Goal: Task Accomplishment & Management: Manage account settings

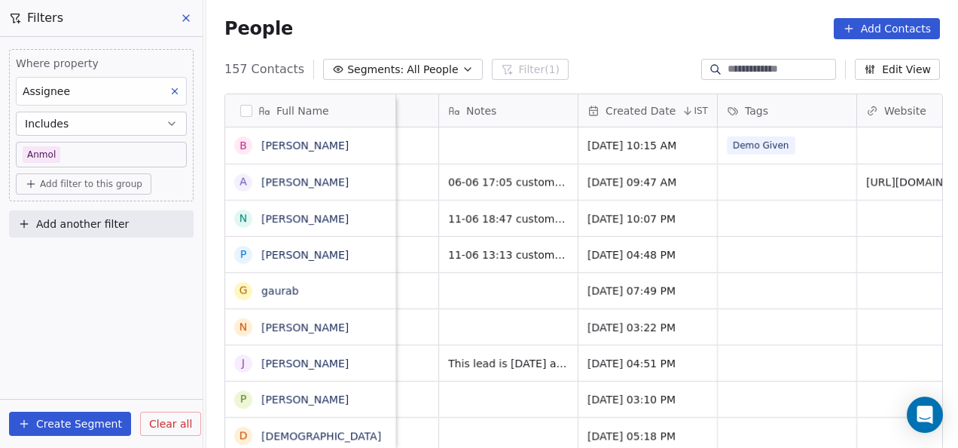
scroll to position [0, 1530]
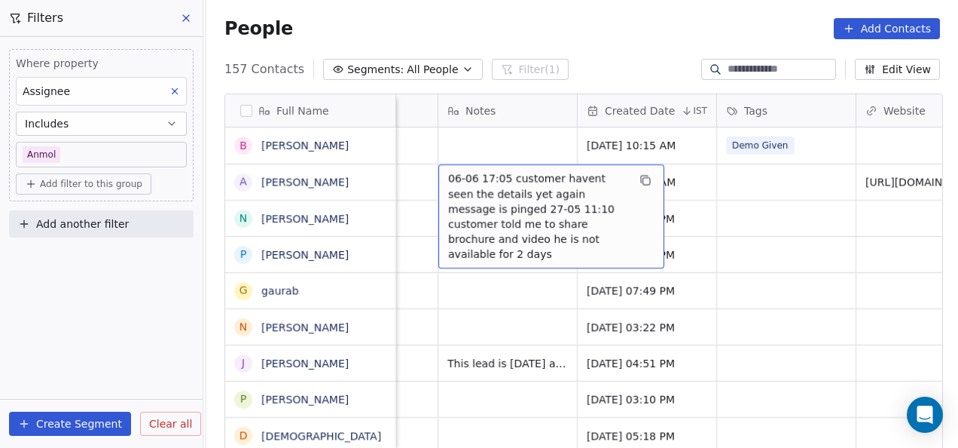
click at [499, 189] on span "06-06 17:05 customer havent seen the details yet again message is pinged 27-05 …" at bounding box center [537, 216] width 179 height 90
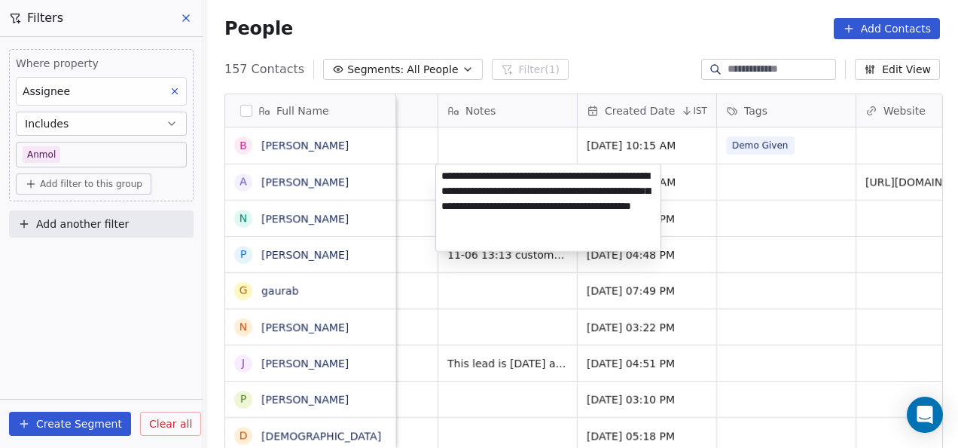
click at [440, 178] on textarea "**********" at bounding box center [548, 207] width 225 height 87
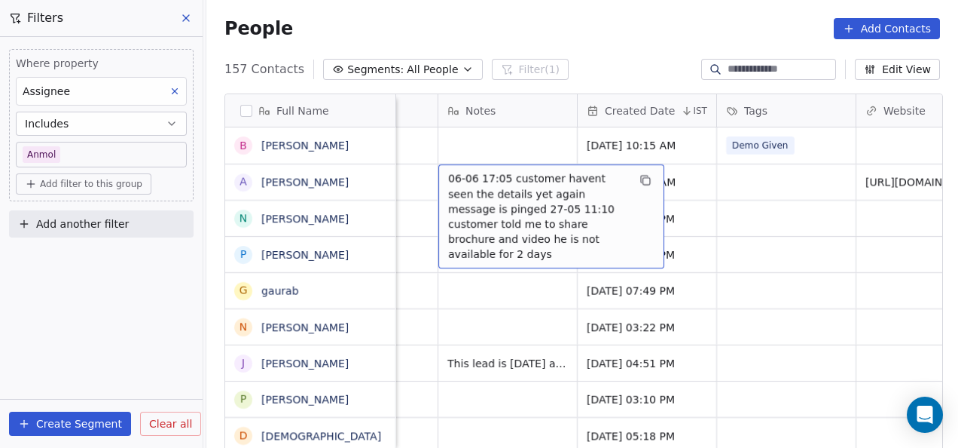
click at [487, 175] on span "06-06 17:05 customer havent seen the details yet again message is pinged 27-05 …" at bounding box center [537, 216] width 179 height 90
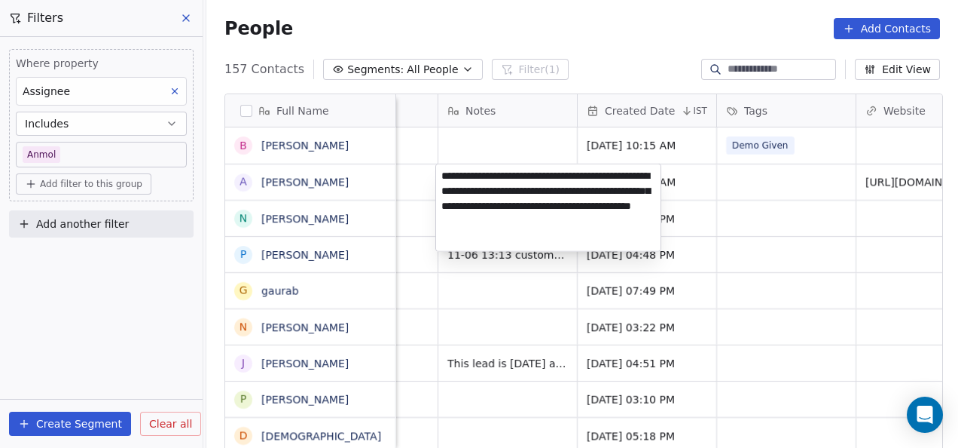
click at [441, 173] on textarea "**********" at bounding box center [548, 207] width 225 height 87
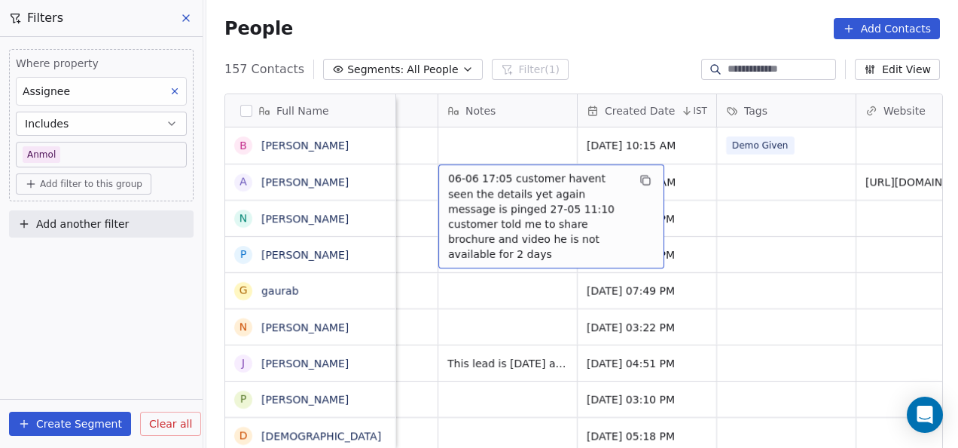
click at [531, 176] on span "06-06 17:05 customer havent seen the details yet again message is pinged 27-05 …" at bounding box center [537, 216] width 179 height 90
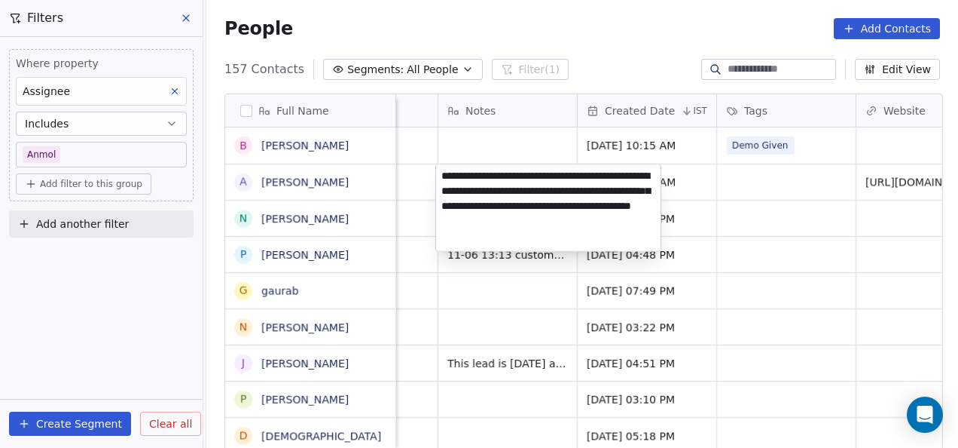
click at [443, 172] on textarea "**********" at bounding box center [548, 207] width 225 height 87
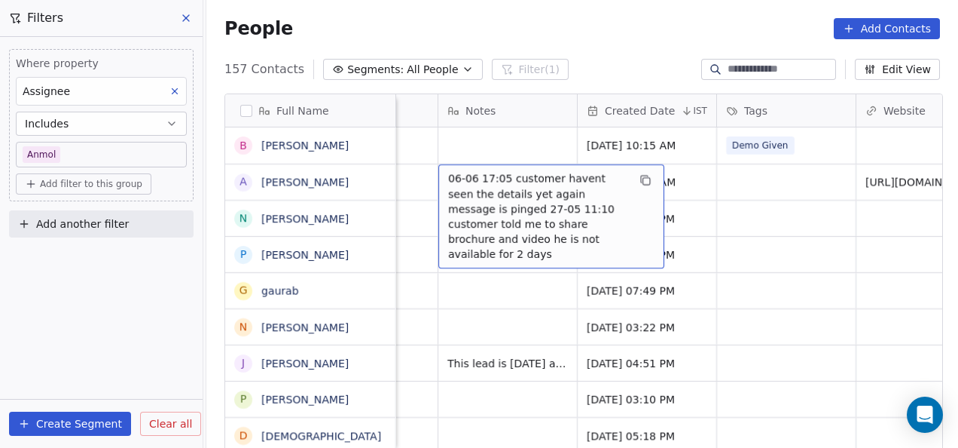
click at [497, 183] on span "06-06 17:05 customer havent seen the details yet again message is pinged 27-05 …" at bounding box center [537, 216] width 179 height 90
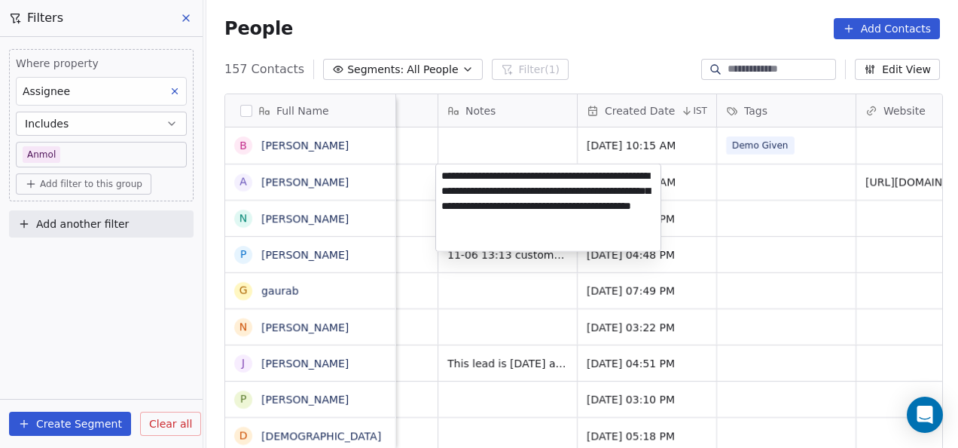
click at [443, 176] on textarea "**********" at bounding box center [548, 207] width 225 height 87
click at [502, 308] on html "On2Cook India Pvt. Ltd. Contacts People Marketing Workflows Campaigns Metrics &…" at bounding box center [479, 224] width 958 height 448
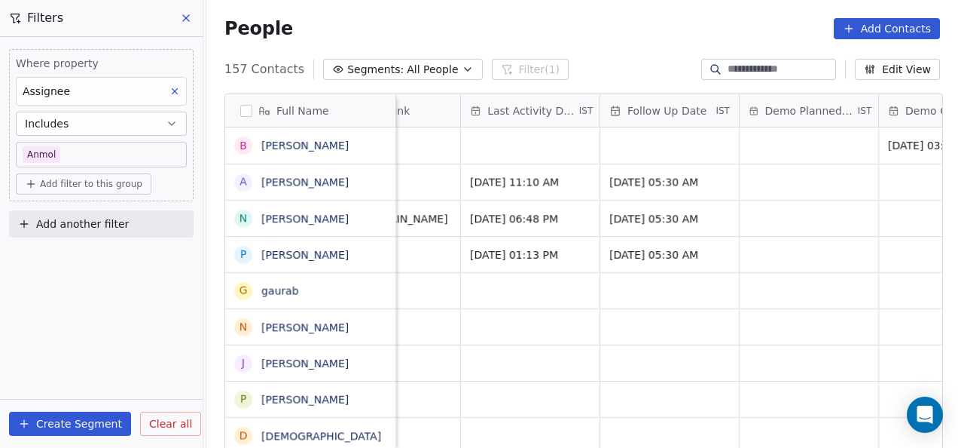
scroll to position [2, 2201]
click at [555, 179] on span "Jun 06, 2025 11:10 AM" at bounding box center [520, 182] width 92 height 15
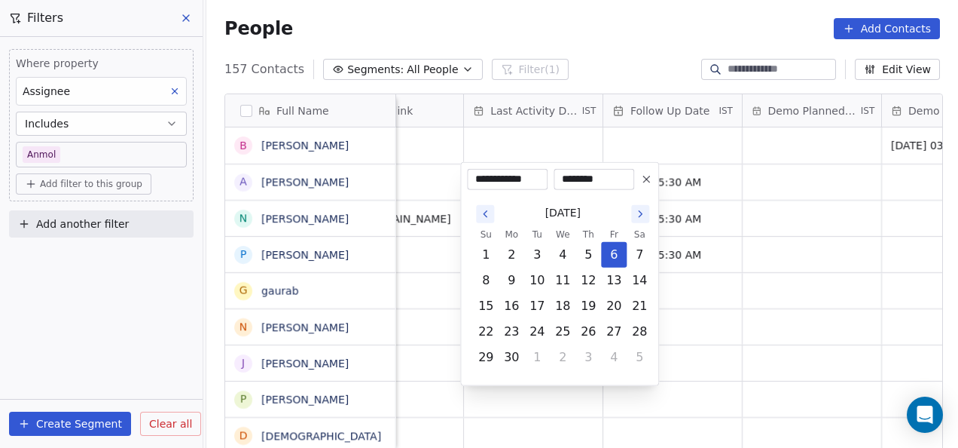
click at [647, 175] on icon at bounding box center [646, 179] width 12 height 12
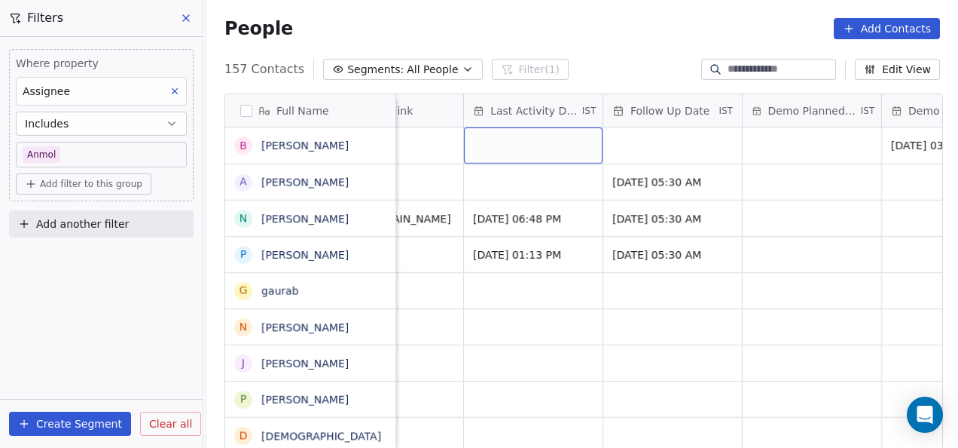
click at [573, 151] on div "grid" at bounding box center [533, 145] width 139 height 36
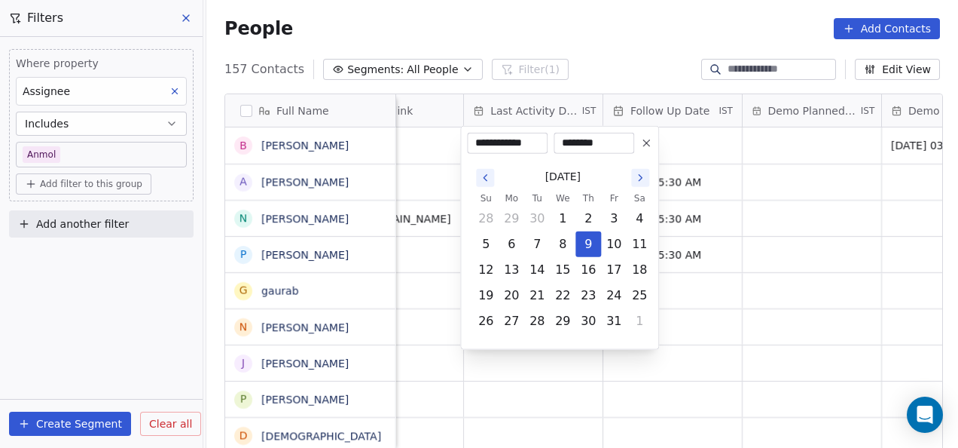
click at [781, 235] on html "On2Cook India Pvt. Ltd. Contacts People Marketing Workflows Campaigns Metrics &…" at bounding box center [479, 224] width 958 height 448
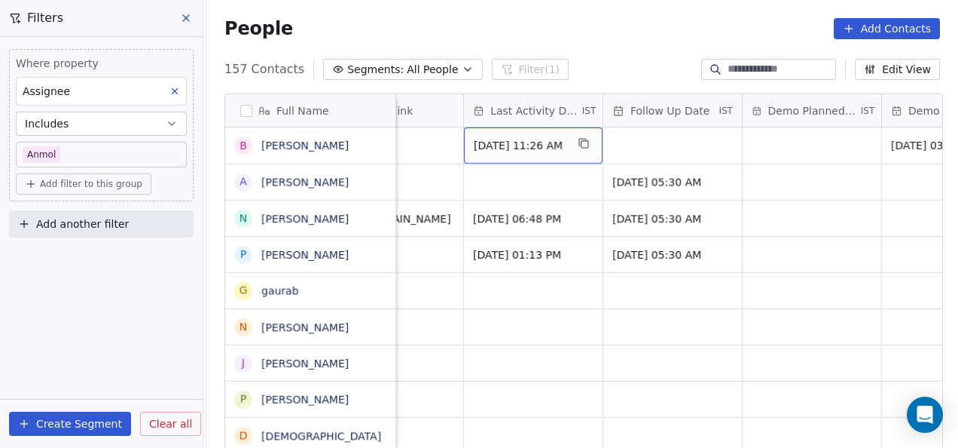
click at [567, 154] on div "Oct 09, 2025 11:26 AM" at bounding box center [533, 145] width 139 height 36
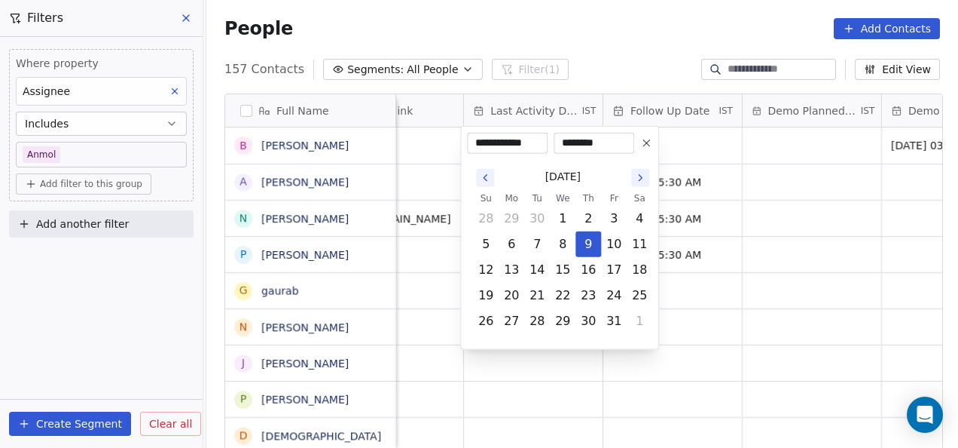
click at [645, 146] on icon at bounding box center [646, 143] width 12 height 12
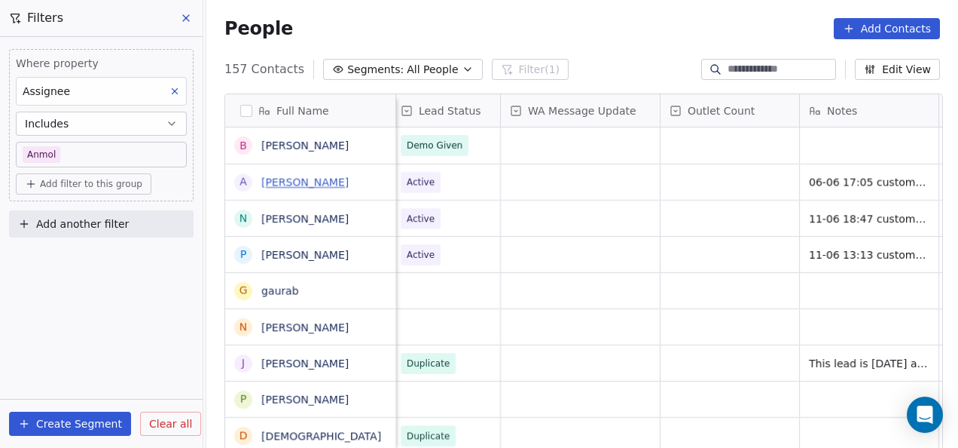
scroll to position [0, 1149]
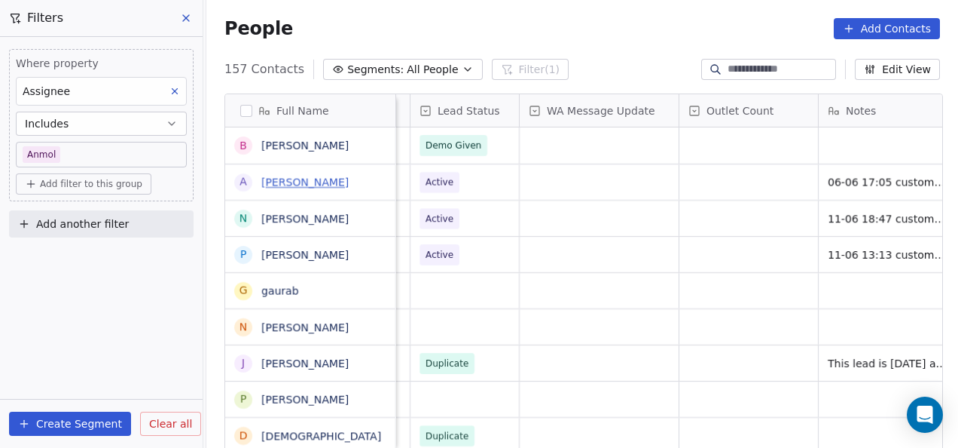
click at [336, 179] on link "[PERSON_NAME]" at bounding box center [304, 182] width 87 height 12
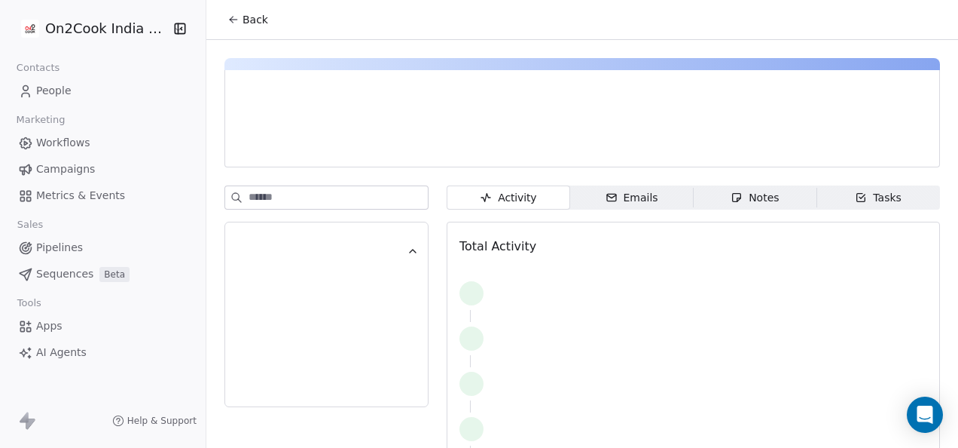
click at [737, 191] on div "Notes" at bounding box center [755, 198] width 48 height 16
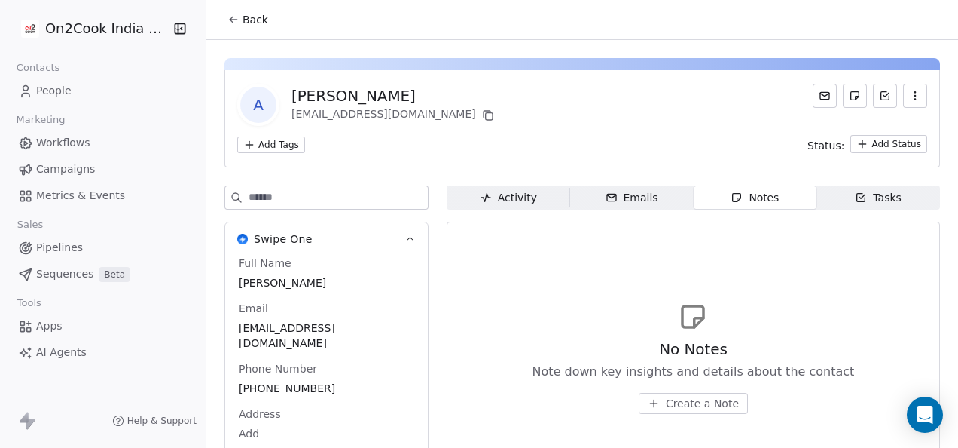
click at [536, 203] on span "Activity Activity" at bounding box center [509, 197] width 124 height 24
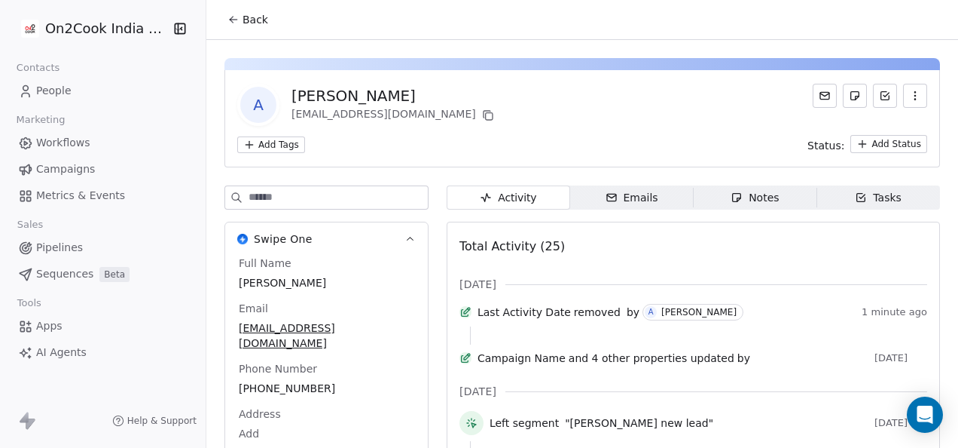
click at [717, 197] on span "Notes Notes" at bounding box center [755, 197] width 124 height 24
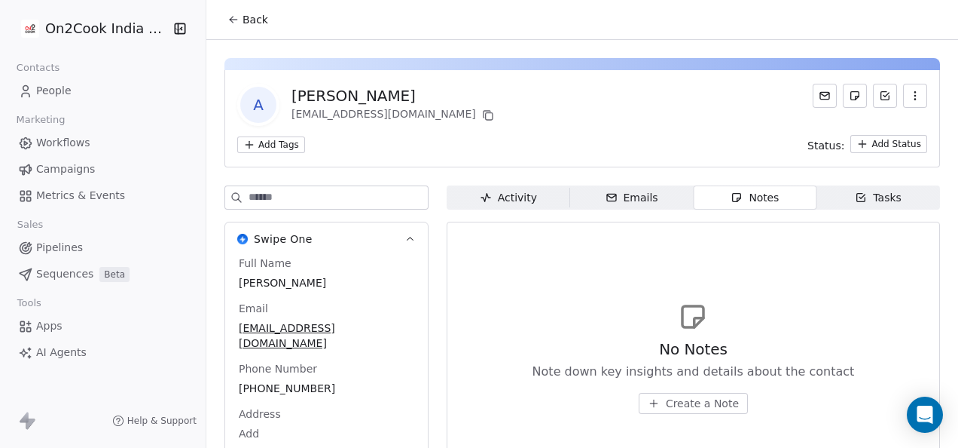
click at [219, 15] on button "Back" at bounding box center [248, 19] width 59 height 27
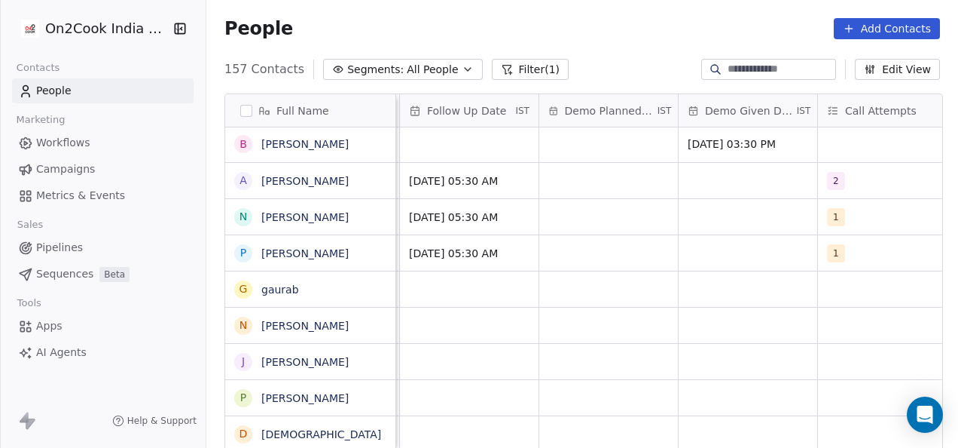
scroll to position [0, 2466]
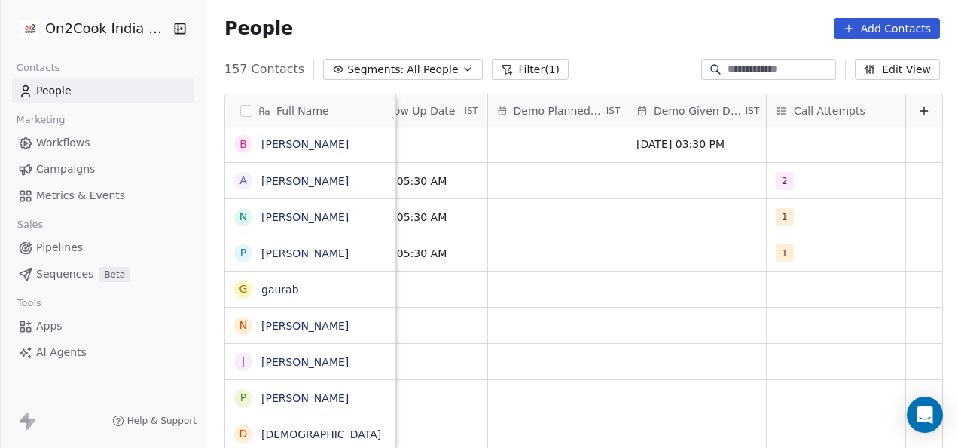
click at [918, 112] on icon at bounding box center [924, 111] width 12 height 12
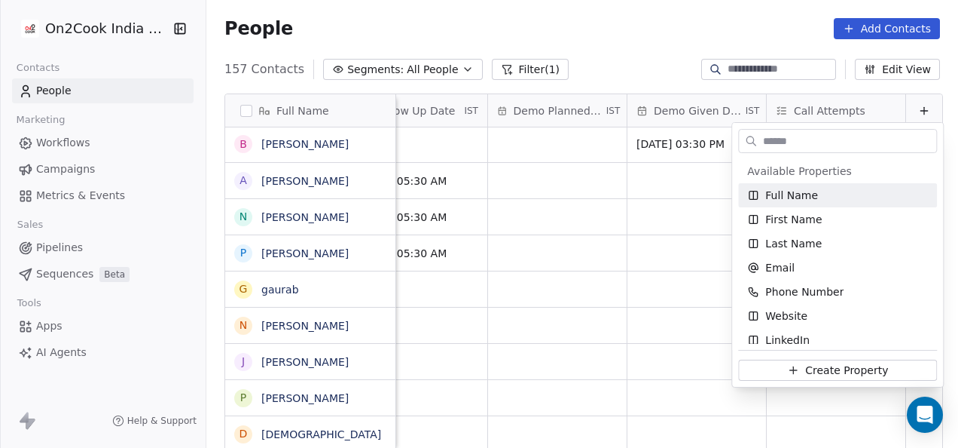
click at [793, 41] on html "On2Cook India Pvt. Ltd. Contacts People Marketing Workflows Campaigns Metrics &…" at bounding box center [479, 224] width 958 height 448
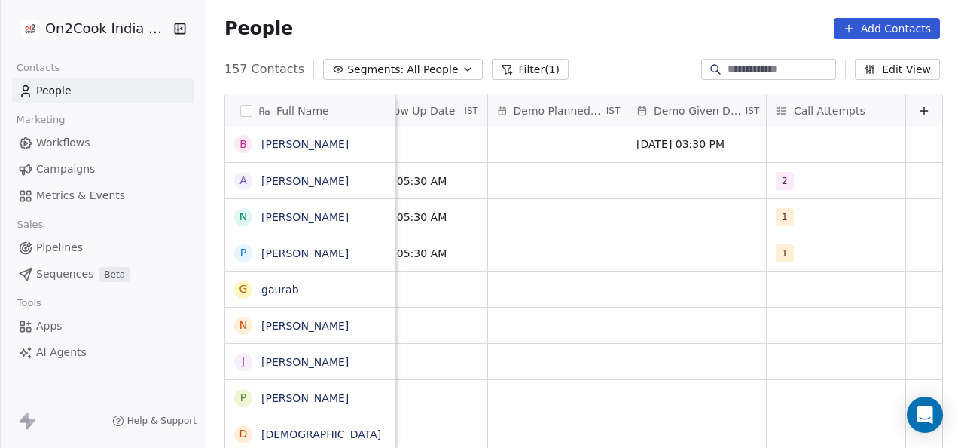
click at [863, 69] on button "Edit View" at bounding box center [897, 69] width 85 height 21
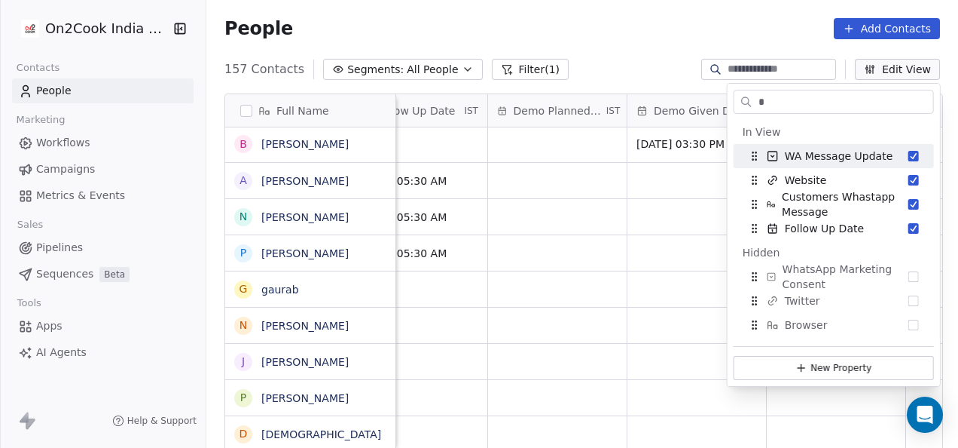
scroll to position [0, 0]
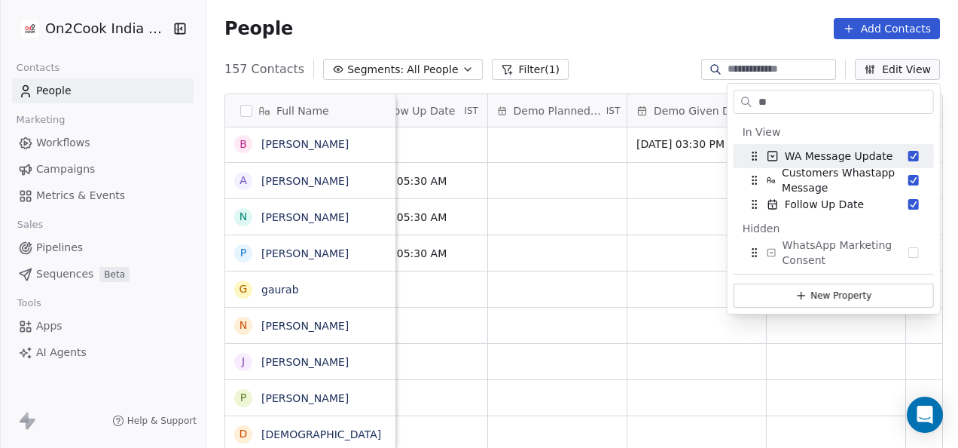
type input "*"
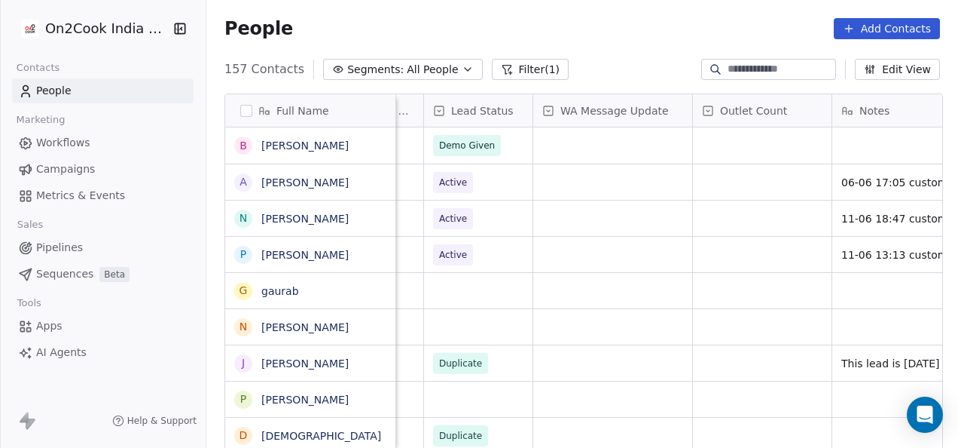
click at [607, 115] on span "WA Message Update" at bounding box center [615, 110] width 108 height 15
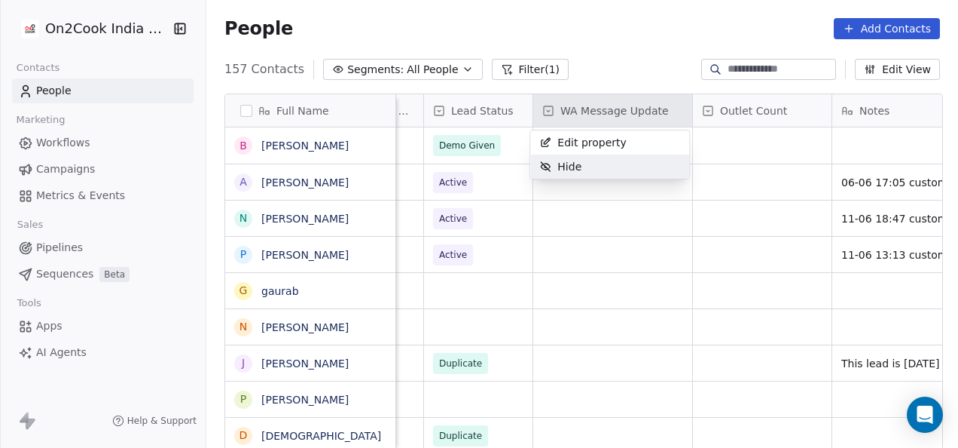
click at [600, 271] on html "On2Cook India Pvt. Ltd. Contacts People Marketing Workflows Campaigns Metrics &…" at bounding box center [479, 224] width 958 height 448
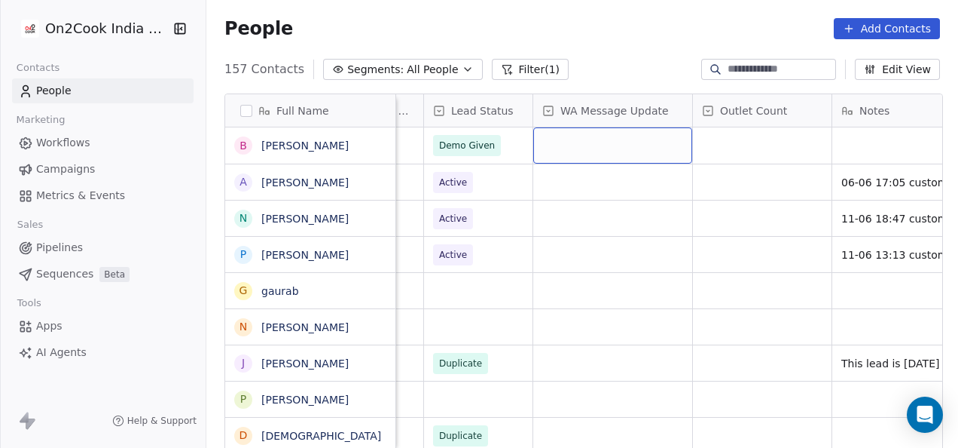
click at [603, 151] on div "grid" at bounding box center [612, 145] width 159 height 36
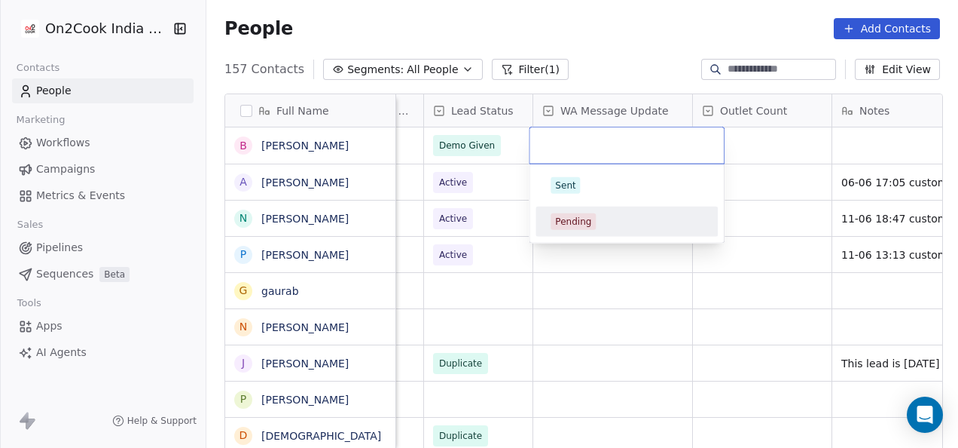
click at [607, 268] on html "On2Cook India Pvt. Ltd. Contacts People Marketing Workflows Campaigns Metrics &…" at bounding box center [479, 224] width 958 height 448
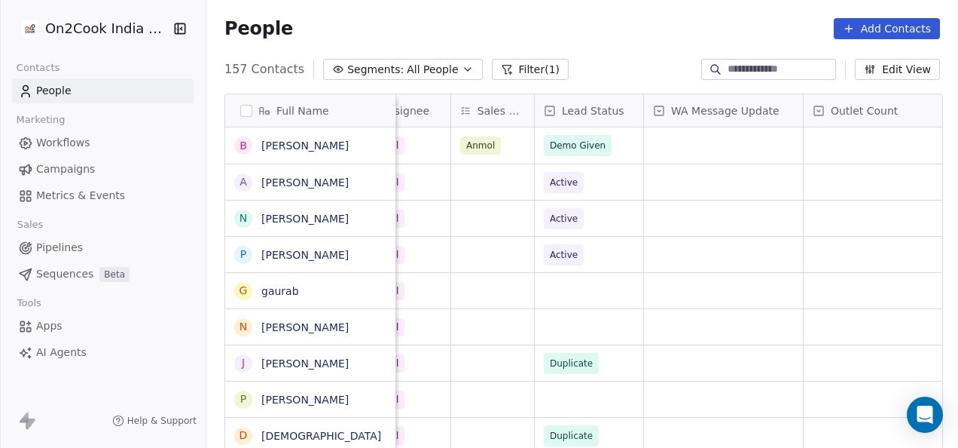
scroll to position [0, 873]
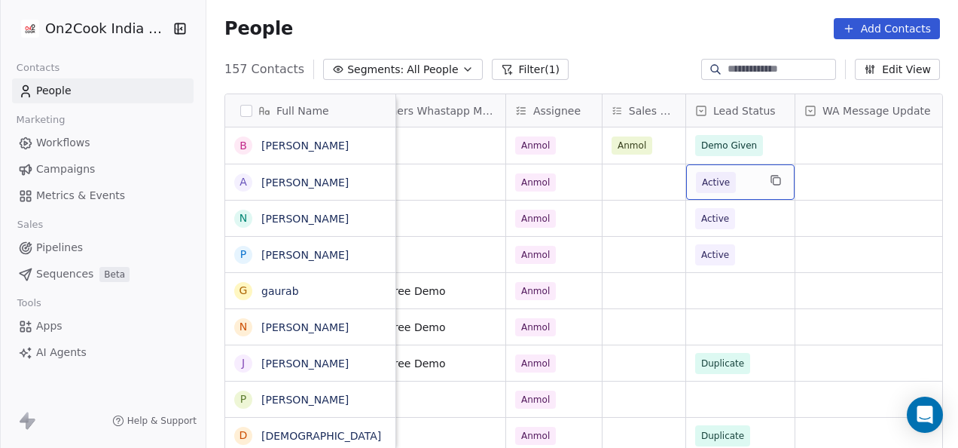
click at [718, 177] on span "Active" at bounding box center [716, 182] width 28 height 15
click at [716, 186] on span "Active" at bounding box center [716, 182] width 28 height 15
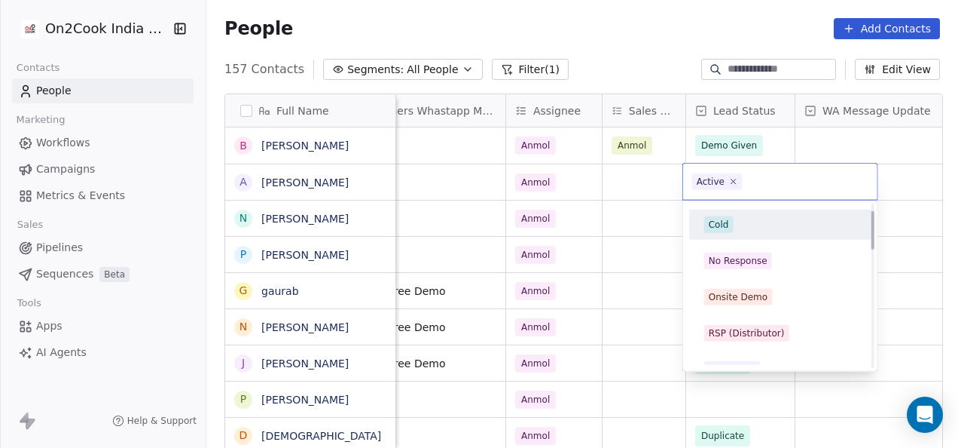
scroll to position [151, 0]
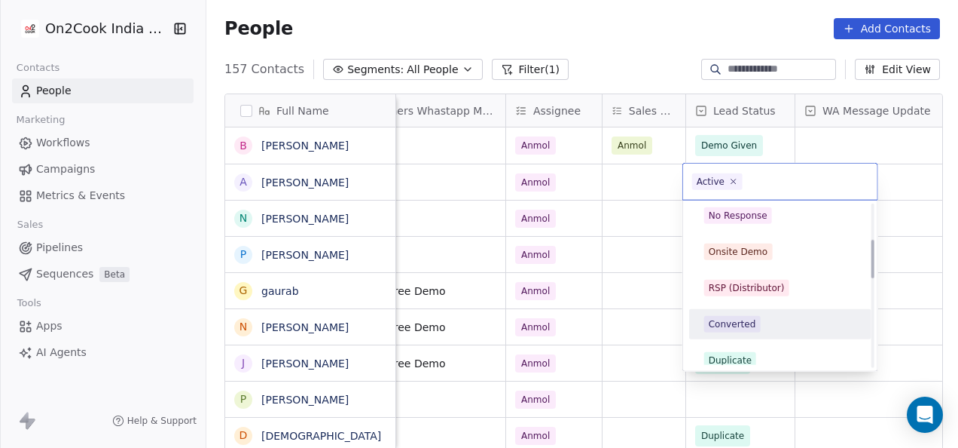
click at [619, 252] on html "On2Cook India Pvt. Ltd. Contacts People Marketing Workflows Campaigns Metrics &…" at bounding box center [479, 224] width 958 height 448
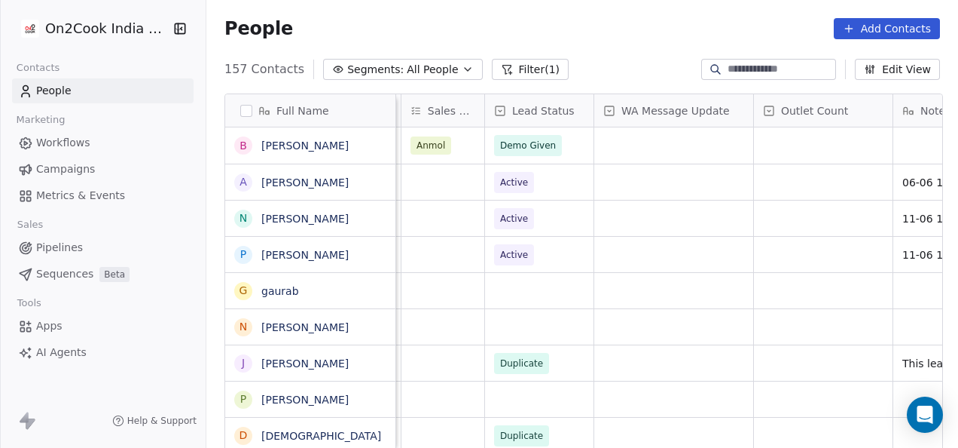
scroll to position [0, 1074]
click at [512, 175] on span "Active" at bounding box center [515, 182] width 28 height 15
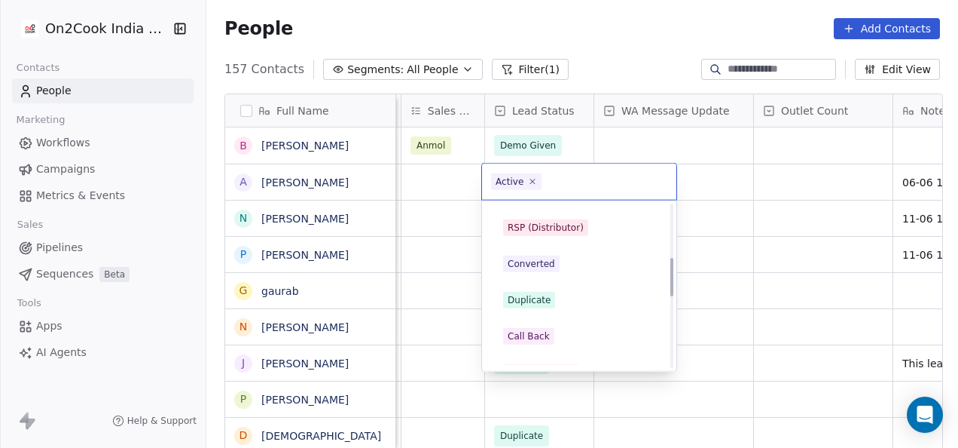
scroll to position [226, 0]
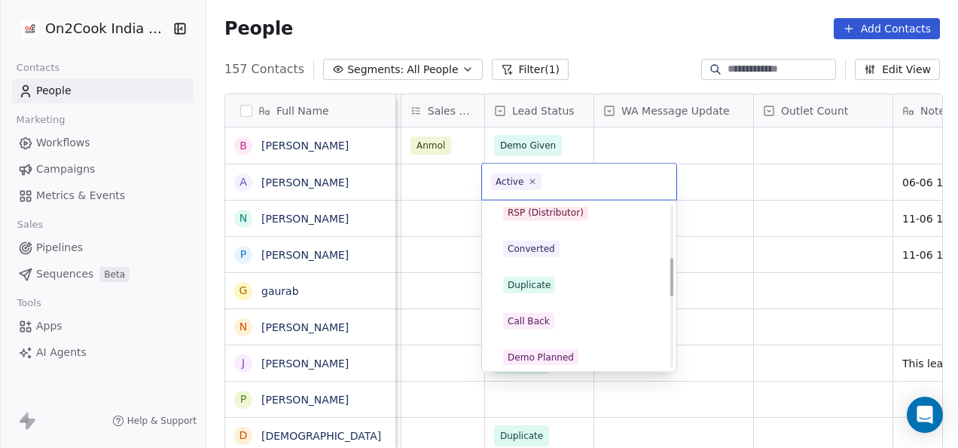
click at [542, 326] on div "Call Back" at bounding box center [529, 321] width 42 height 14
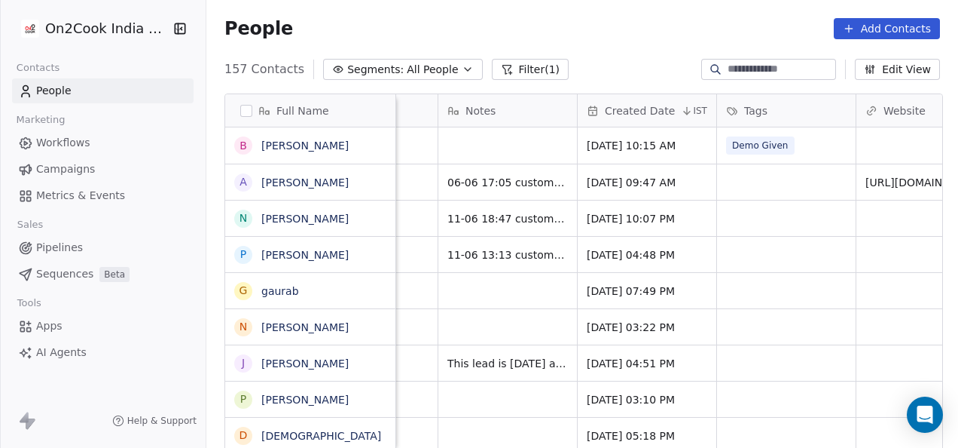
scroll to position [0, 1529]
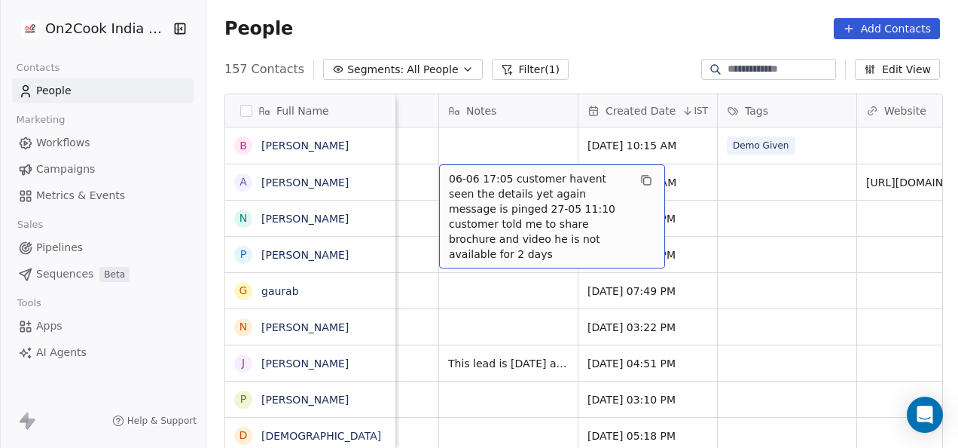
click at [515, 190] on span "06-06 17:05 customer havent seen the details yet again message is pinged 27-05 …" at bounding box center [538, 216] width 179 height 90
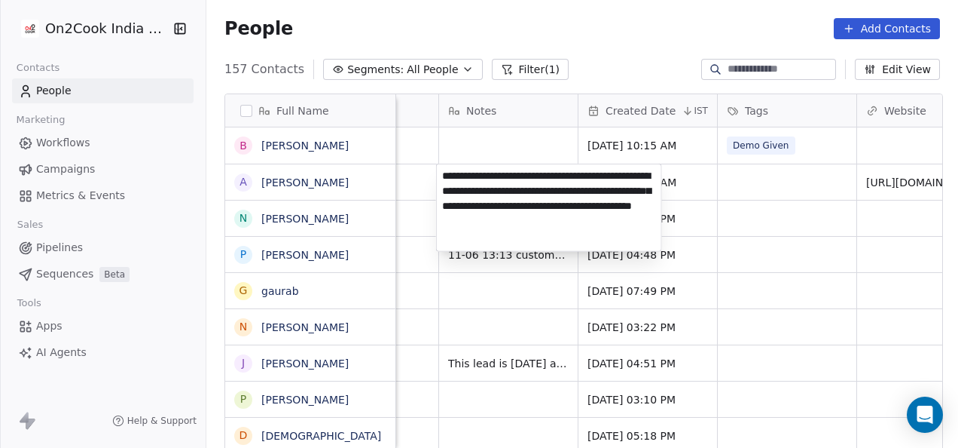
click at [442, 173] on textarea "**********" at bounding box center [549, 207] width 225 height 87
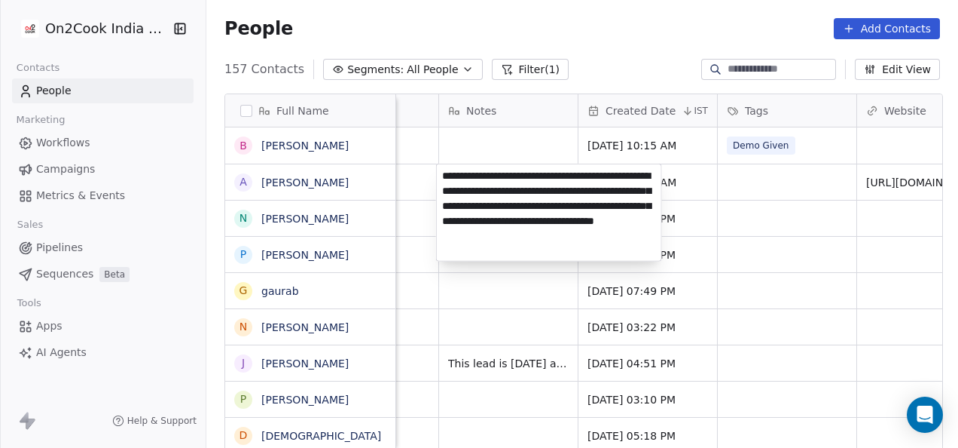
type textarea "**********"
click at [774, 204] on html "On2Cook India Pvt. Ltd. Contacts People Marketing Workflows Campaigns Metrics &…" at bounding box center [479, 224] width 958 height 448
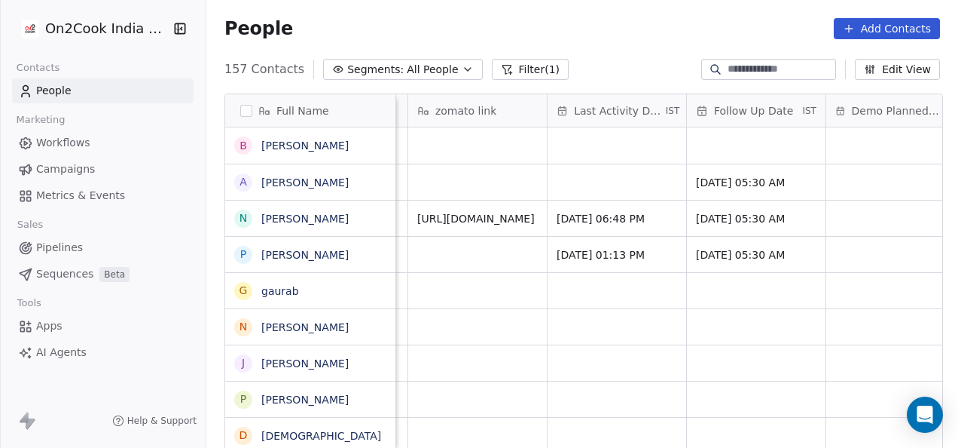
scroll to position [0, 2150]
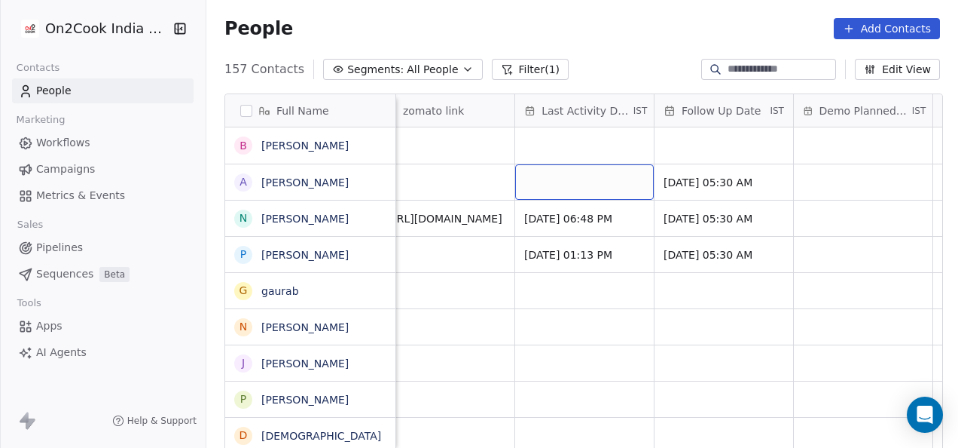
click at [634, 188] on div "grid" at bounding box center [584, 181] width 139 height 35
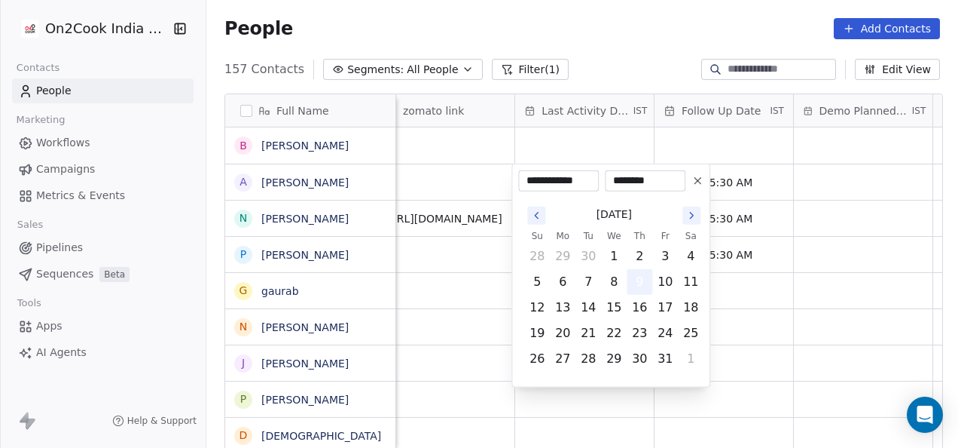
click at [640, 277] on button "9" at bounding box center [640, 282] width 24 height 24
click at [637, 277] on button "9" at bounding box center [640, 282] width 24 height 24
click at [701, 142] on html "On2Cook India Pvt. Ltd. Contacts People Marketing Workflows Campaigns Metrics &…" at bounding box center [479, 224] width 958 height 448
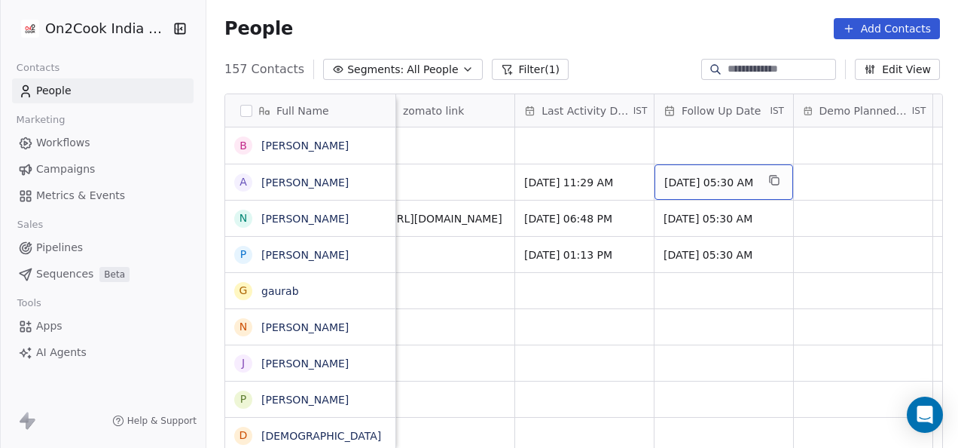
click at [693, 184] on span "Jun 12, 2025 05:30 AM" at bounding box center [711, 182] width 92 height 15
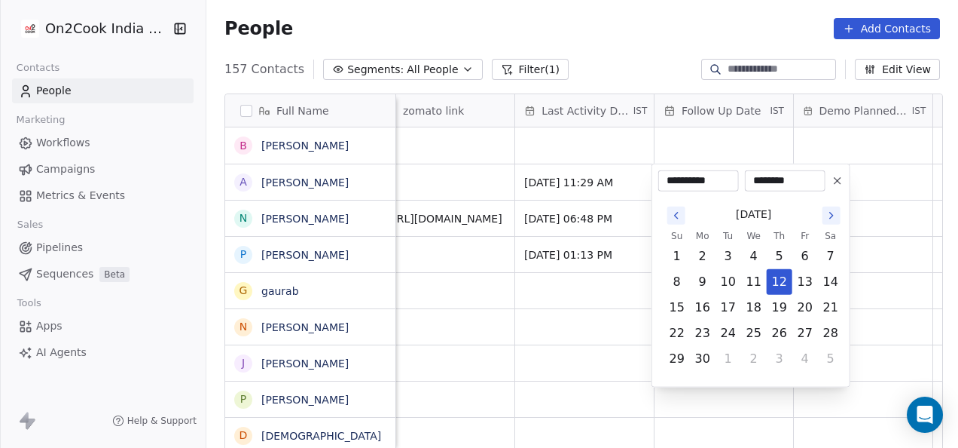
click at [693, 184] on input "**********" at bounding box center [699, 180] width 75 height 15
click at [706, 281] on button "9" at bounding box center [703, 282] width 24 height 24
type input "**********"
click at [803, 185] on input "********" at bounding box center [785, 180] width 75 height 15
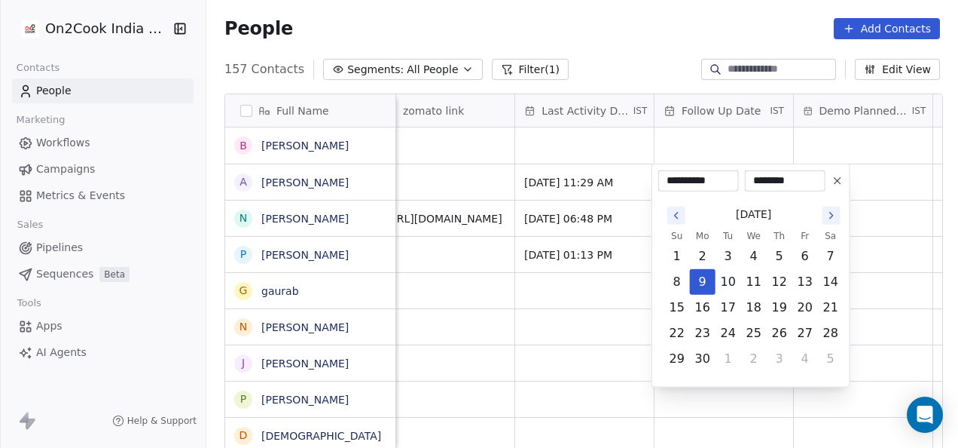
click at [803, 185] on input "********" at bounding box center [785, 180] width 75 height 15
type input "*****"
click at [870, 237] on html "On2Cook India Pvt. Ltd. Contacts People Marketing Workflows Campaigns Metrics &…" at bounding box center [479, 224] width 958 height 448
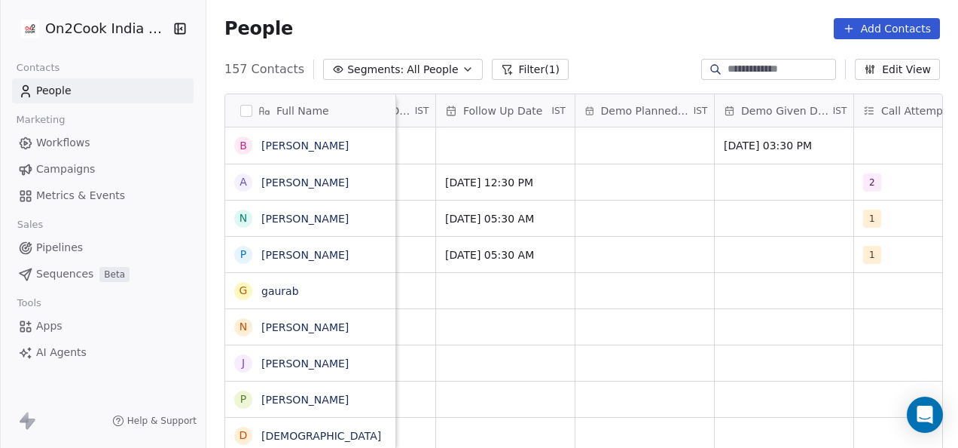
scroll to position [0, 2466]
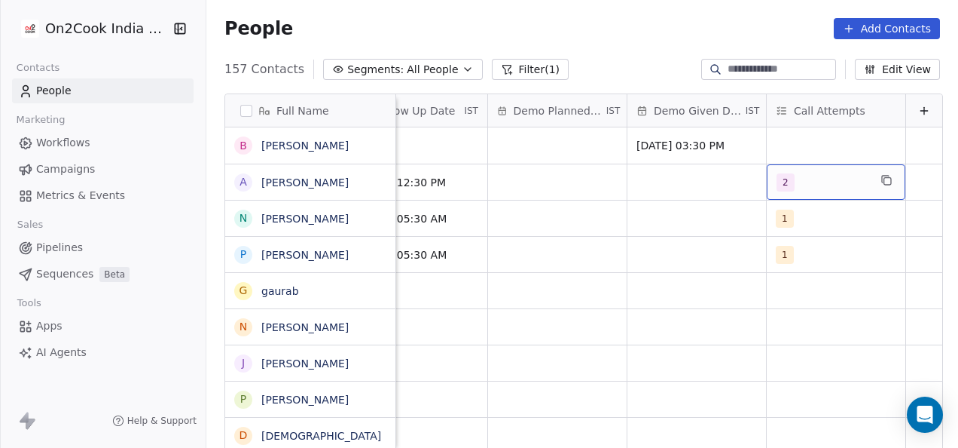
click at [779, 187] on span "2" at bounding box center [786, 182] width 18 height 18
click at [778, 185] on span "2" at bounding box center [786, 182] width 18 height 18
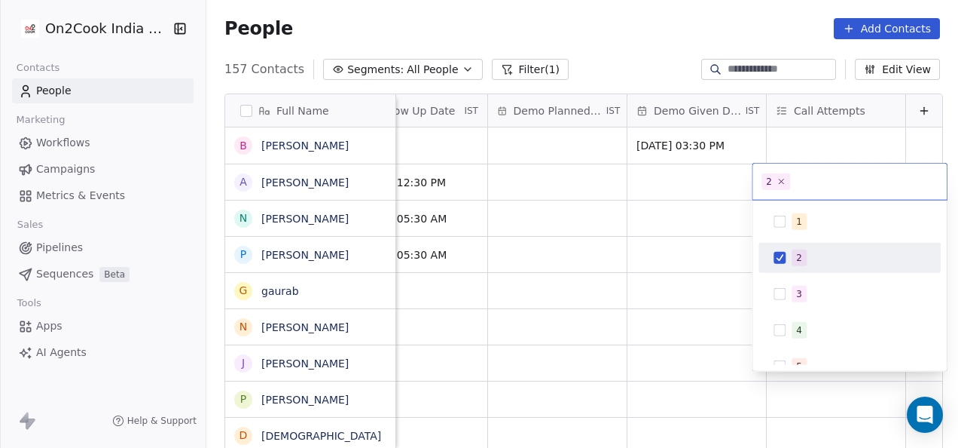
click at [772, 183] on span "2" at bounding box center [776, 181] width 29 height 17
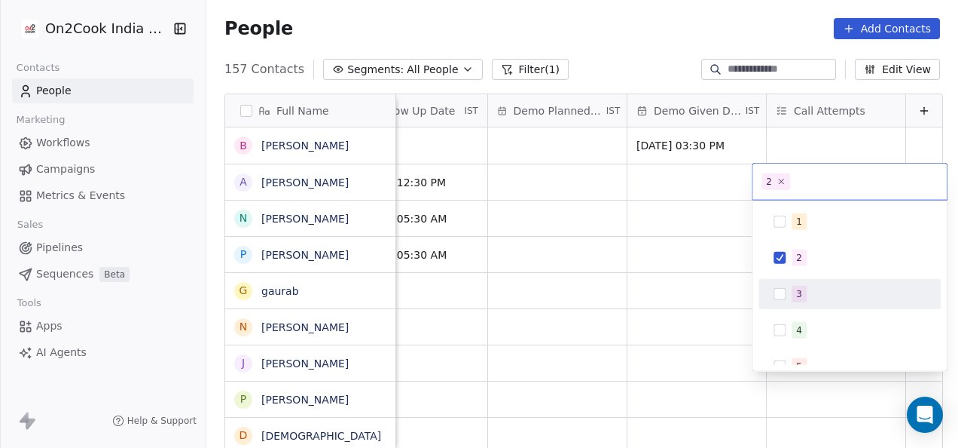
click at [787, 291] on div "3" at bounding box center [850, 294] width 170 height 24
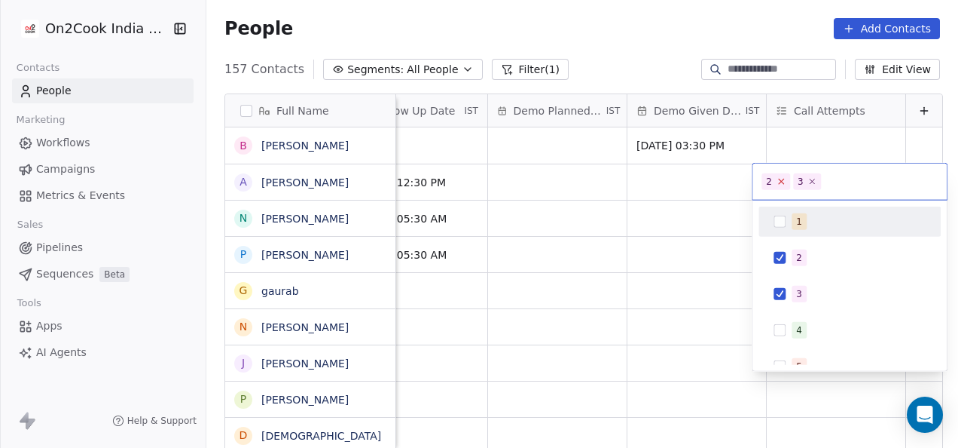
click at [781, 181] on icon at bounding box center [781, 181] width 10 height 10
click at [677, 220] on html "On2Cook India Pvt. Ltd. Contacts People Marketing Workflows Campaigns Metrics &…" at bounding box center [479, 224] width 958 height 448
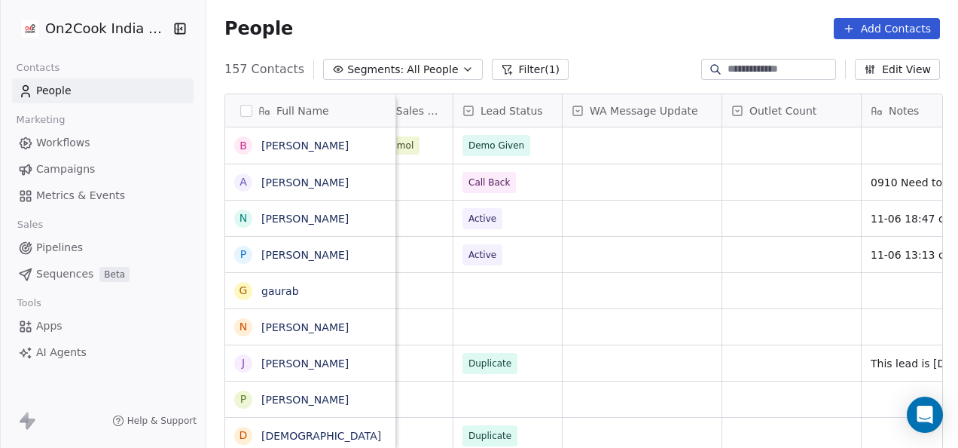
scroll to position [0, 1122]
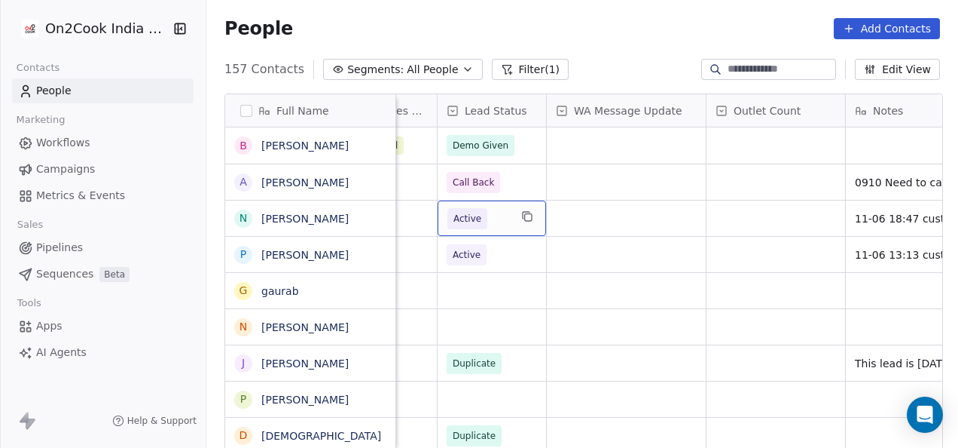
click at [473, 219] on span "Active" at bounding box center [468, 218] width 28 height 15
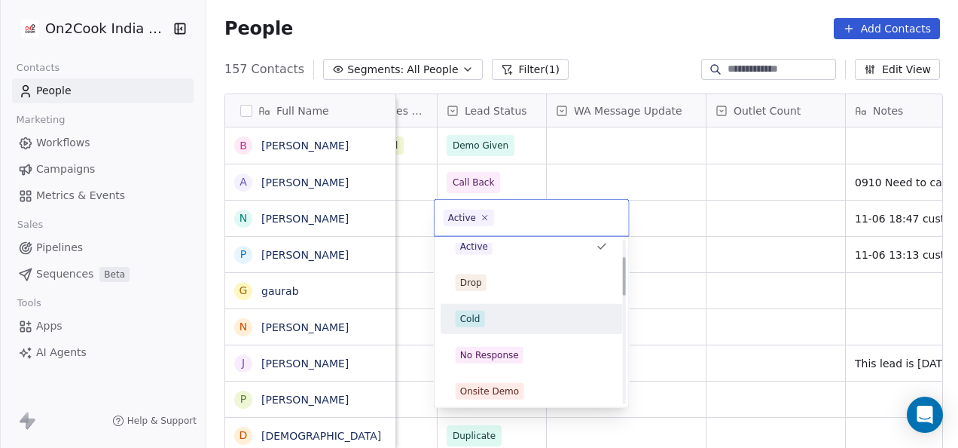
scroll to position [75, 0]
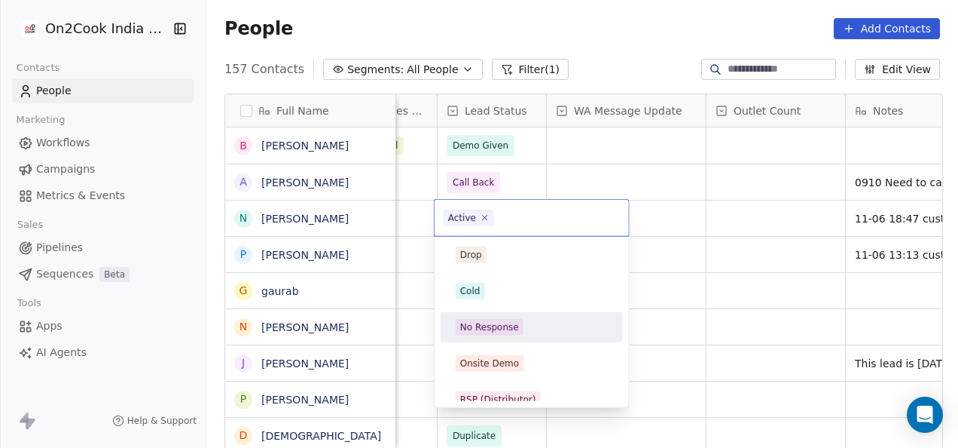
click at [493, 322] on div "No Response" at bounding box center [489, 327] width 59 height 14
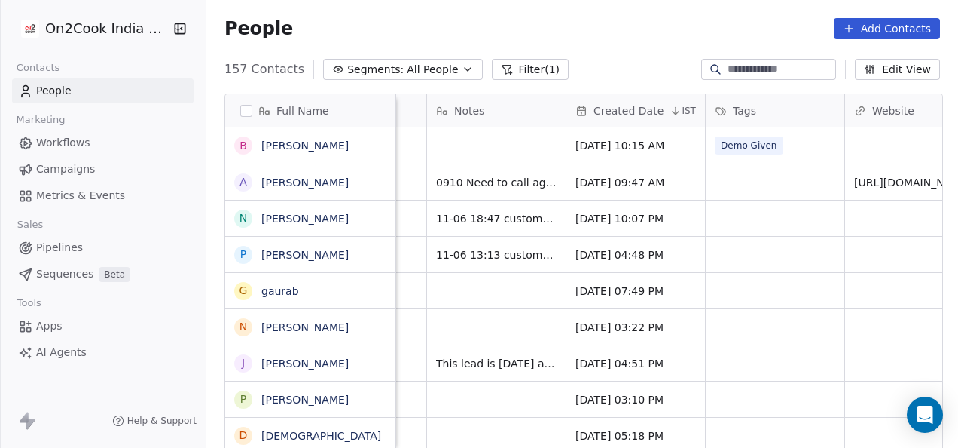
scroll to position [0, 1536]
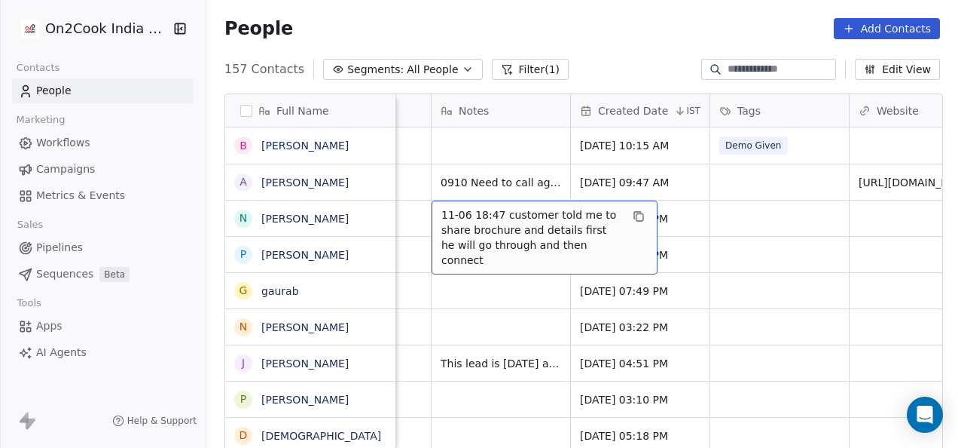
click at [487, 212] on span "11-06 18:47 customer told me to share brochure and details first he will go thr…" at bounding box center [531, 237] width 179 height 60
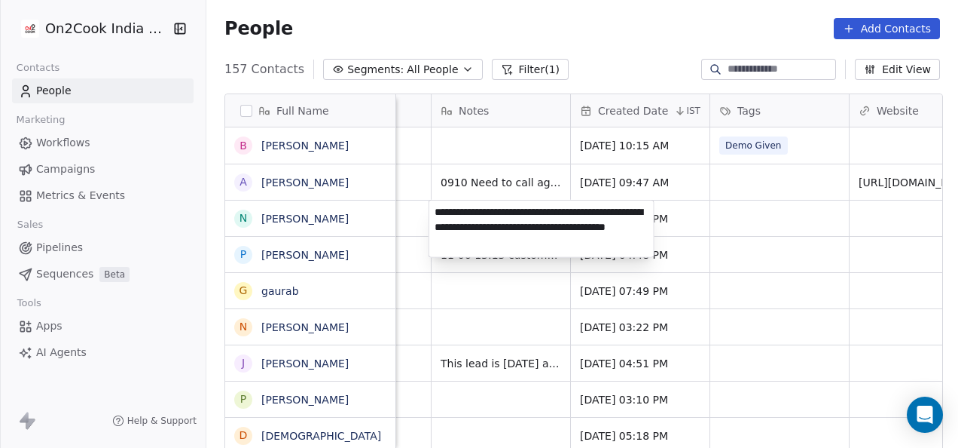
click at [438, 209] on textarea "**********" at bounding box center [541, 228] width 225 height 57
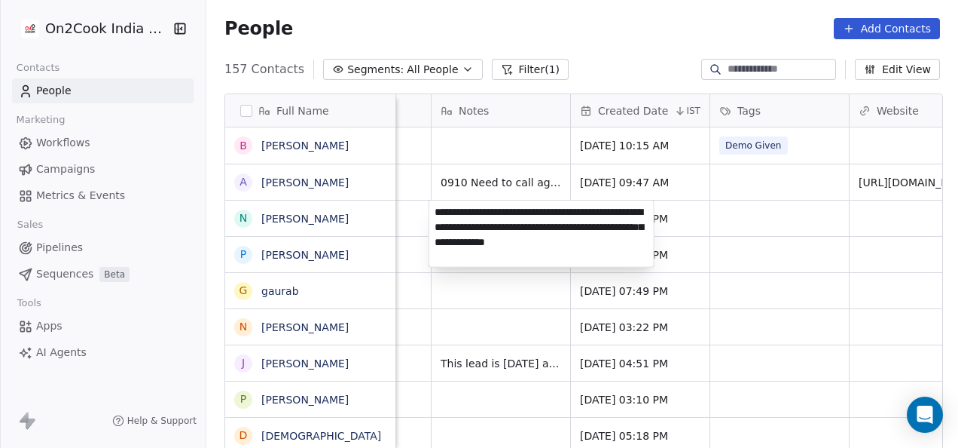
type textarea "**********"
click at [720, 223] on html "On2Cook India Pvt. Ltd. Contacts People Marketing Workflows Campaigns Metrics &…" at bounding box center [479, 224] width 958 height 448
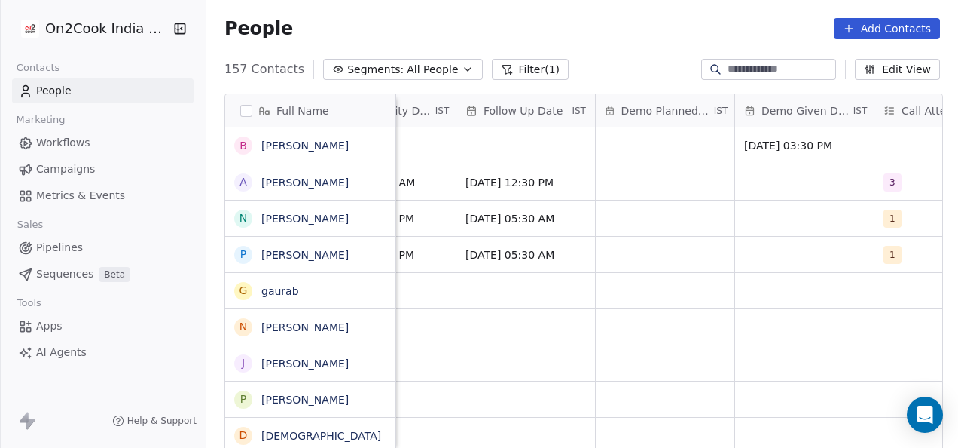
scroll to position [0, 2466]
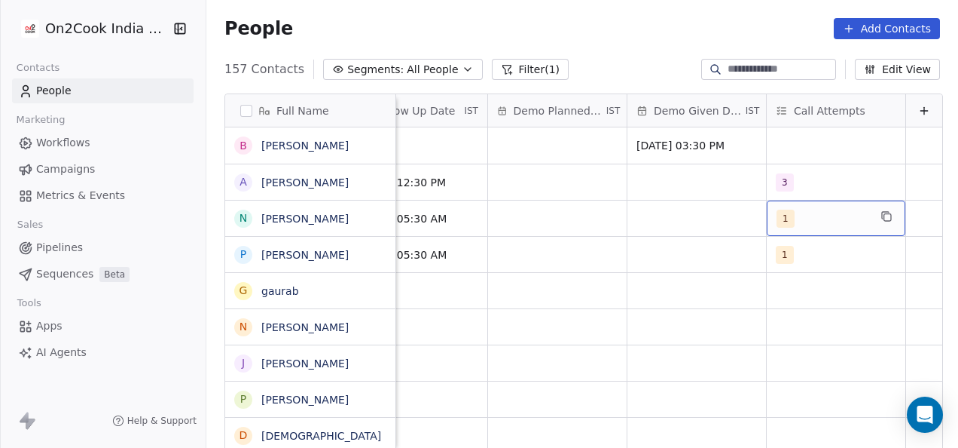
click at [777, 222] on span "1" at bounding box center [786, 218] width 18 height 18
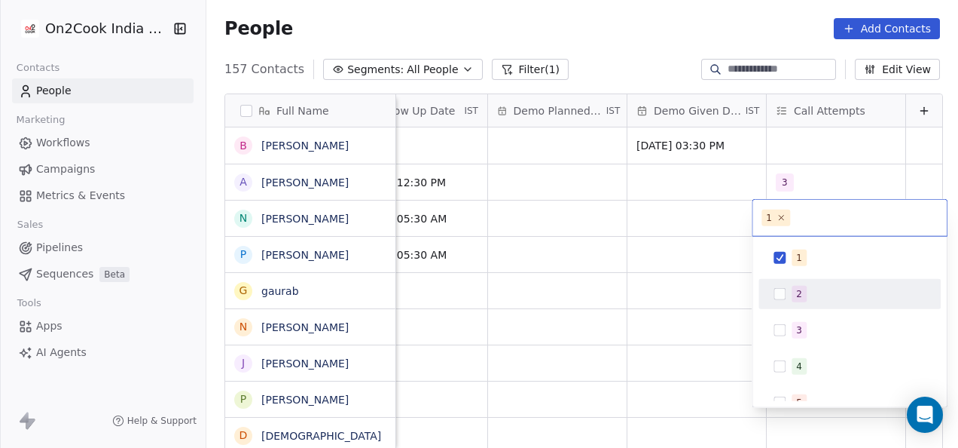
drag, startPoint x: 800, startPoint y: 286, endPoint x: 785, endPoint y: 264, distance: 25.9
click at [800, 286] on span "2" at bounding box center [799, 294] width 15 height 17
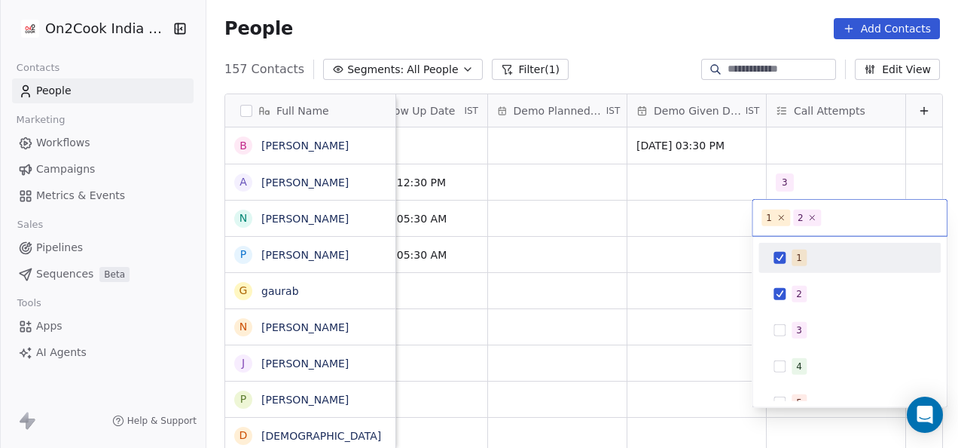
click at [784, 259] on button "Suggestions" at bounding box center [780, 258] width 12 height 12
click at [708, 220] on html "On2Cook India Pvt. Ltd. Contacts People Marketing Workflows Campaigns Metrics &…" at bounding box center [479, 224] width 958 height 448
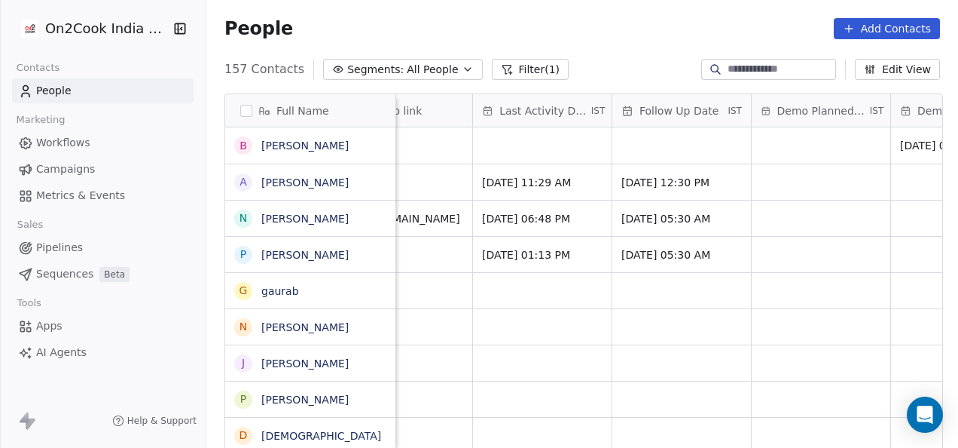
scroll to position [0, 2191]
click at [645, 222] on span "[DATE] 05:30 AM" at bounding box center [669, 218] width 92 height 15
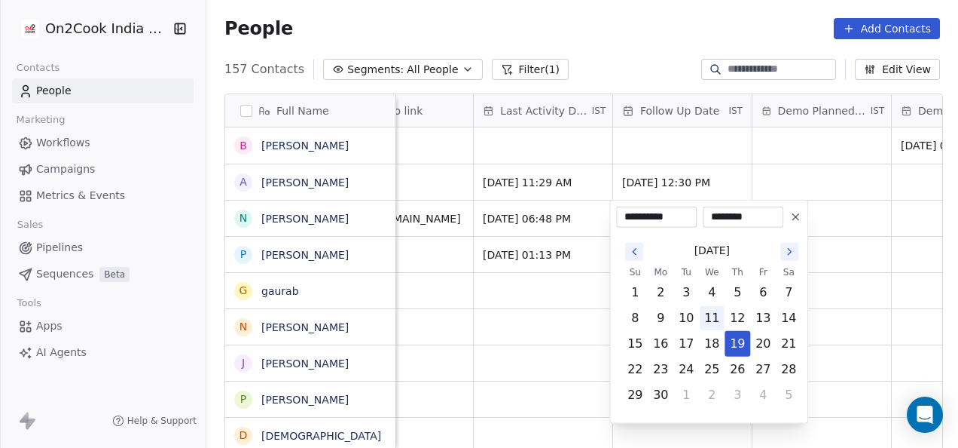
click at [720, 322] on button "11" at bounding box center [712, 318] width 24 height 24
click at [741, 217] on input "********" at bounding box center [743, 216] width 75 height 15
drag, startPoint x: 772, startPoint y: 216, endPoint x: 702, endPoint y: 219, distance: 69.4
click at [702, 219] on div "**********" at bounding box center [699, 216] width 167 height 21
click at [738, 327] on button "12" at bounding box center [738, 318] width 24 height 24
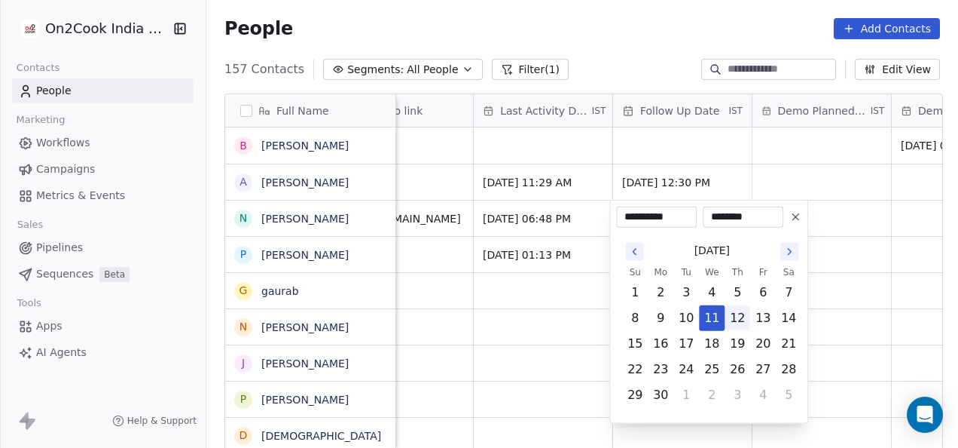
type input "**********"
click at [736, 219] on input "********" at bounding box center [743, 216] width 75 height 15
type input "*****"
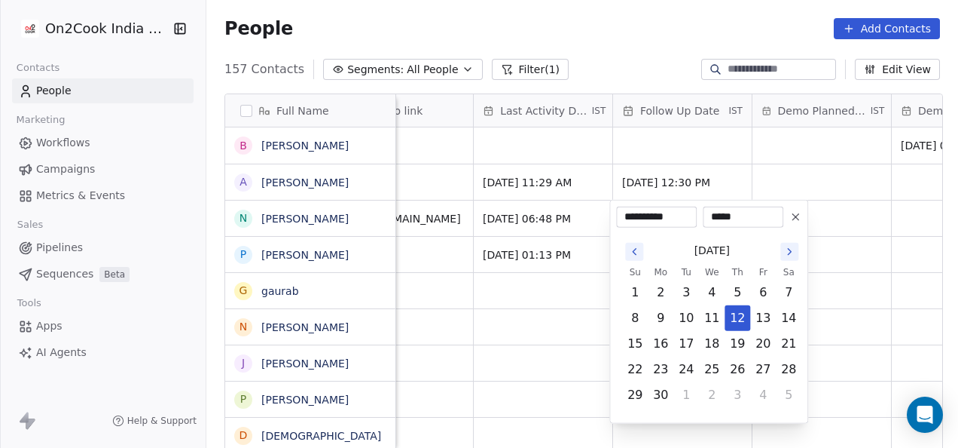
click at [828, 265] on html "On2Cook India Pvt. Ltd. Contacts People Marketing Workflows Campaigns Metrics &…" at bounding box center [479, 224] width 958 height 448
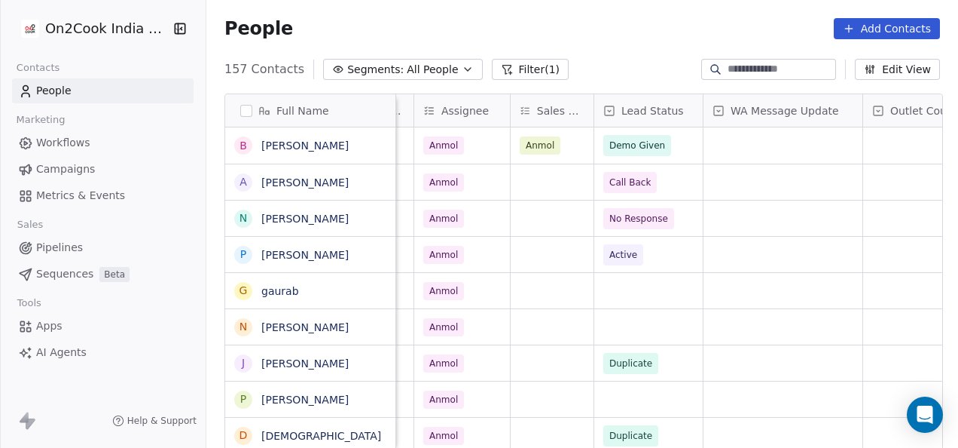
scroll to position [0, 968]
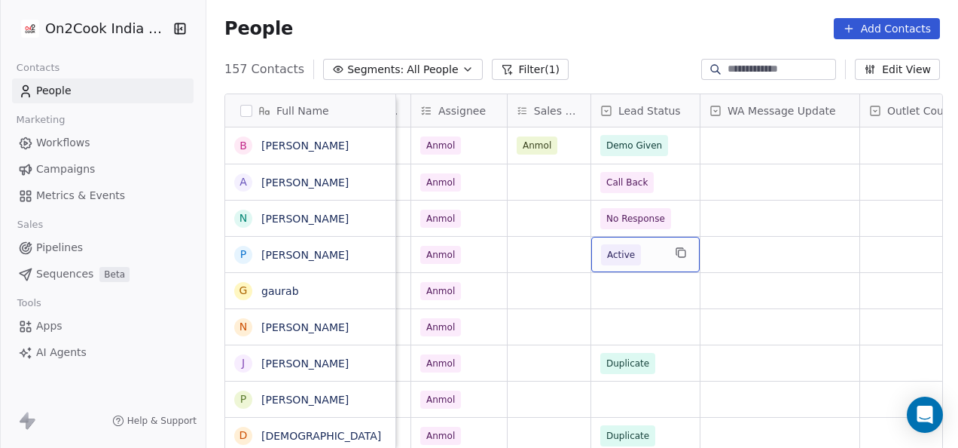
click at [622, 253] on span "Active" at bounding box center [621, 254] width 28 height 15
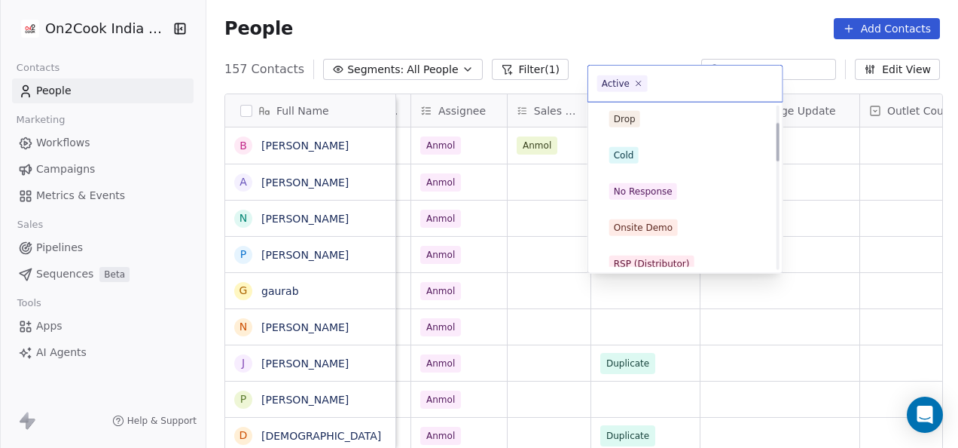
scroll to position [71, 0]
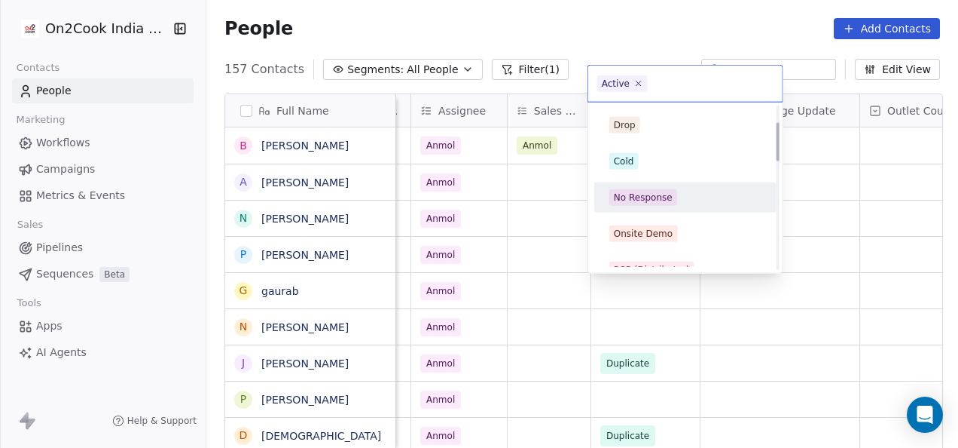
click at [665, 192] on div "No Response" at bounding box center [643, 198] width 59 height 14
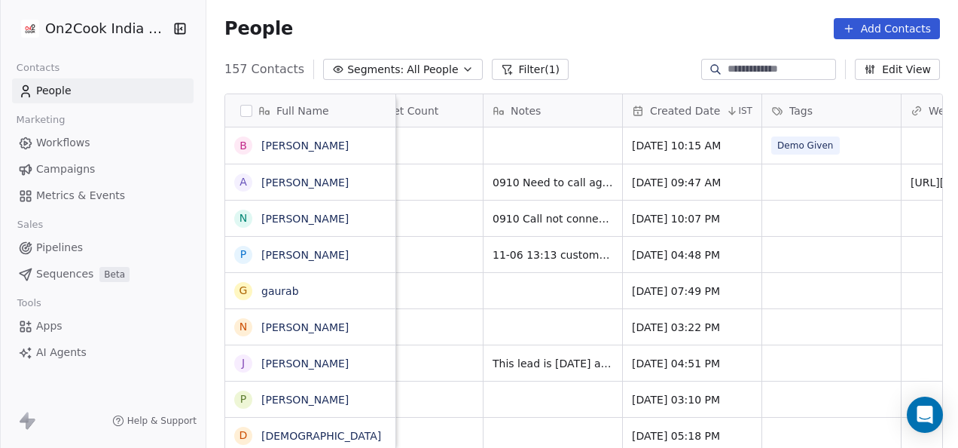
scroll to position [0, 1487]
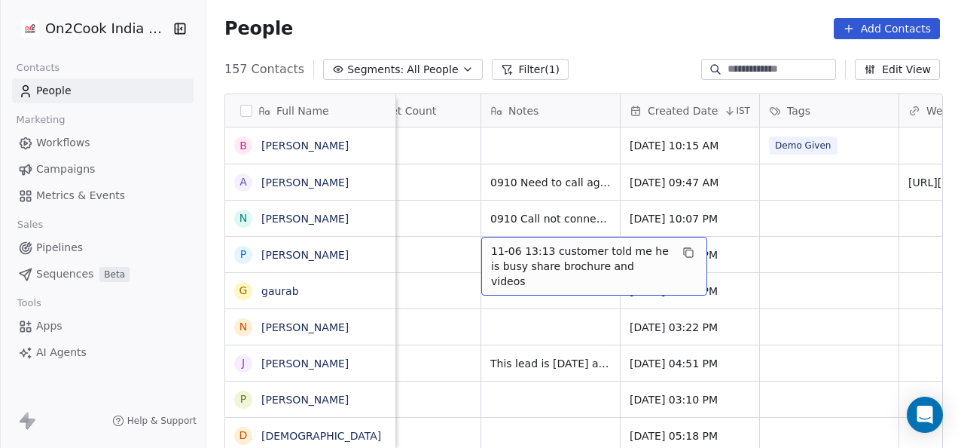
click at [518, 254] on span "11-06 13:13 customer told me he is busy share brochure and videos" at bounding box center [580, 265] width 179 height 45
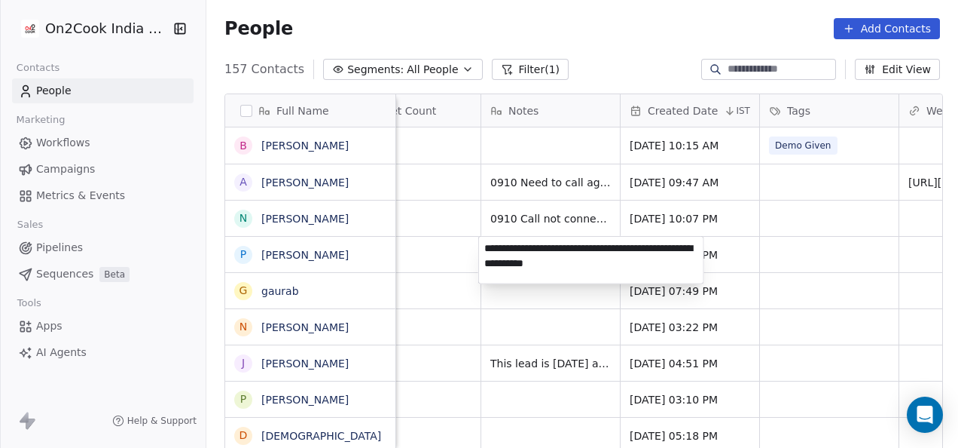
click at [484, 246] on textarea "**********" at bounding box center [591, 260] width 225 height 47
type textarea "**********"
click at [744, 249] on html "On2Cook India Pvt. Ltd. Contacts People Marketing Workflows Campaigns Metrics &…" at bounding box center [479, 224] width 958 height 448
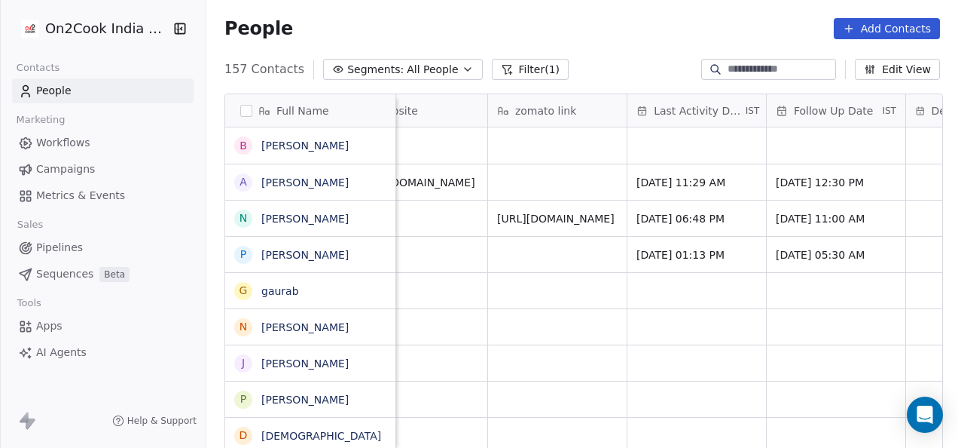
scroll to position [0, 2038]
click at [708, 253] on span "Jun 11, 2025 01:13 PM" at bounding box center [683, 254] width 92 height 15
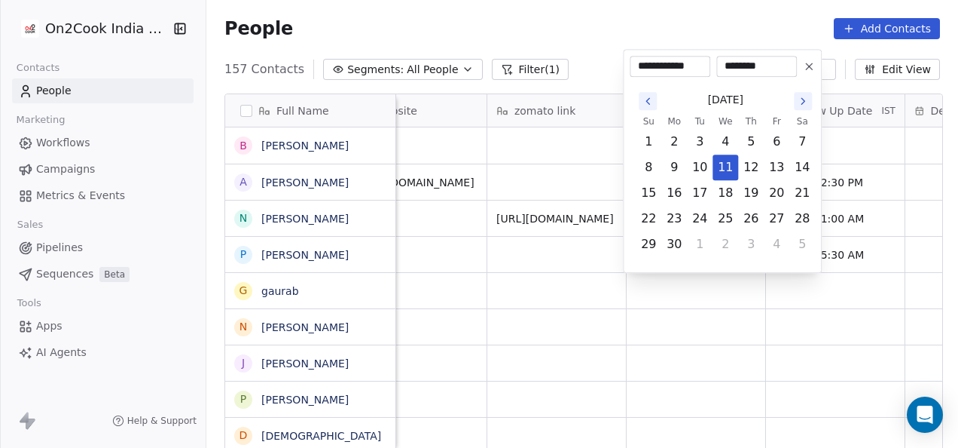
click at [605, 174] on html "On2Cook India Pvt. Ltd. Contacts People Marketing Workflows Campaigns Metrics &…" at bounding box center [479, 224] width 958 height 448
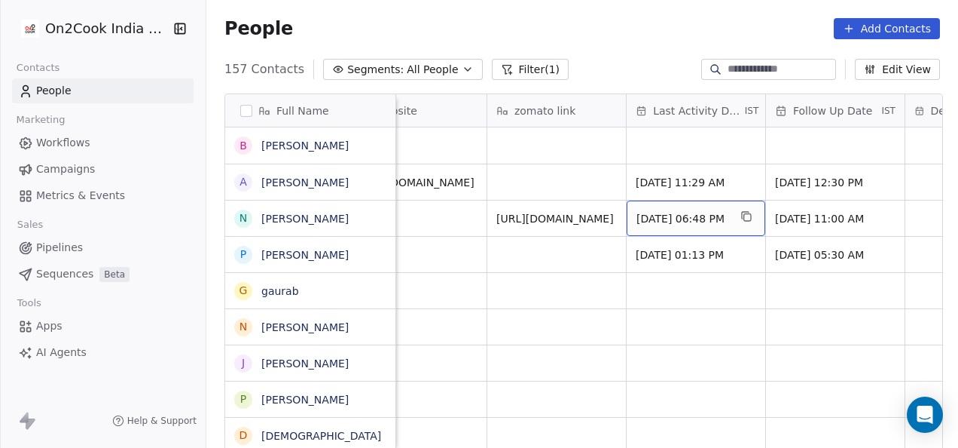
click at [680, 212] on span "Jun 11, 2025 06:48 PM" at bounding box center [683, 218] width 92 height 15
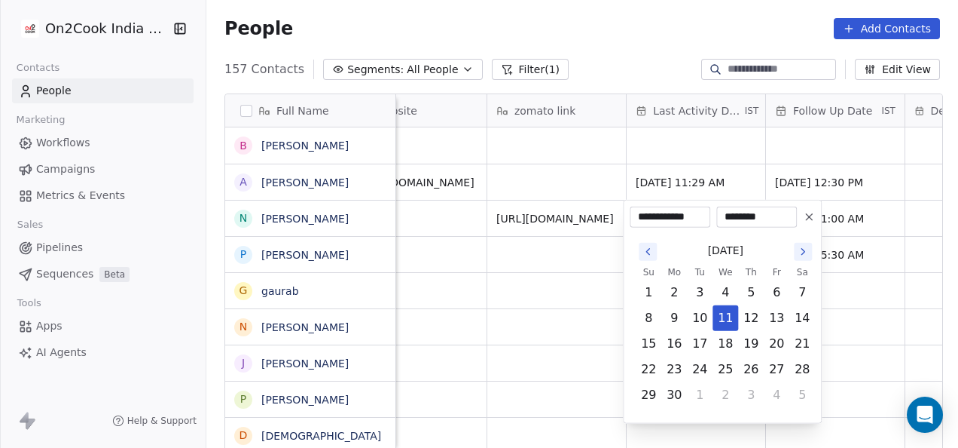
click at [797, 250] on icon "Go to the Next Month" at bounding box center [803, 252] width 12 height 12
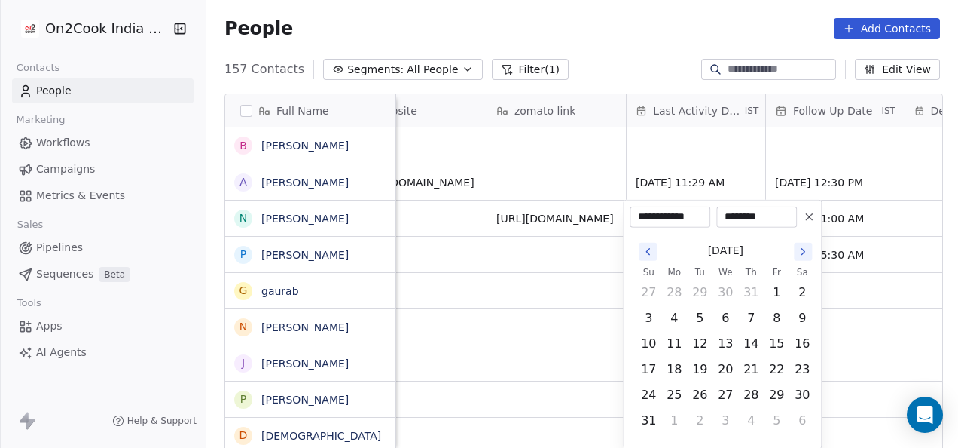
click at [797, 250] on icon "Go to the Next Month" at bounding box center [803, 252] width 12 height 12
click at [747, 311] on button "9" at bounding box center [751, 318] width 24 height 24
type input "**********"
click at [767, 220] on input "********" at bounding box center [757, 216] width 75 height 15
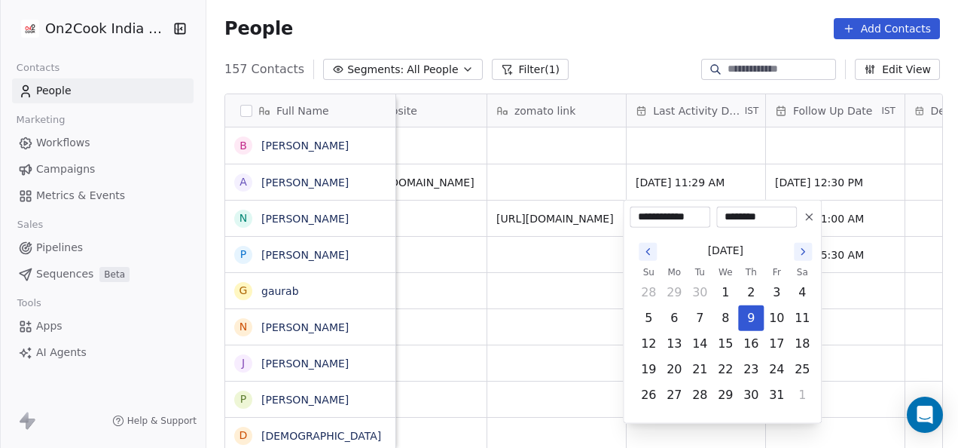
click at [767, 220] on input "********" at bounding box center [757, 216] width 75 height 15
type input "********"
click at [487, 291] on html "On2Cook India Pvt. Ltd. Contacts People Marketing Workflows Campaigns Metrics &…" at bounding box center [479, 224] width 958 height 448
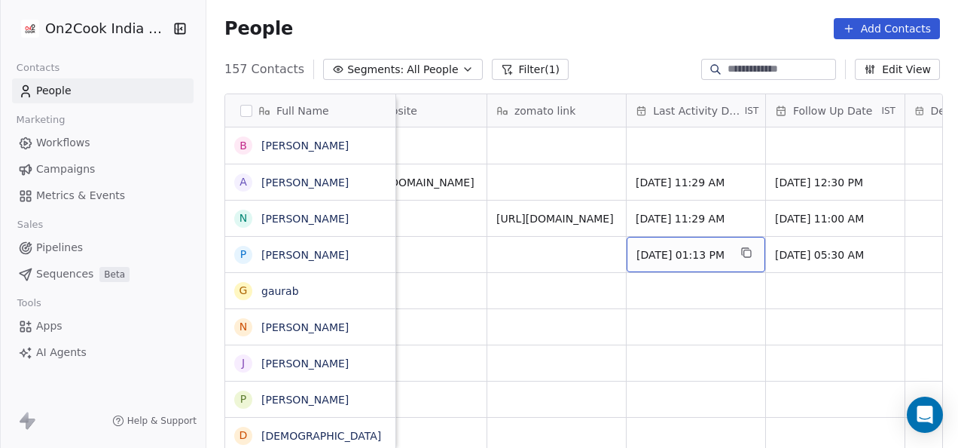
click at [650, 255] on span "Jun 11, 2025 01:13 PM" at bounding box center [683, 254] width 92 height 15
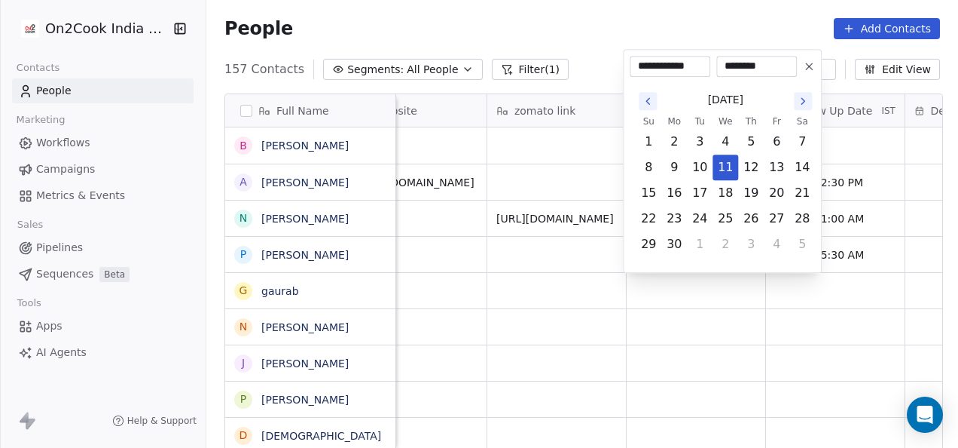
click at [797, 96] on icon "Go to the Next Month" at bounding box center [803, 101] width 12 height 12
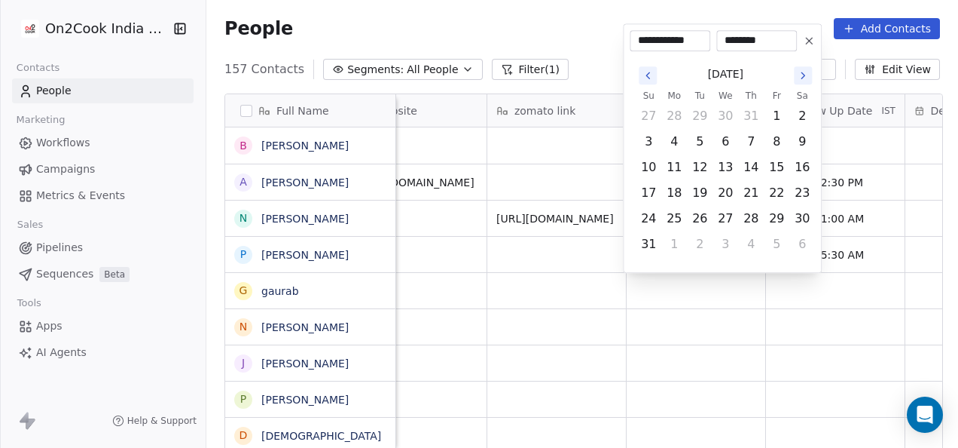
click at [798, 84] on button "Go to the Next Month" at bounding box center [803, 75] width 18 height 18
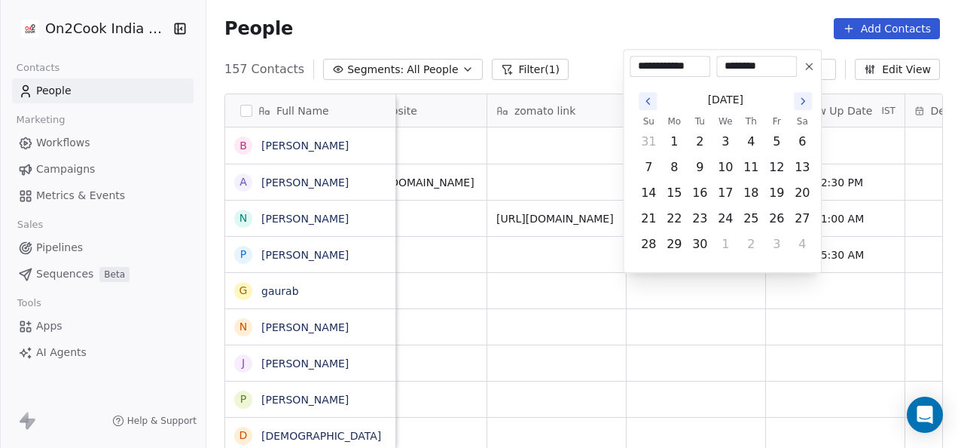
click at [802, 98] on icon "Go to the Next Month" at bounding box center [803, 101] width 12 height 12
click at [750, 170] on button "9" at bounding box center [751, 167] width 24 height 24
type input "**********"
click at [696, 290] on html "On2Cook India Pvt. Ltd. Contacts People Marketing Workflows Campaigns Metrics &…" at bounding box center [479, 224] width 958 height 448
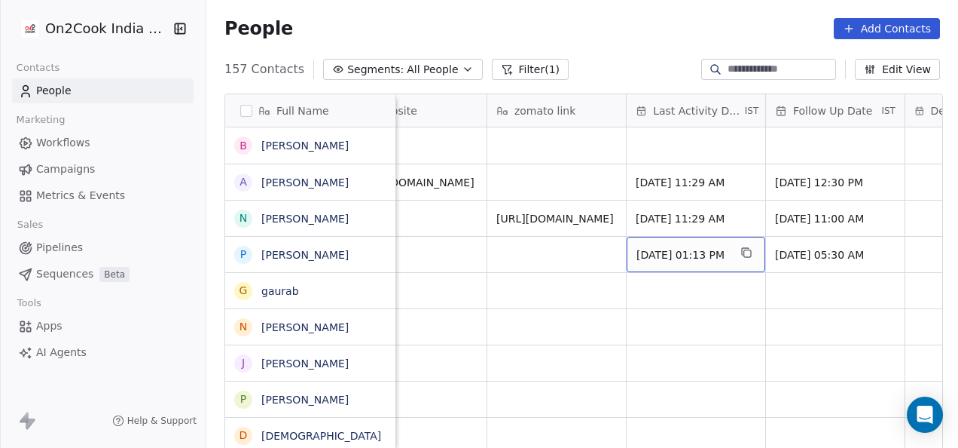
click at [710, 264] on div "Oct 09, 2025 01:13 PM" at bounding box center [696, 254] width 139 height 35
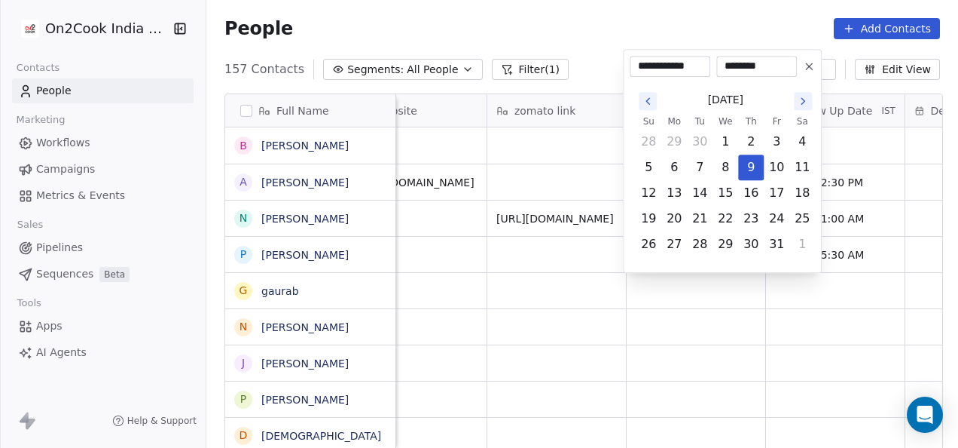
drag, startPoint x: 750, startPoint y: 62, endPoint x: 686, endPoint y: 66, distance: 65.0
click at [686, 66] on div "**********" at bounding box center [713, 66] width 167 height 21
click at [731, 66] on input "********" at bounding box center [757, 66] width 75 height 15
click at [773, 58] on div "********" at bounding box center [757, 66] width 81 height 21
click at [763, 64] on input "********" at bounding box center [757, 66] width 75 height 15
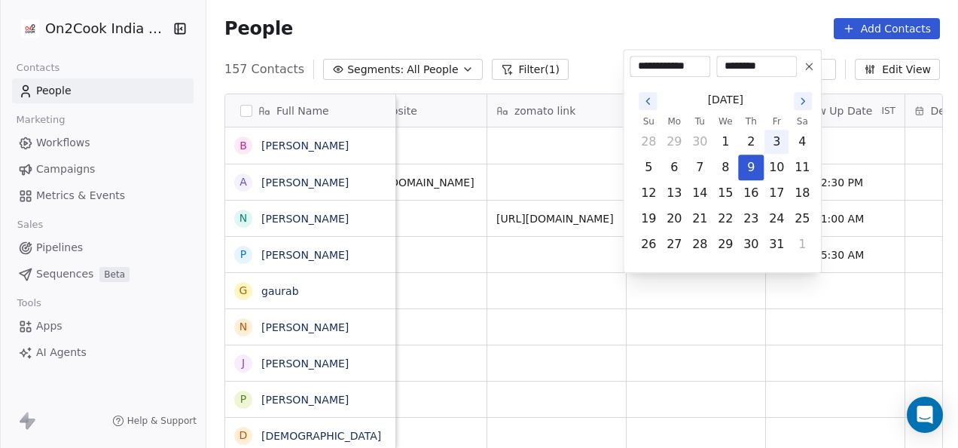
type input "********"
click at [750, 350] on html "On2Cook India Pvt. Ltd. Contacts People Marketing Workflows Campaigns Metrics &…" at bounding box center [479, 224] width 958 height 448
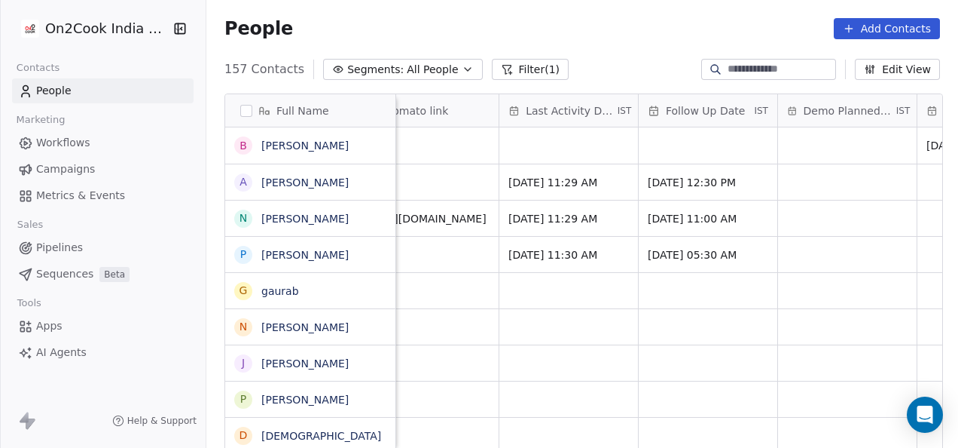
scroll to position [0, 2165]
click at [707, 192] on div "Jun 09, 2025 12:30 PM" at bounding box center [709, 181] width 139 height 35
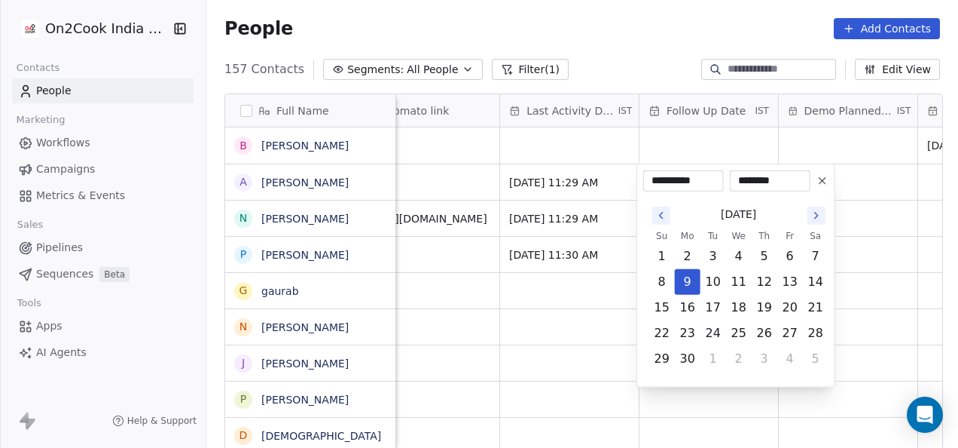
click at [812, 219] on icon "Go to the Next Month" at bounding box center [817, 215] width 12 height 12
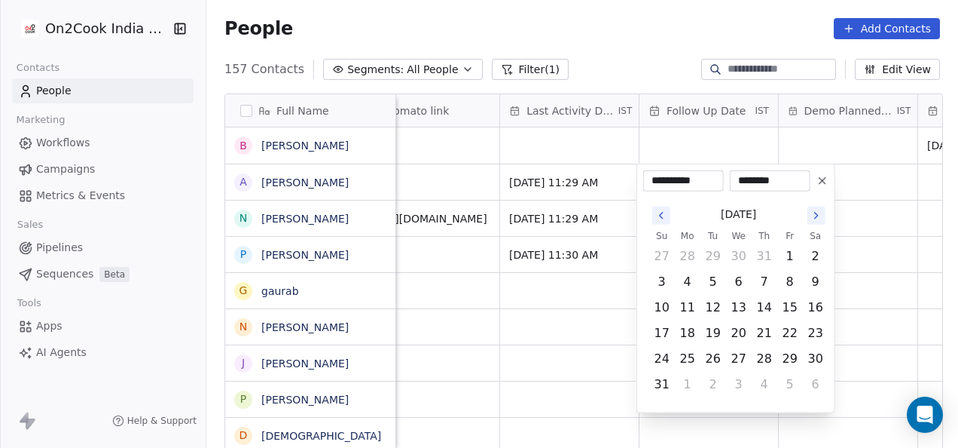
click at [812, 219] on icon "Go to the Next Month" at bounding box center [817, 215] width 12 height 12
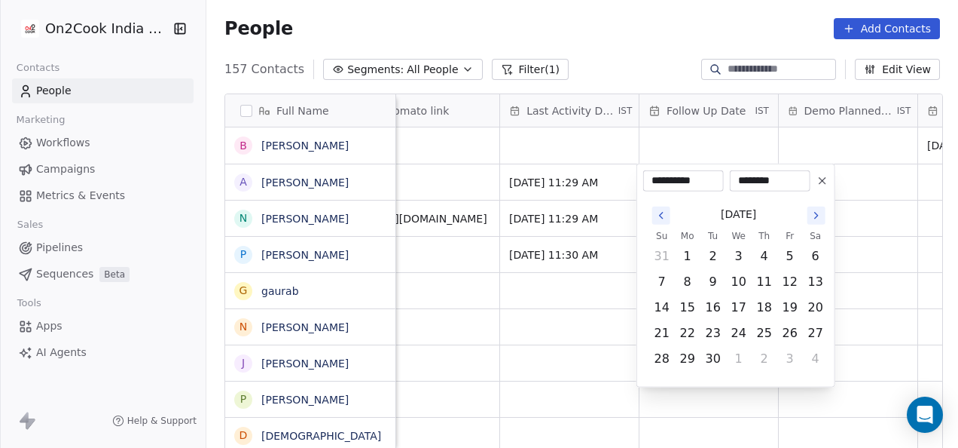
click at [812, 219] on icon "Go to the Next Month" at bounding box center [817, 215] width 12 height 12
click at [766, 283] on button "9" at bounding box center [765, 282] width 24 height 24
type input "**********"
click at [873, 303] on html "On2Cook India Pvt. Ltd. Contacts People Marketing Workflows Campaigns Metrics &…" at bounding box center [479, 224] width 958 height 448
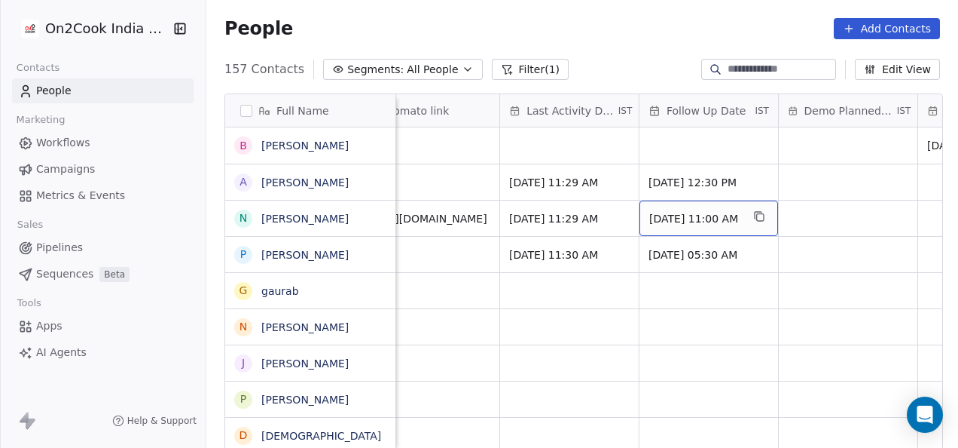
click at [737, 222] on span "Jun 12, 2025 11:00 AM" at bounding box center [695, 218] width 92 height 15
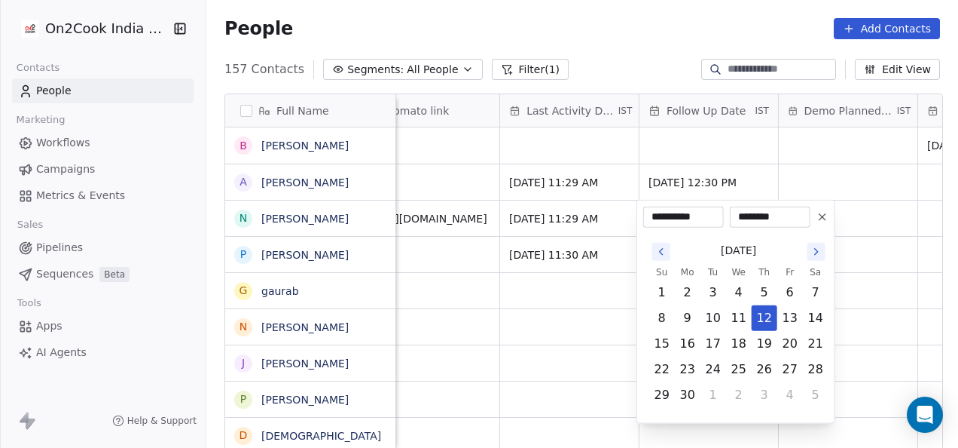
click at [818, 252] on icon "Go to the Next Month" at bounding box center [817, 252] width 12 height 12
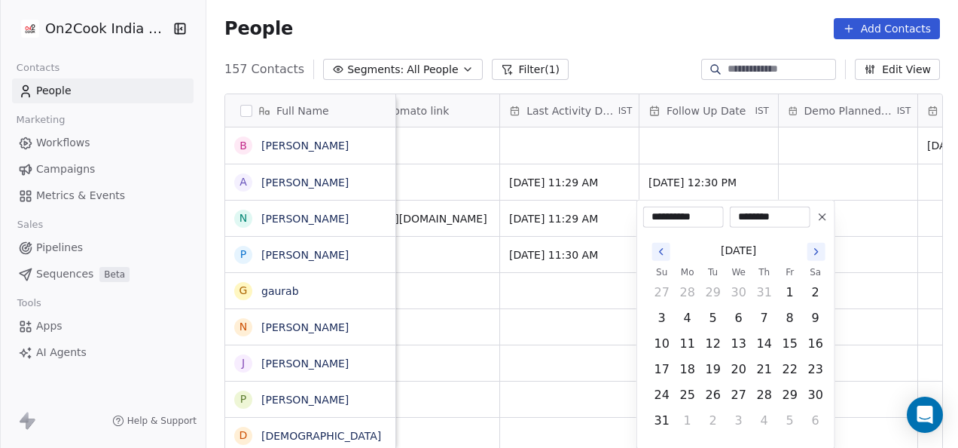
click at [818, 252] on icon "Go to the Next Month" at bounding box center [817, 252] width 12 height 12
click at [790, 314] on button "10" at bounding box center [790, 318] width 24 height 24
type input "**********"
click at [600, 310] on html "On2Cook India Pvt. Ltd. Contacts People Marketing Workflows Campaigns Metrics &…" at bounding box center [479, 224] width 958 height 448
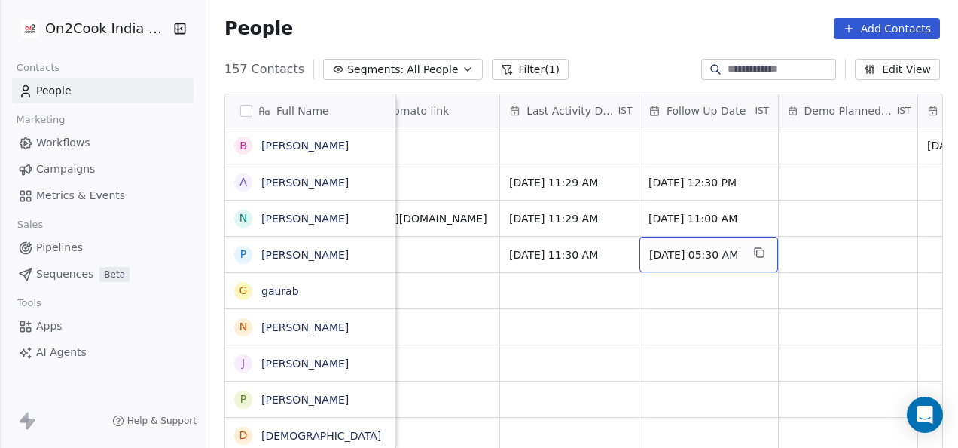
click at [705, 250] on span "[DATE] 05:30 AM" at bounding box center [695, 254] width 92 height 15
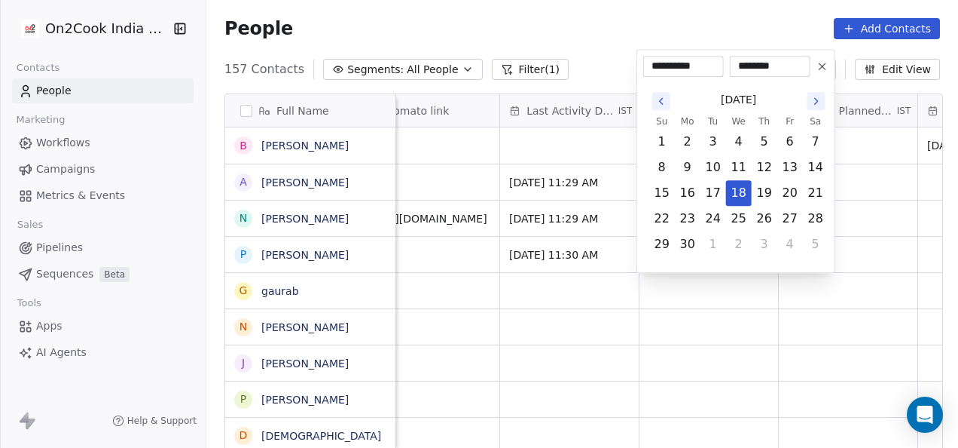
click at [811, 105] on icon "Go to the Next Month" at bounding box center [817, 101] width 12 height 12
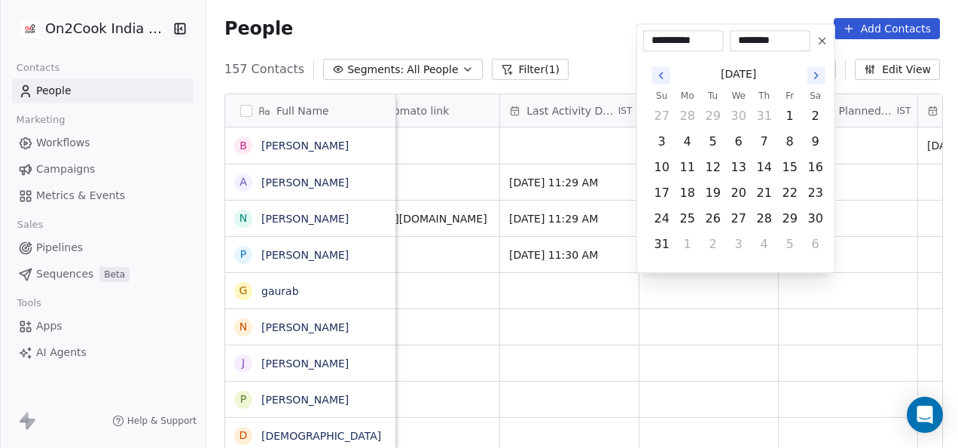
click at [810, 105] on button "2" at bounding box center [816, 116] width 24 height 24
click at [820, 83] on button "Go to the Next Month" at bounding box center [817, 75] width 18 height 18
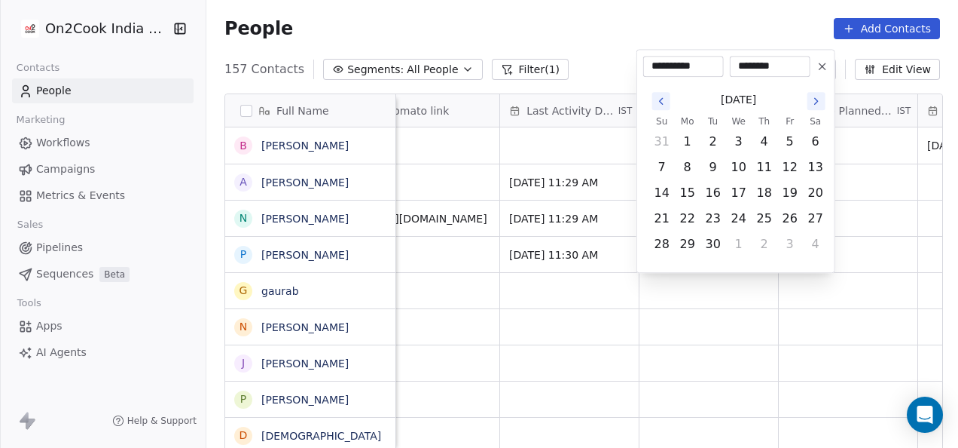
click at [817, 101] on icon "Go to the Next Month" at bounding box center [817, 101] width 12 height 12
click at [798, 172] on button "10" at bounding box center [790, 167] width 24 height 24
type input "**********"
click at [686, 374] on html "On2Cook India Pvt. Ltd. Contacts People Marketing Workflows Campaigns Metrics &…" at bounding box center [479, 224] width 958 height 448
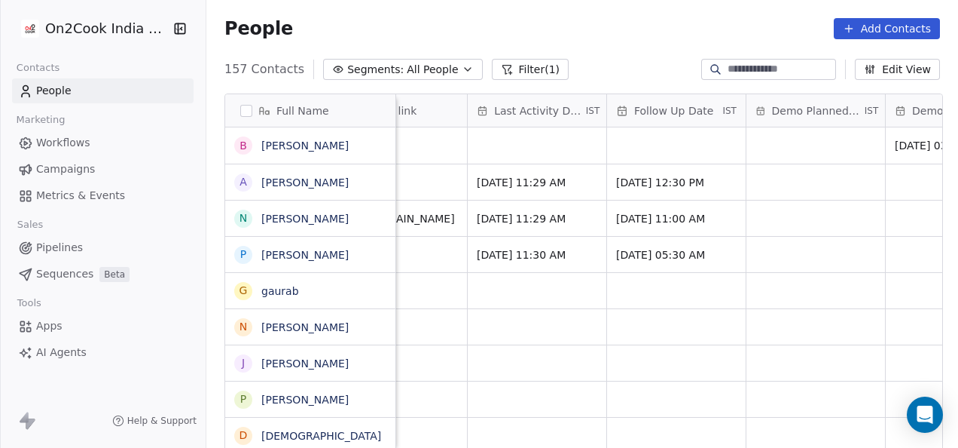
scroll to position [0, 2196]
click at [708, 253] on span "Oct 10, 2025 05:30 AM" at bounding box center [665, 254] width 92 height 15
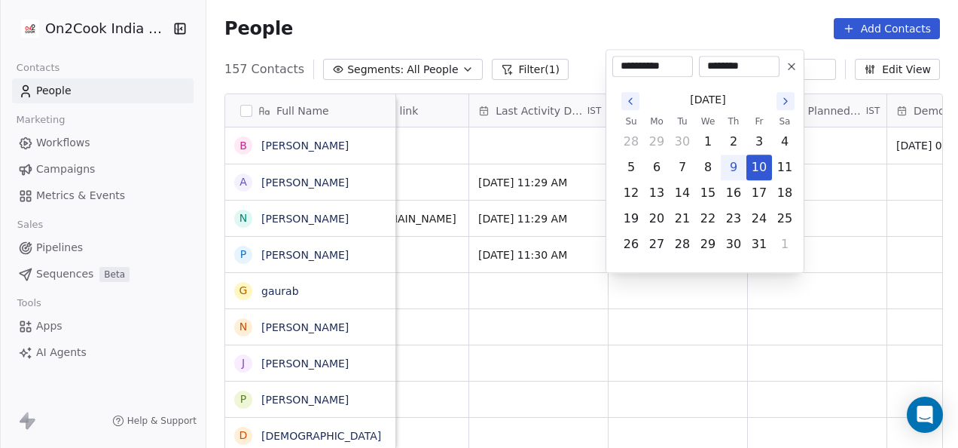
click at [705, 253] on button "29" at bounding box center [708, 244] width 24 height 24
click at [752, 176] on button "10" at bounding box center [759, 167] width 24 height 24
type input "**********"
click at [735, 69] on input "********" at bounding box center [739, 66] width 75 height 15
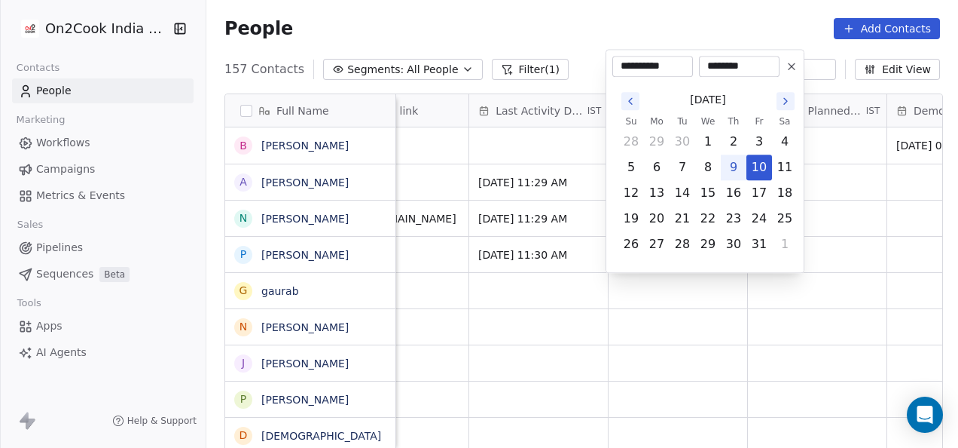
click at [735, 69] on input "********" at bounding box center [739, 66] width 75 height 15
type input "********"
click at [798, 345] on html "On2Cook India Pvt. Ltd. Contacts People Marketing Workflows Campaigns Metrics &…" at bounding box center [479, 224] width 958 height 448
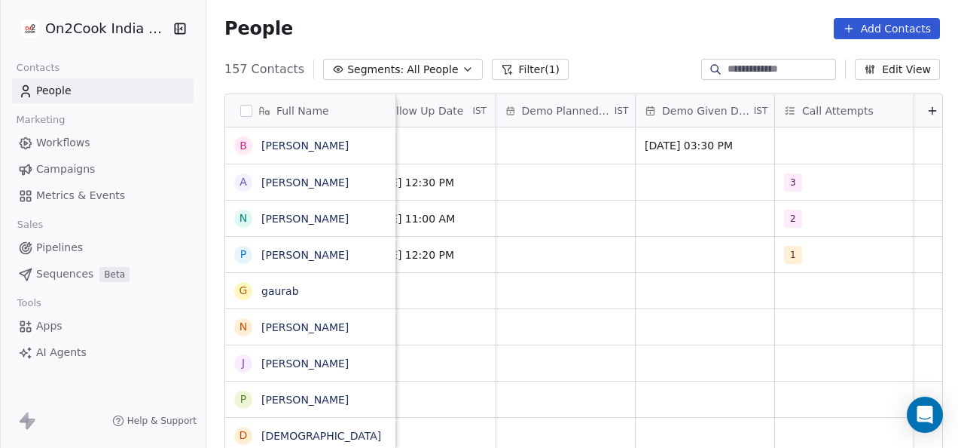
scroll to position [0, 2466]
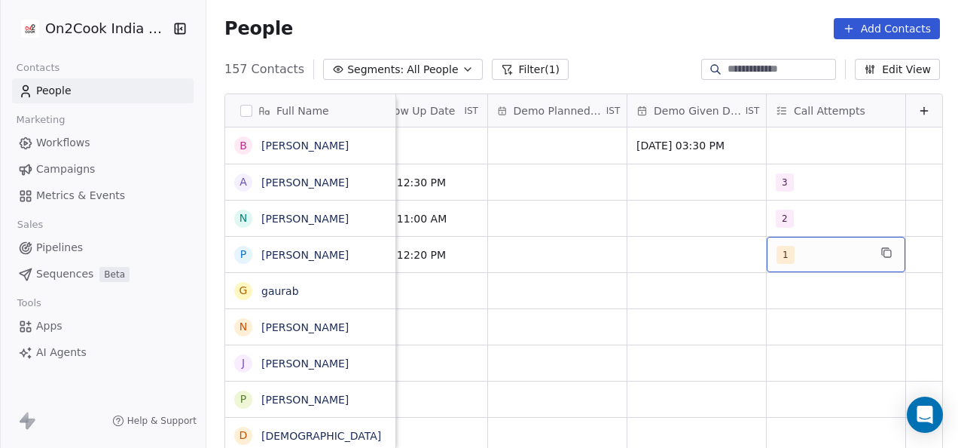
click at [777, 261] on span "1" at bounding box center [786, 255] width 18 height 18
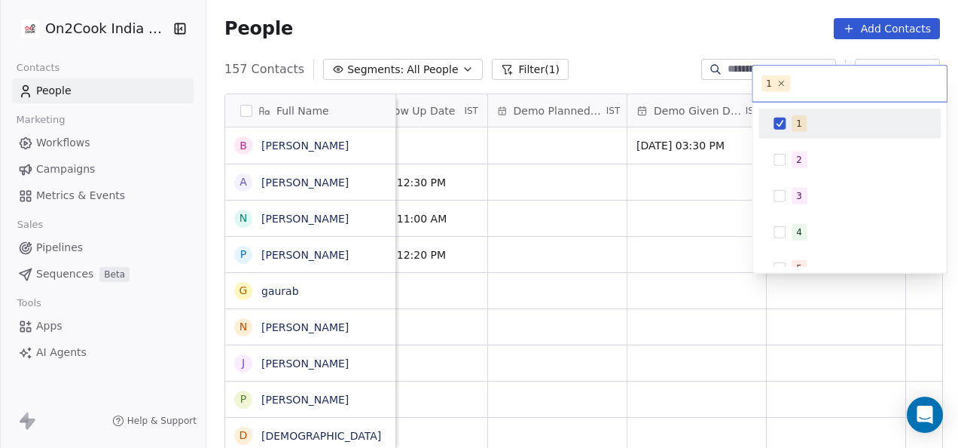
click at [796, 127] on div "1" at bounding box center [799, 124] width 6 height 14
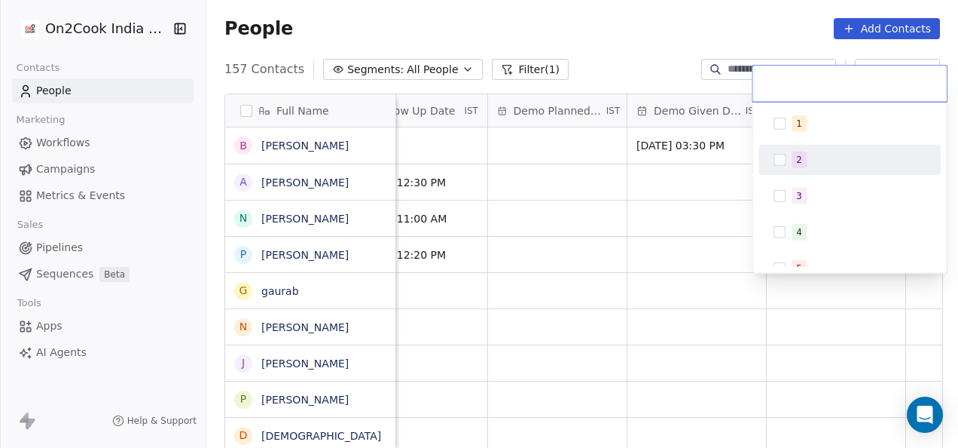
click at [794, 160] on span "2" at bounding box center [799, 159] width 15 height 17
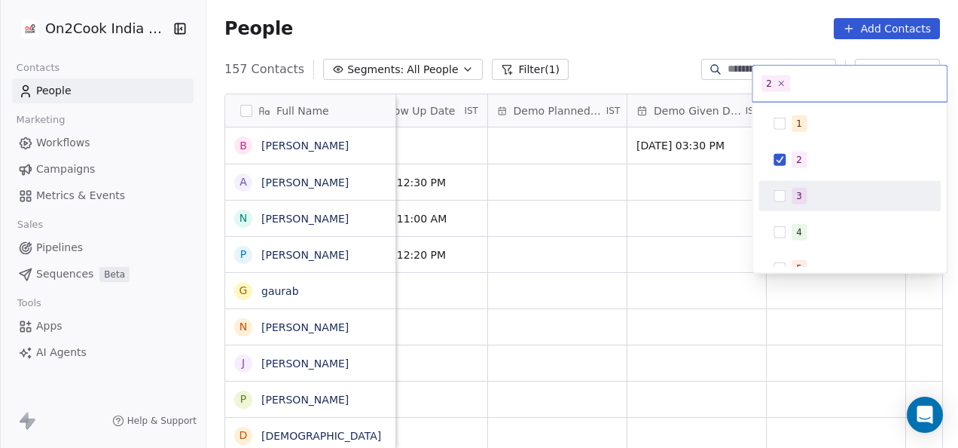
click at [601, 250] on html "On2Cook India Pvt. Ltd. Contacts People Marketing Workflows Campaigns Metrics &…" at bounding box center [479, 224] width 958 height 448
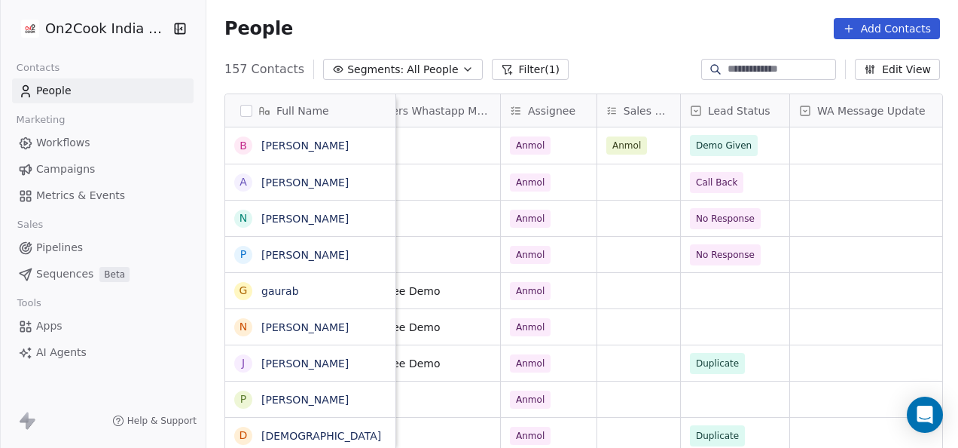
scroll to position [0, 876]
click at [709, 288] on div "grid" at bounding box center [738, 290] width 108 height 35
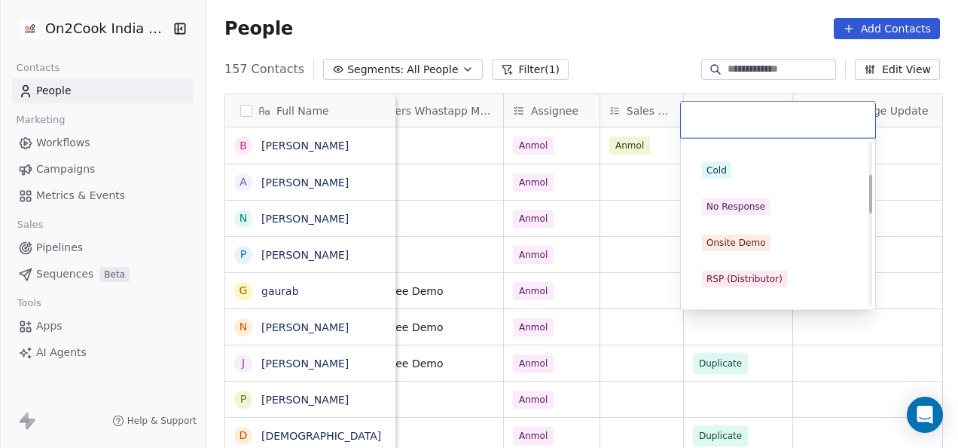
scroll to position [151, 0]
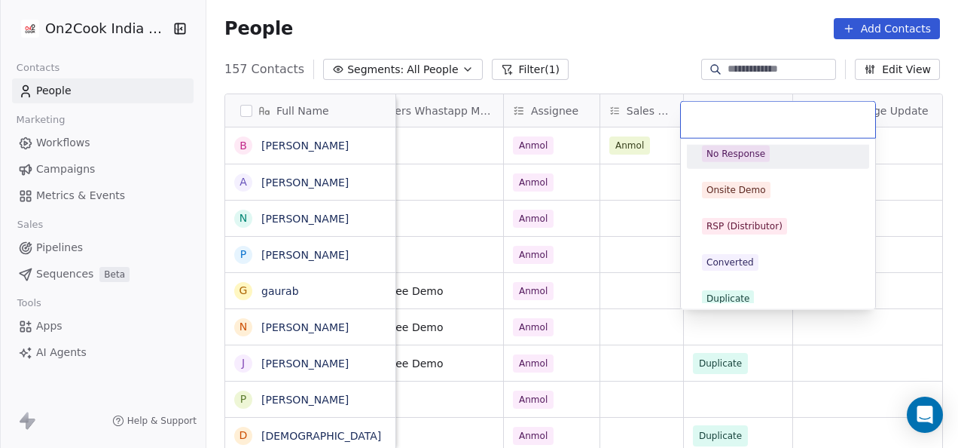
click at [735, 155] on div "No Response" at bounding box center [736, 154] width 59 height 14
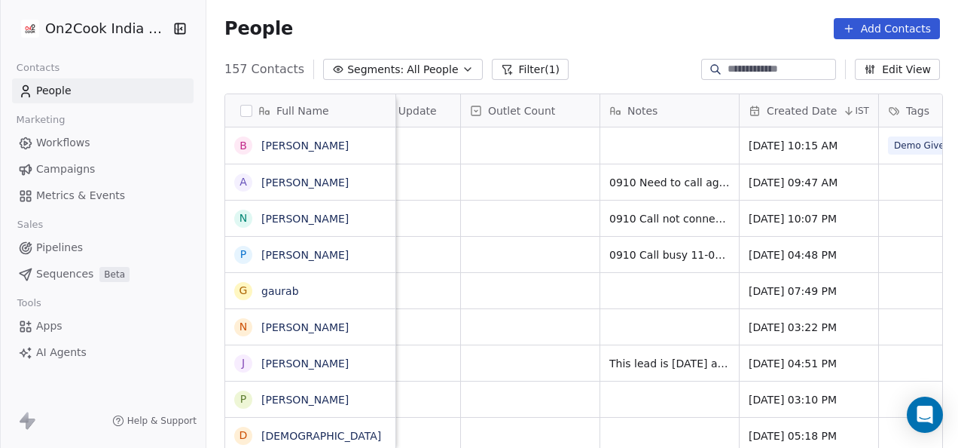
scroll to position [0, 1368]
click at [649, 298] on div "grid" at bounding box center [669, 290] width 139 height 35
type textarea "**********"
click at [526, 292] on html "On2Cook India Pvt. Ltd. Contacts People Marketing Workflows Campaigns Metrics &…" at bounding box center [479, 224] width 958 height 448
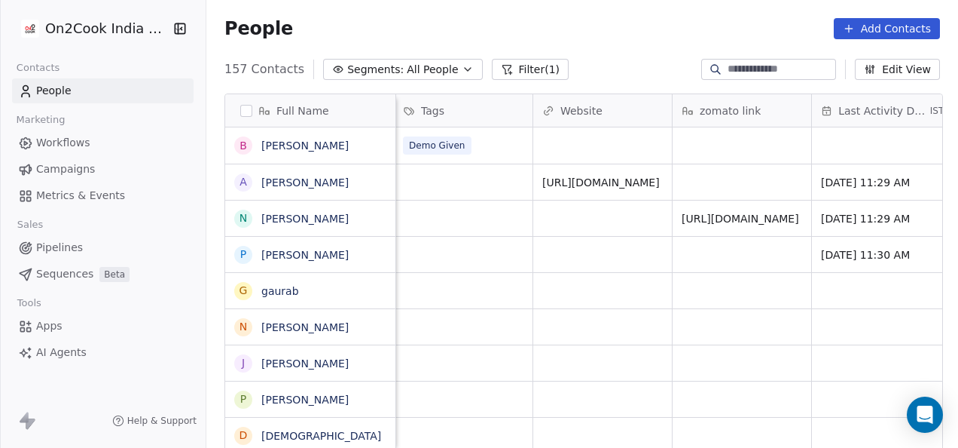
scroll to position [0, 2045]
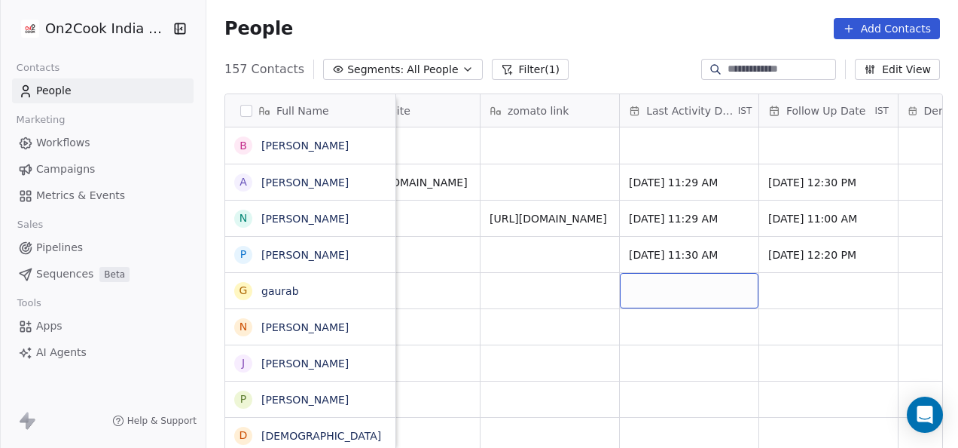
click at [658, 284] on div "grid" at bounding box center [689, 290] width 139 height 35
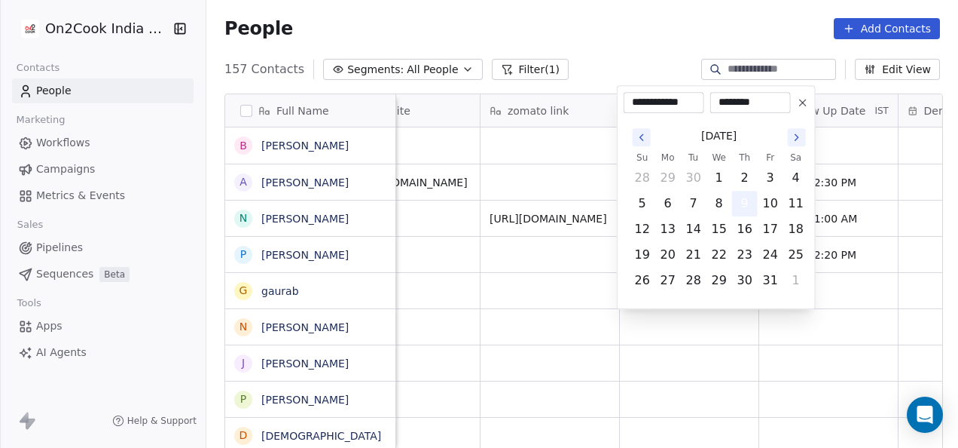
click at [741, 198] on button "9" at bounding box center [745, 203] width 24 height 24
click at [806, 350] on html "On2Cook India Pvt. Ltd. Contacts People Marketing Workflows Campaigns Metrics &…" at bounding box center [479, 224] width 958 height 448
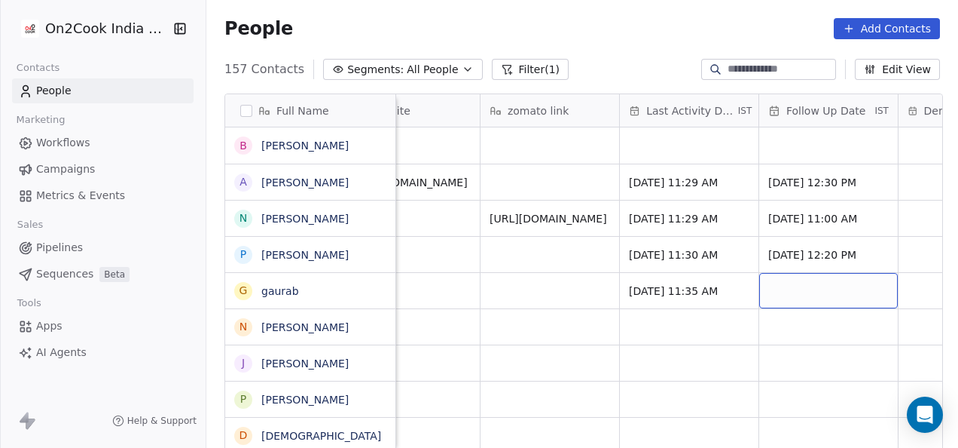
click at [812, 294] on div "grid" at bounding box center [828, 290] width 139 height 35
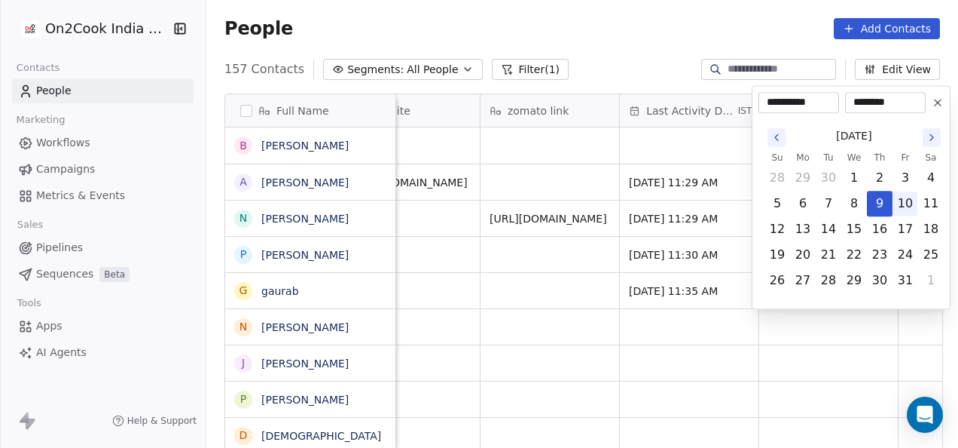
click at [903, 206] on button "10" at bounding box center [906, 203] width 24 height 24
type input "**********"
click at [820, 352] on html "On2Cook India Pvt. Ltd. Contacts People Marketing Workflows Campaigns Metrics &…" at bounding box center [479, 224] width 958 height 448
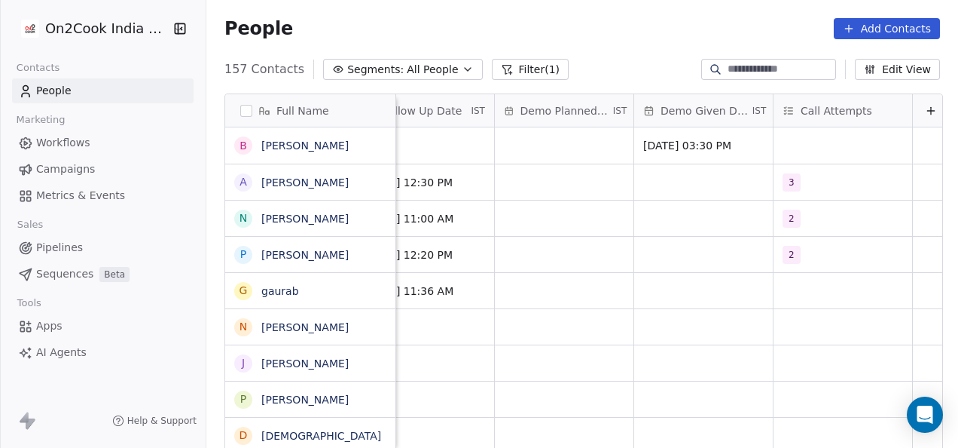
scroll to position [0, 2466]
click at [796, 292] on div "grid" at bounding box center [836, 290] width 139 height 35
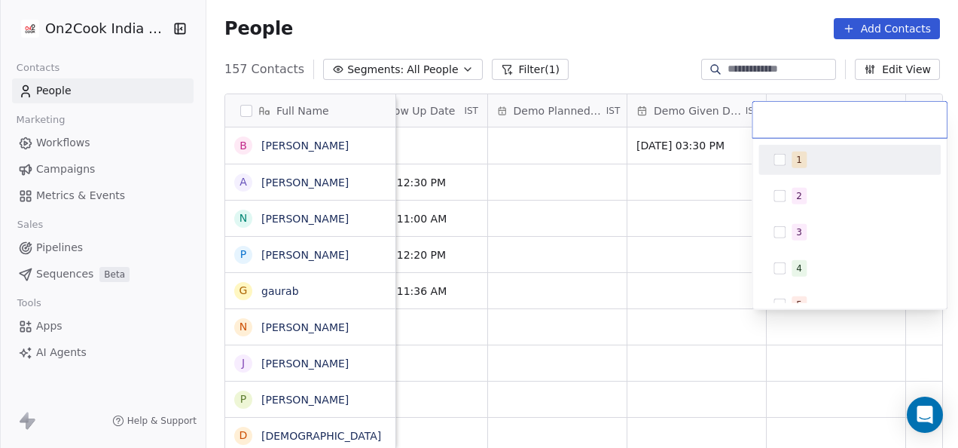
click at [790, 160] on div "1" at bounding box center [850, 160] width 170 height 24
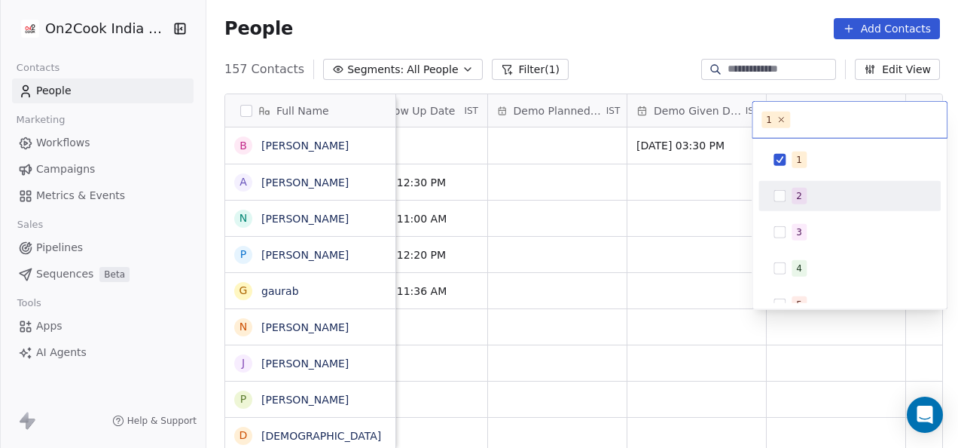
click at [426, 319] on html "On2Cook India Pvt. Ltd. Contacts People Marketing Workflows Campaigns Metrics &…" at bounding box center [479, 224] width 958 height 448
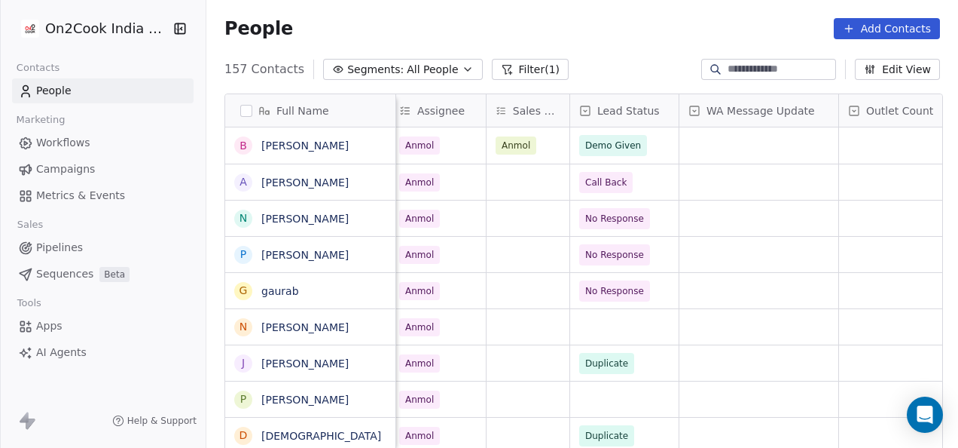
scroll to position [0, 994]
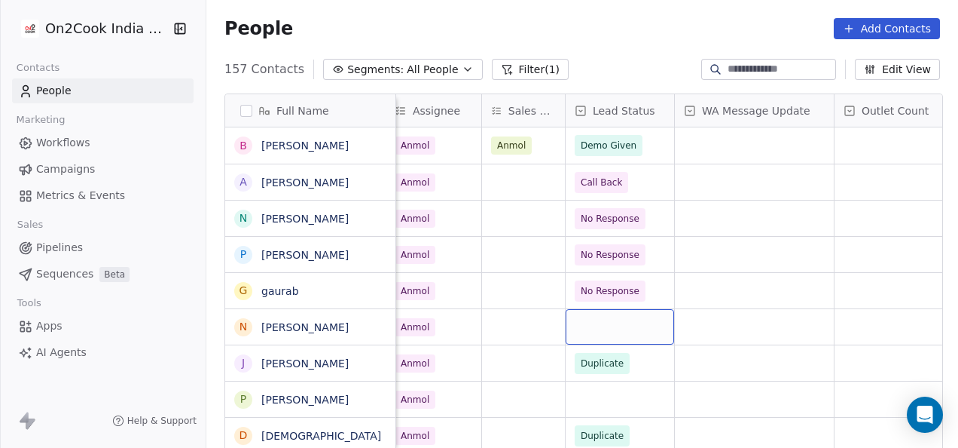
click at [594, 329] on div "grid" at bounding box center [620, 326] width 108 height 35
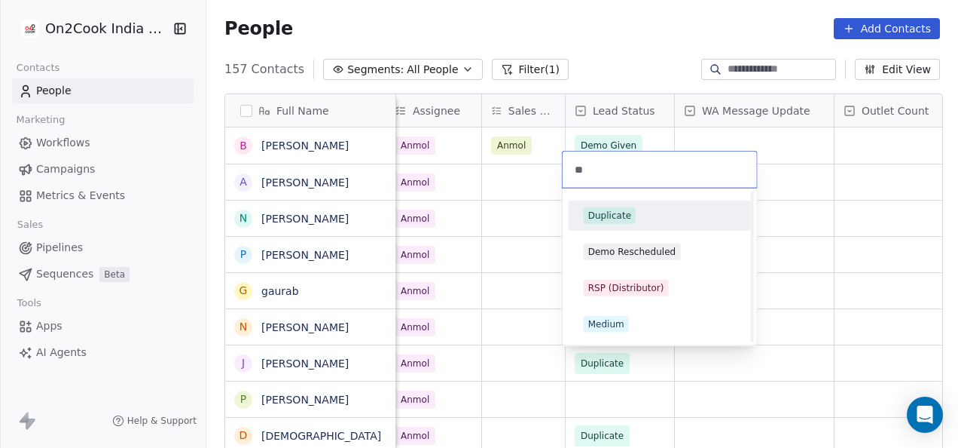
scroll to position [0, 0]
type input "**"
click at [615, 211] on div "Duplicate" at bounding box center [609, 216] width 43 height 14
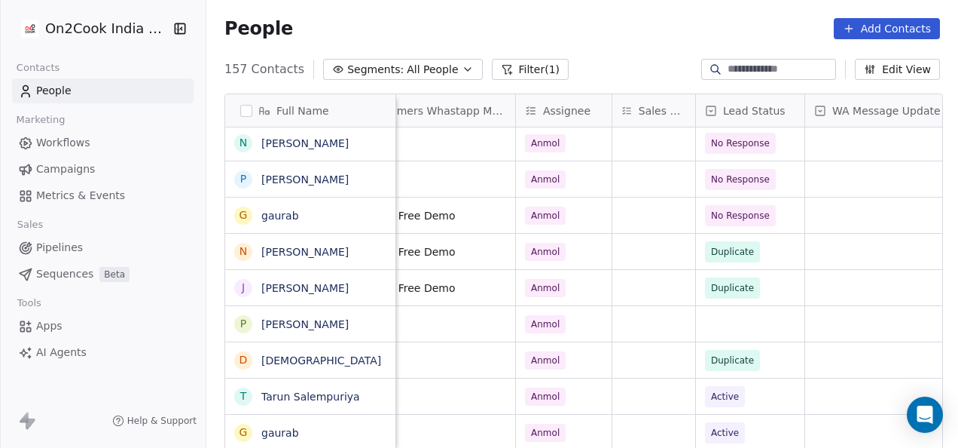
scroll to position [0, 864]
click at [746, 330] on div "grid" at bounding box center [749, 323] width 108 height 35
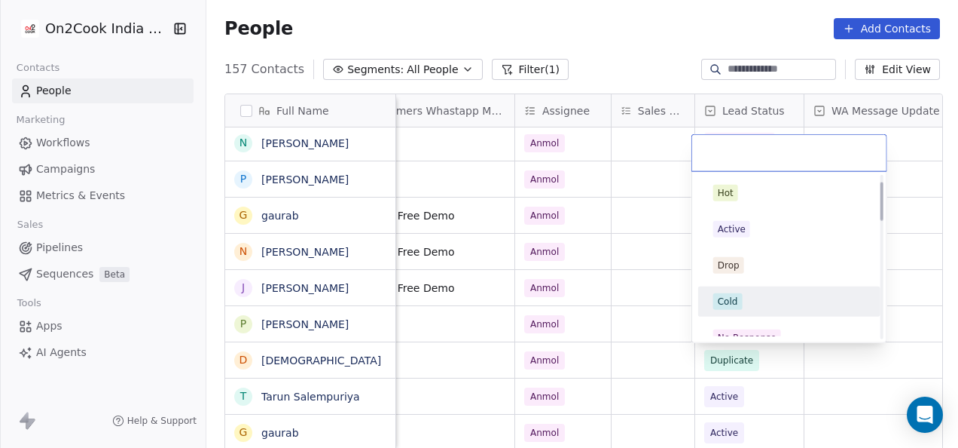
scroll to position [151, 0]
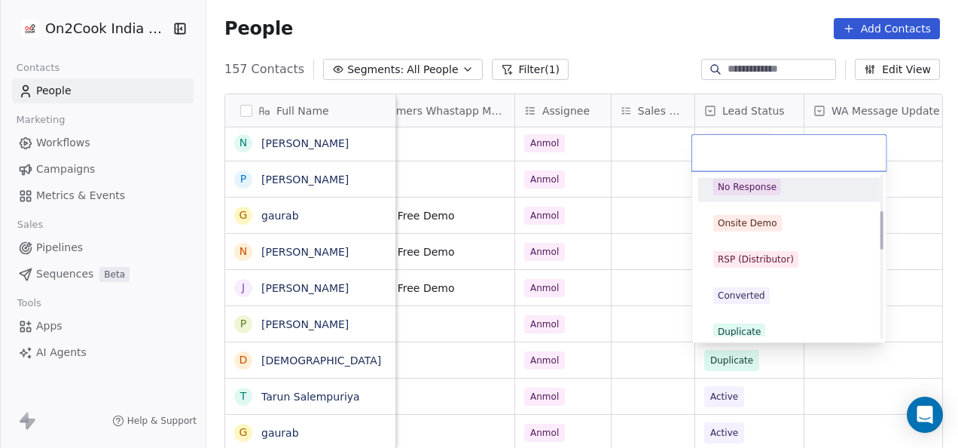
click at [740, 185] on div "No Response" at bounding box center [747, 187] width 59 height 14
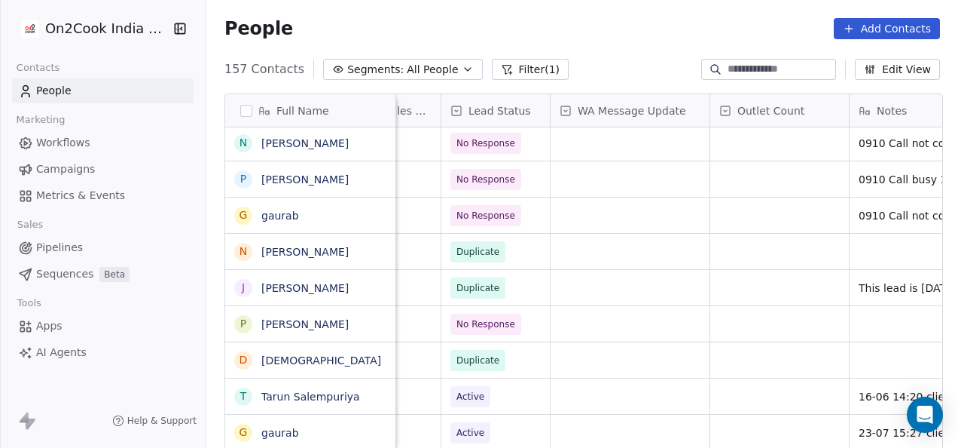
scroll to position [0, 1202]
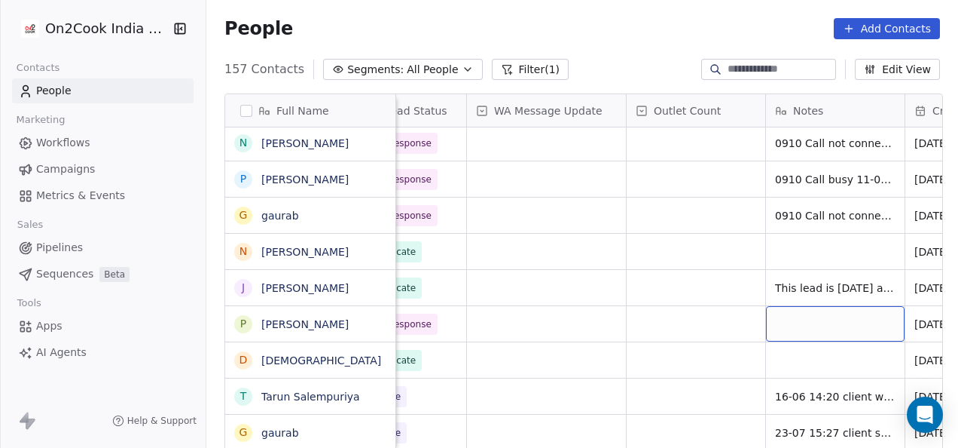
click at [836, 331] on div "grid" at bounding box center [835, 323] width 139 height 35
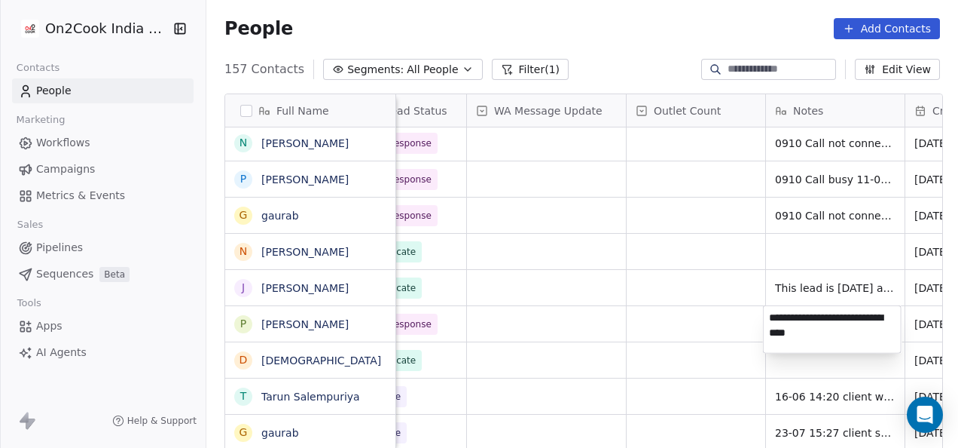
type textarea "**********"
click at [706, 325] on html "On2Cook India Pvt. Ltd. Contacts People Marketing Workflows Campaigns Metrics &…" at bounding box center [479, 224] width 958 height 448
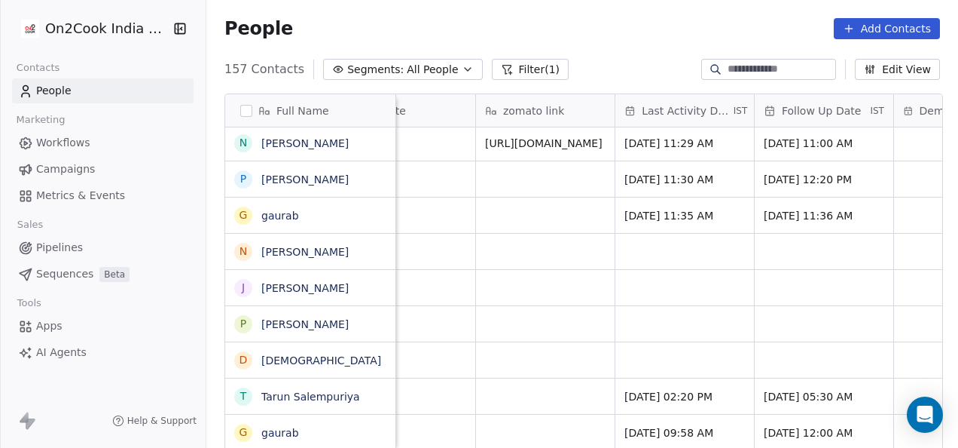
scroll to position [3, 2017]
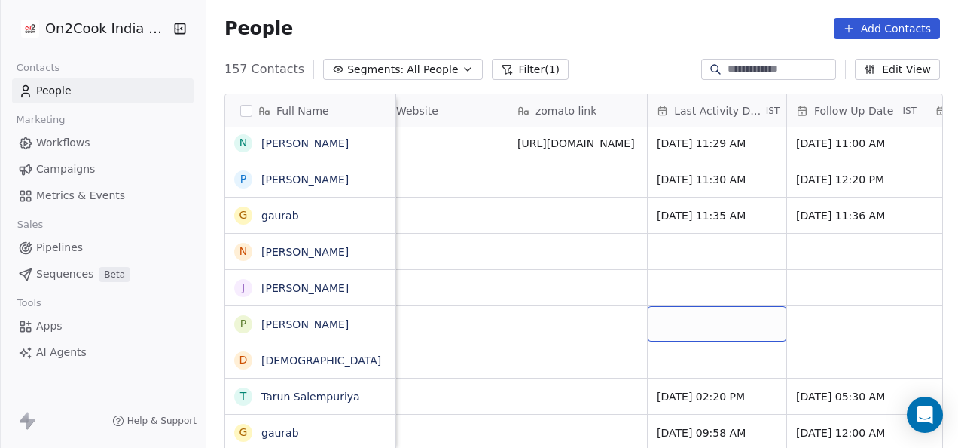
click at [704, 324] on div "grid" at bounding box center [717, 323] width 139 height 35
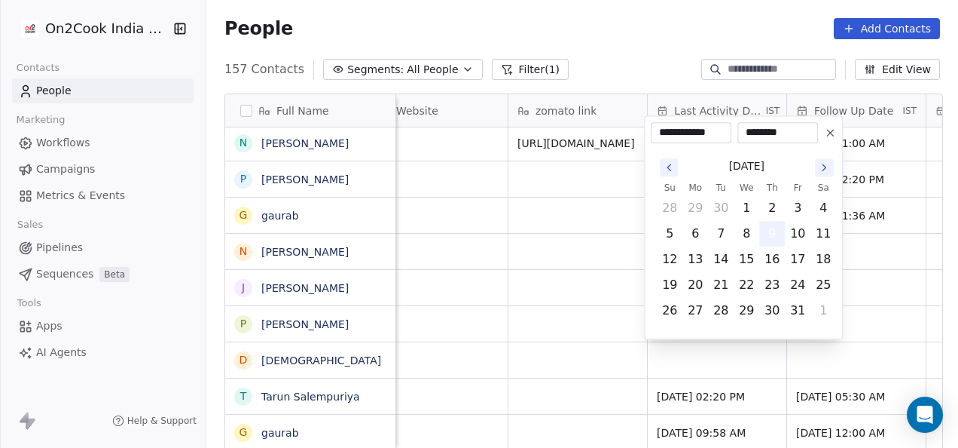
click at [779, 231] on button "9" at bounding box center [772, 234] width 24 height 24
click at [776, 241] on button "9" at bounding box center [772, 234] width 24 height 24
click at [519, 291] on html "On2Cook India Pvt. Ltd. Contacts People Marketing Workflows Campaigns Metrics &…" at bounding box center [479, 224] width 958 height 448
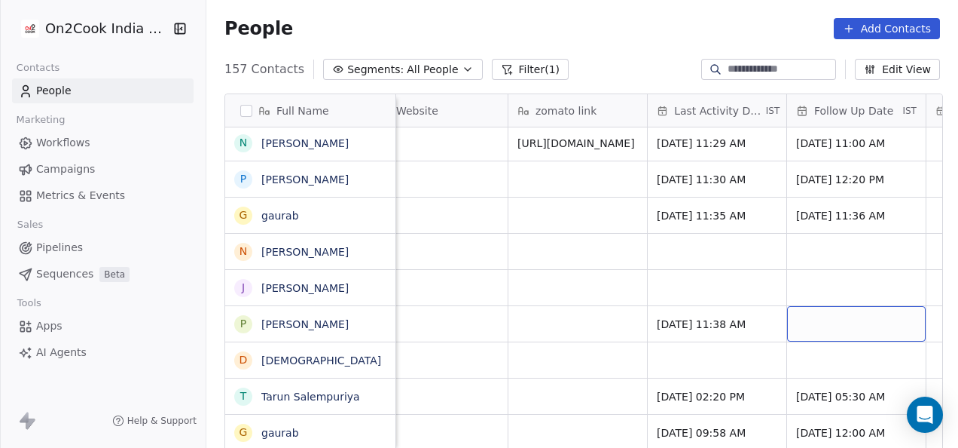
click at [823, 325] on div "grid" at bounding box center [856, 323] width 139 height 35
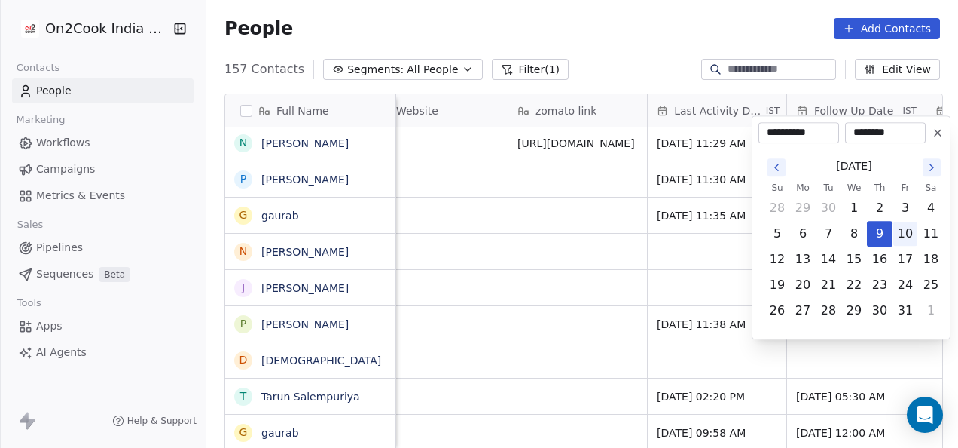
click at [901, 237] on button "10" at bounding box center [906, 234] width 24 height 24
type input "**********"
click at [719, 335] on html "On2Cook India Pvt. Ltd. Contacts People Marketing Workflows Campaigns Metrics &…" at bounding box center [479, 224] width 958 height 448
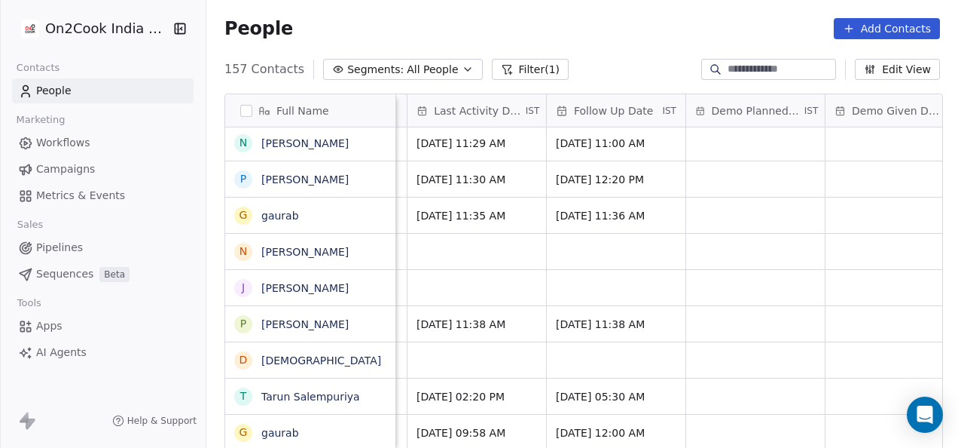
scroll to position [3, 2466]
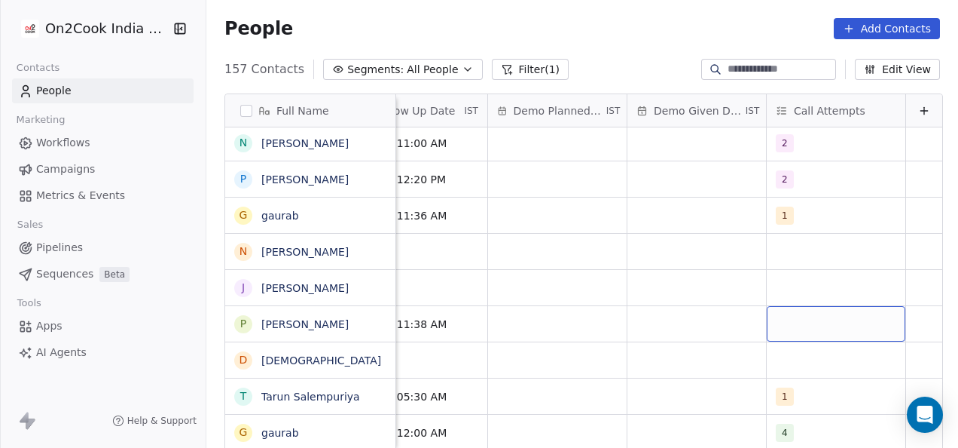
click at [802, 333] on div "grid" at bounding box center [836, 323] width 139 height 35
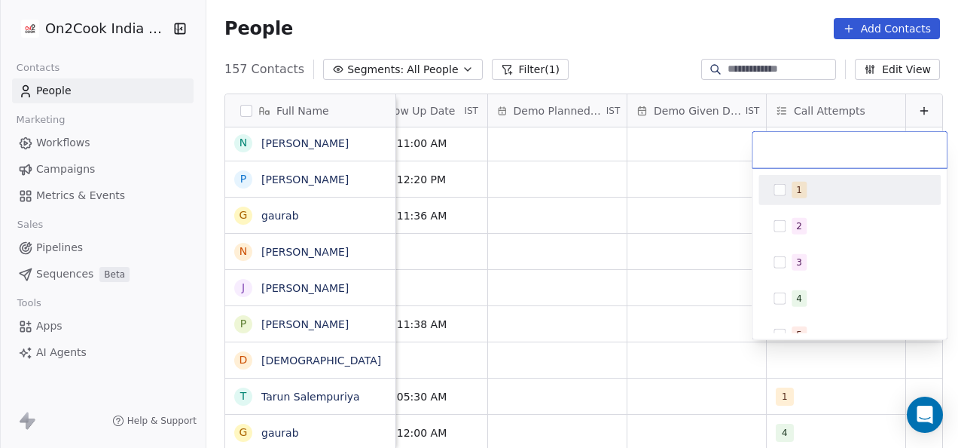
click at [775, 194] on button "Suggestions" at bounding box center [780, 190] width 12 height 12
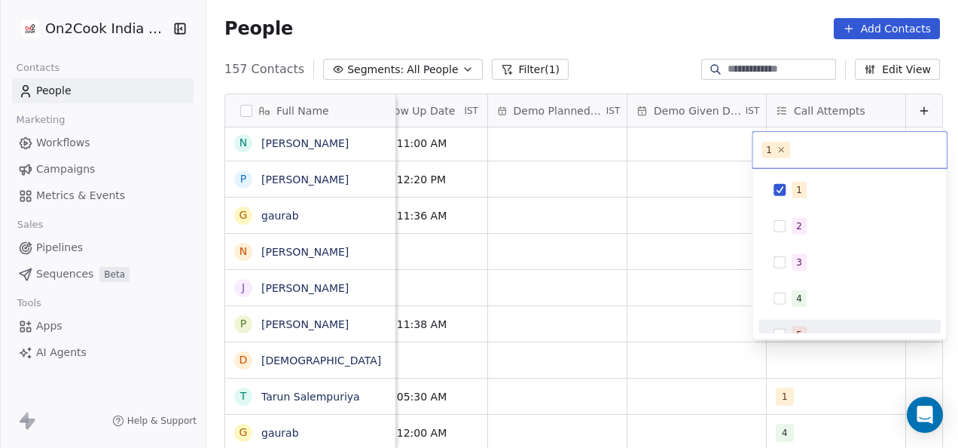
click at [656, 307] on html "On2Cook India Pvt. Ltd. Contacts People Marketing Workflows Campaigns Metrics &…" at bounding box center [479, 224] width 958 height 448
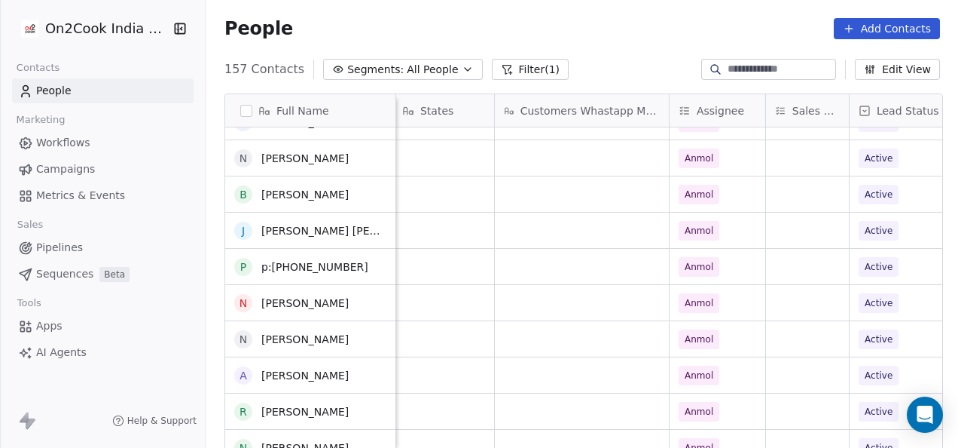
scroll to position [0, 0]
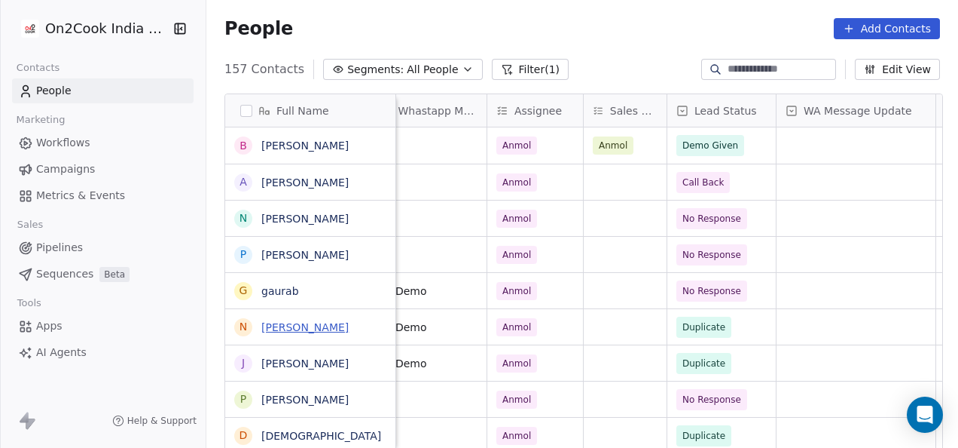
click at [274, 325] on link "[PERSON_NAME]" at bounding box center [304, 327] width 87 height 12
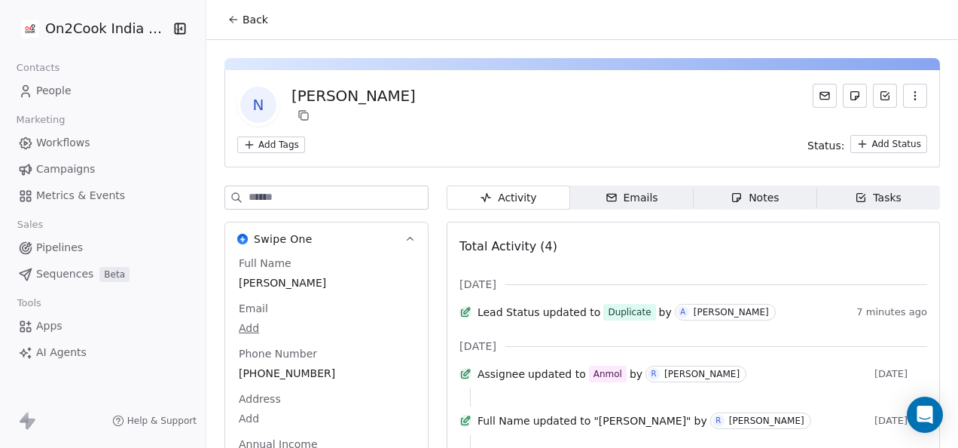
click at [235, 17] on icon at bounding box center [234, 20] width 12 height 12
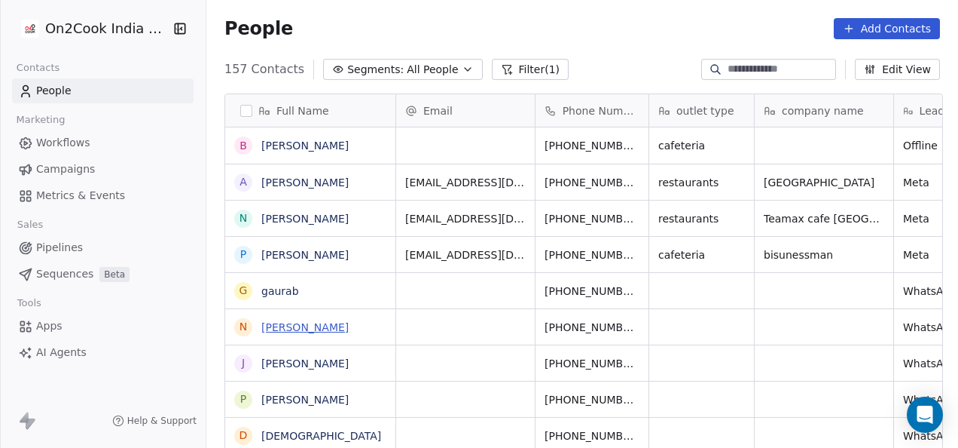
click at [292, 330] on link "[PERSON_NAME]" at bounding box center [304, 327] width 87 height 12
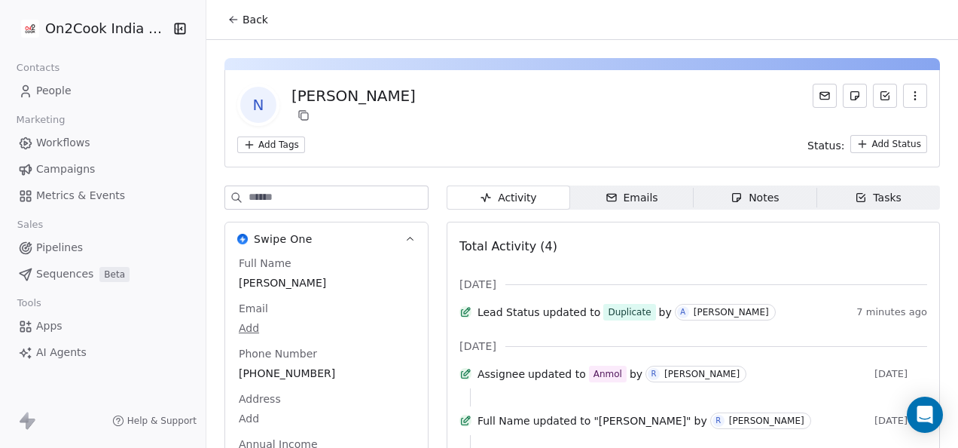
click at [246, 23] on span "Back" at bounding box center [256, 19] width 26 height 15
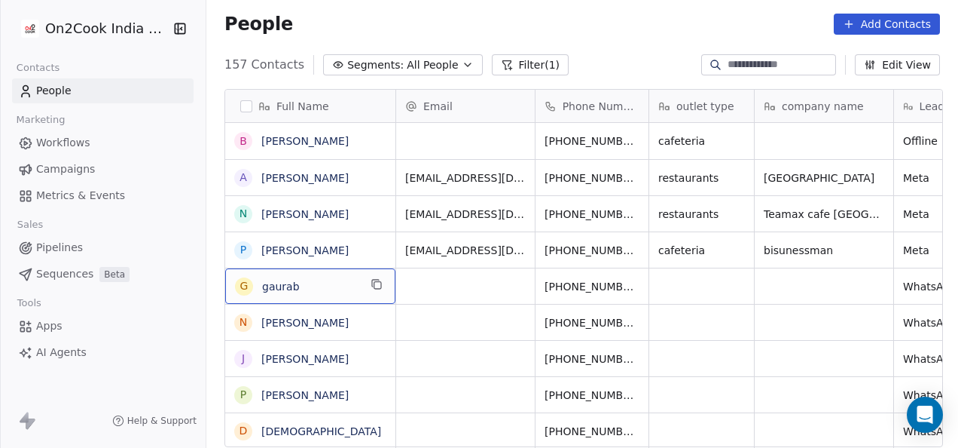
drag, startPoint x: 317, startPoint y: 285, endPoint x: 307, endPoint y: 191, distance: 93.9
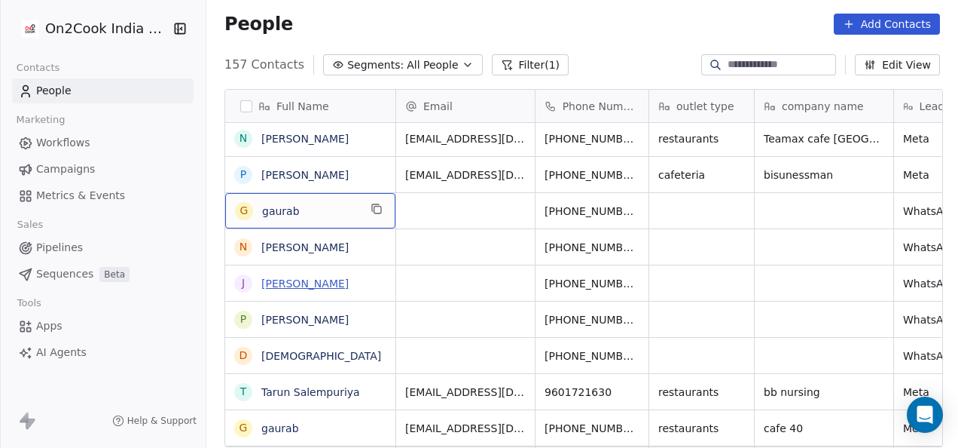
click at [296, 287] on link "Jagdeep Virk" at bounding box center [304, 283] width 87 height 12
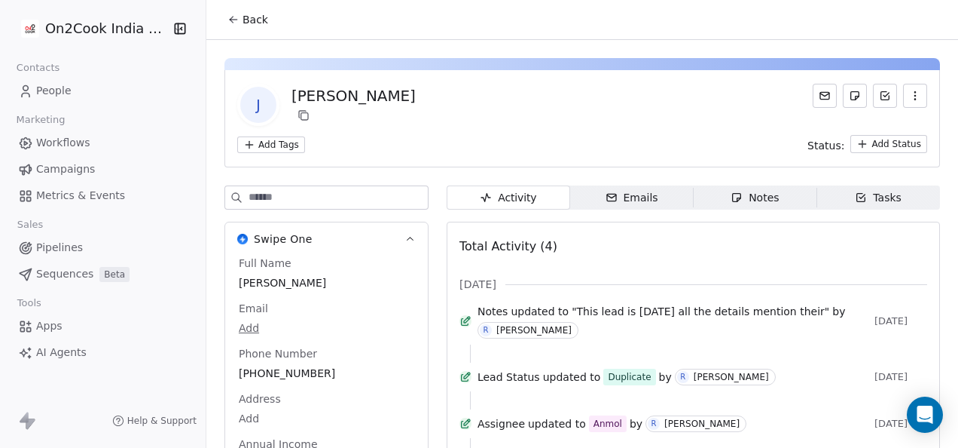
click at [219, 17] on button "Back" at bounding box center [248, 19] width 59 height 27
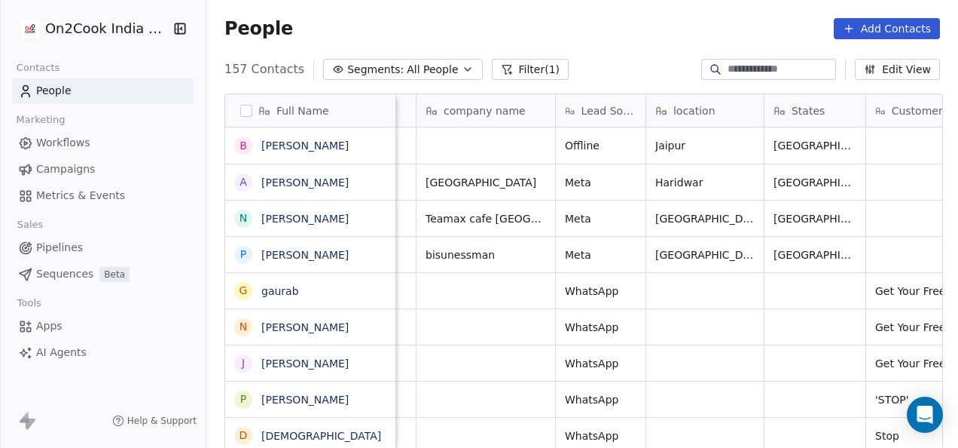
click at [516, 76] on button "Filter (1)" at bounding box center [531, 69] width 78 height 21
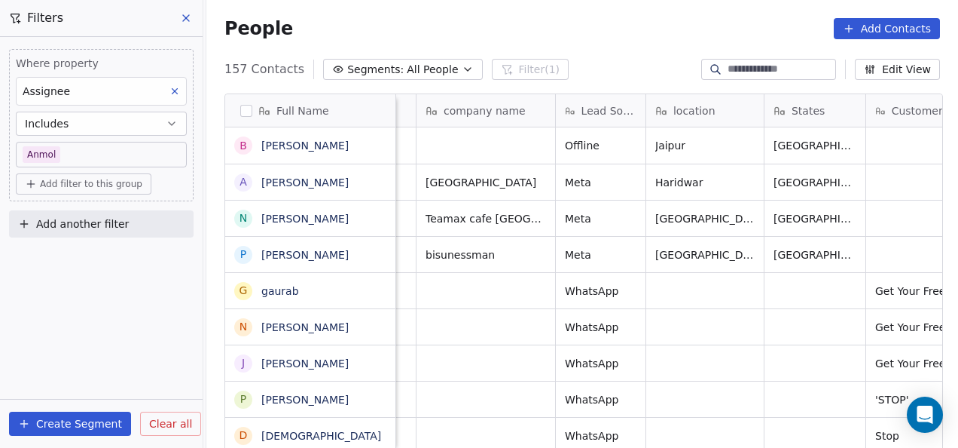
click at [105, 182] on span "Add filter to this group" at bounding box center [91, 184] width 102 height 12
click at [77, 219] on span "Contact properties" at bounding box center [81, 215] width 98 height 16
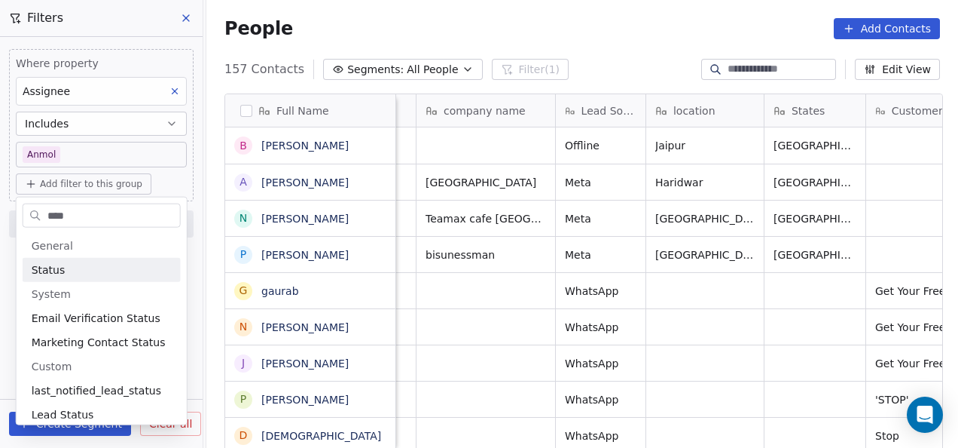
type input "****"
click at [78, 264] on div "Status" at bounding box center [102, 269] width 140 height 15
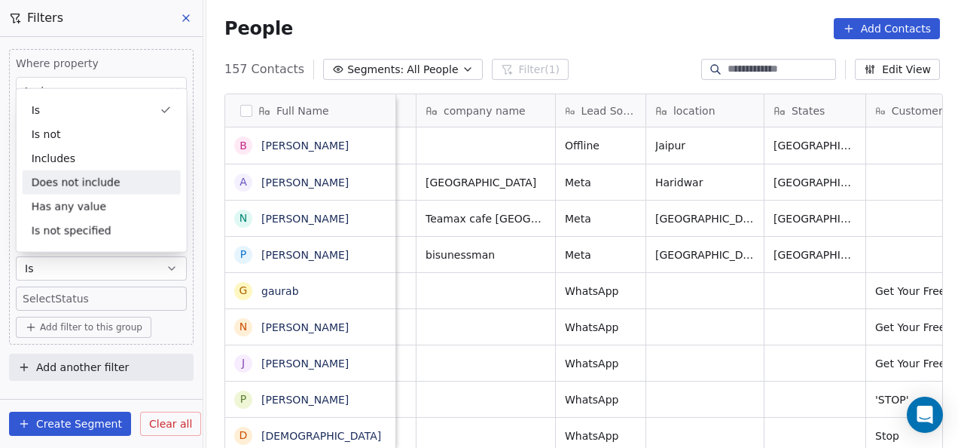
click at [84, 182] on div "Does not include" at bounding box center [102, 182] width 158 height 24
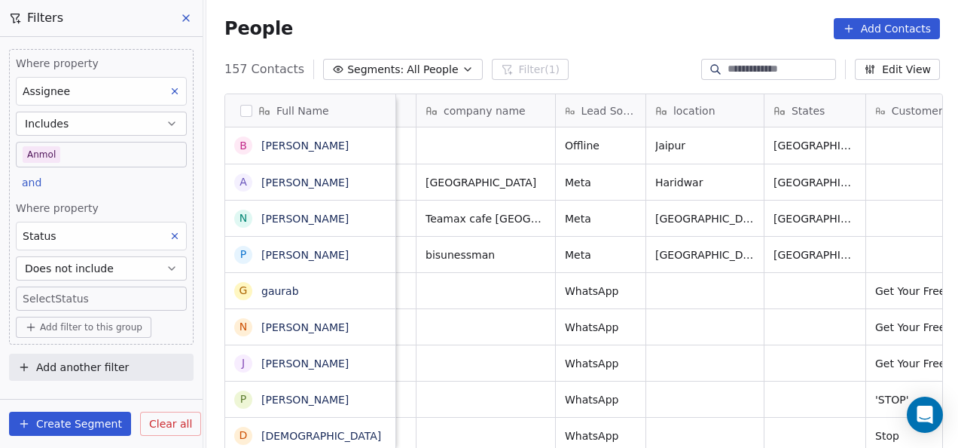
click at [115, 299] on body "On2Cook India Pvt. Ltd. Contacts People Marketing Workflows Campaigns Metrics &…" at bounding box center [479, 224] width 958 height 448
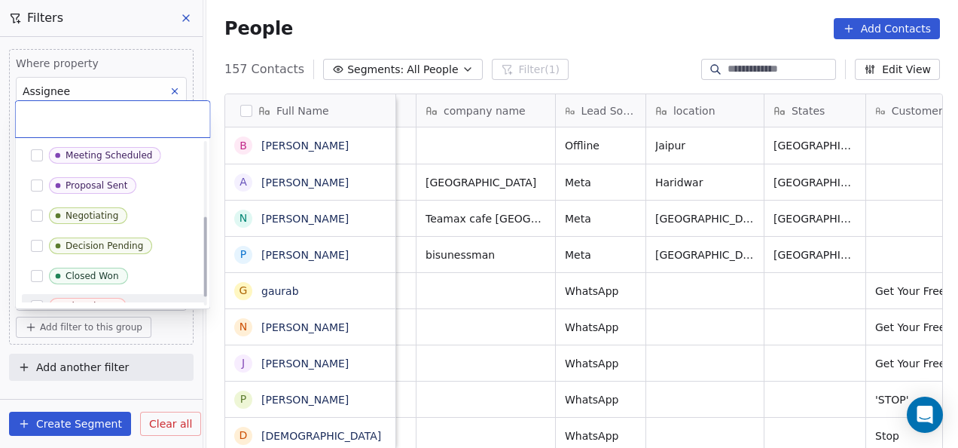
scroll to position [151, 0]
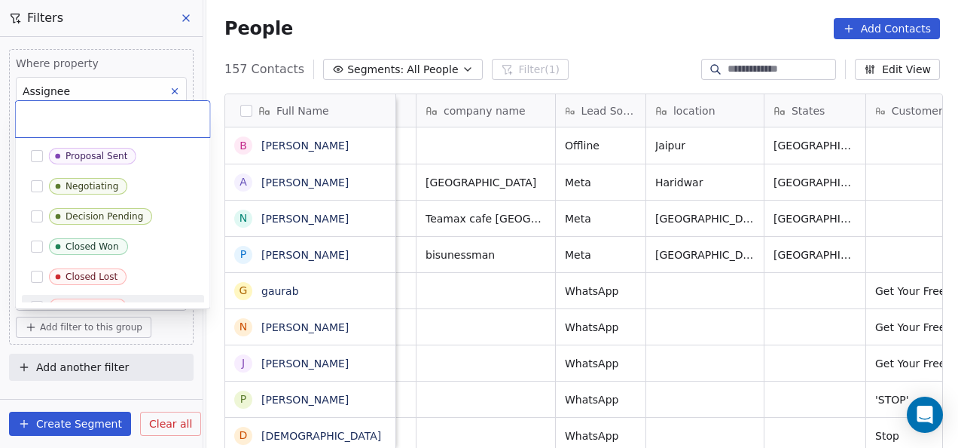
click at [184, 324] on html "On2Cook India Pvt. Ltd. Contacts People Marketing Workflows Campaigns Metrics &…" at bounding box center [479, 224] width 958 height 448
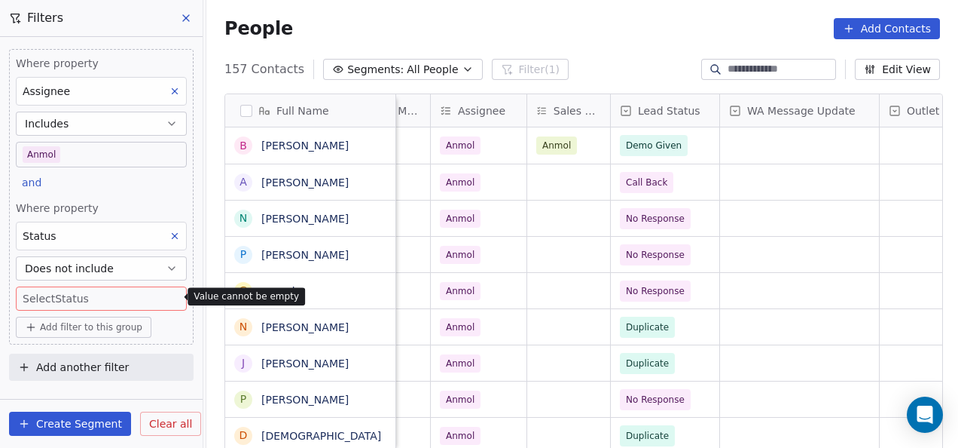
scroll to position [0, 940]
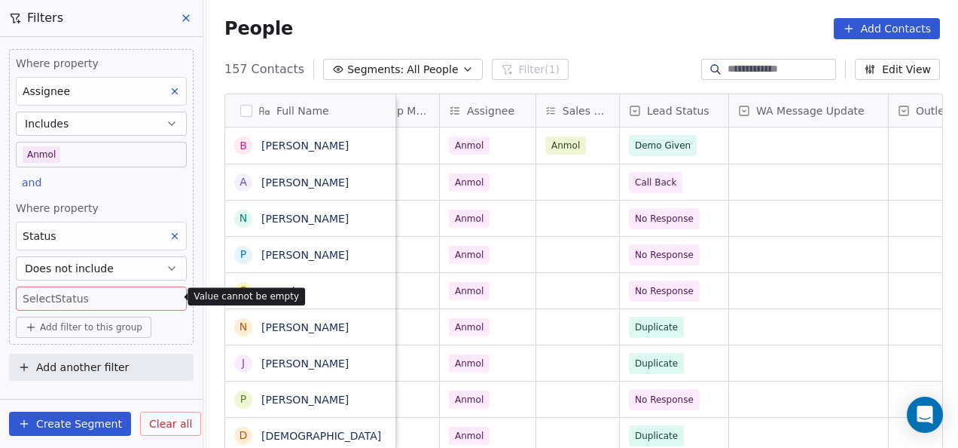
click at [61, 232] on div "Status" at bounding box center [101, 236] width 171 height 29
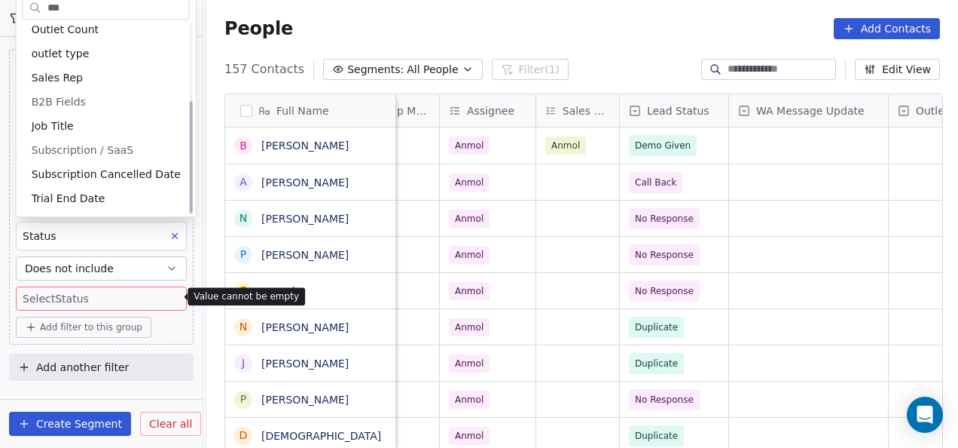
scroll to position [0, 0]
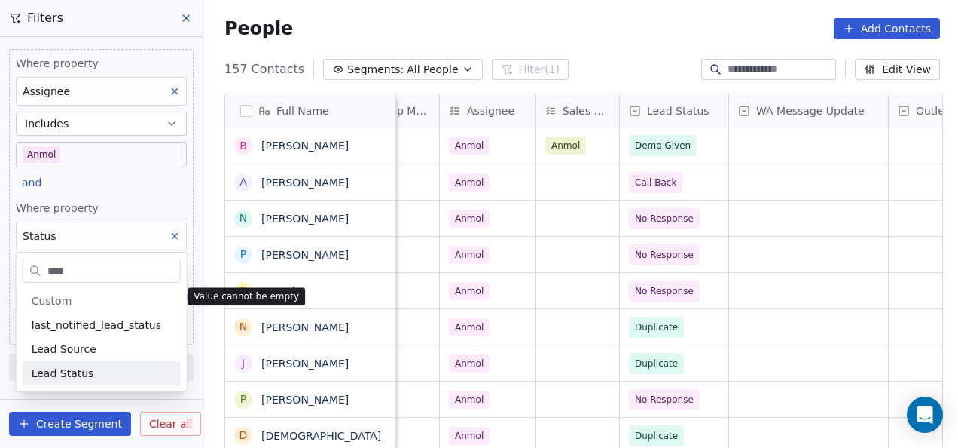
type input "****"
click at [72, 379] on span "Lead Status" at bounding box center [63, 372] width 63 height 15
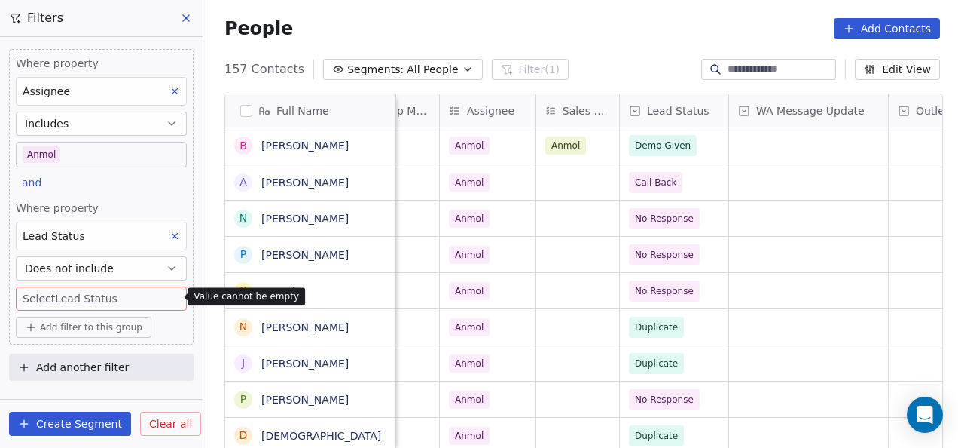
click at [99, 293] on body "On2Cook India Pvt. Ltd. Contacts People Marketing Workflows Campaigns Metrics &…" at bounding box center [479, 224] width 958 height 448
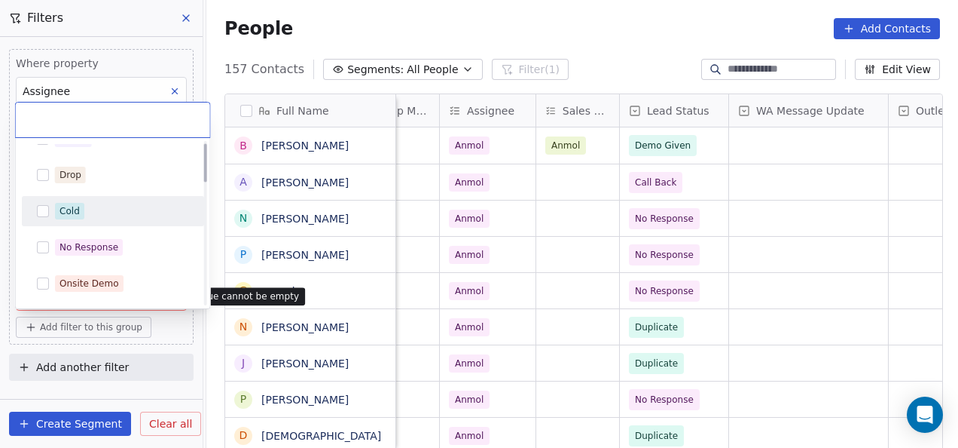
scroll to position [151, 0]
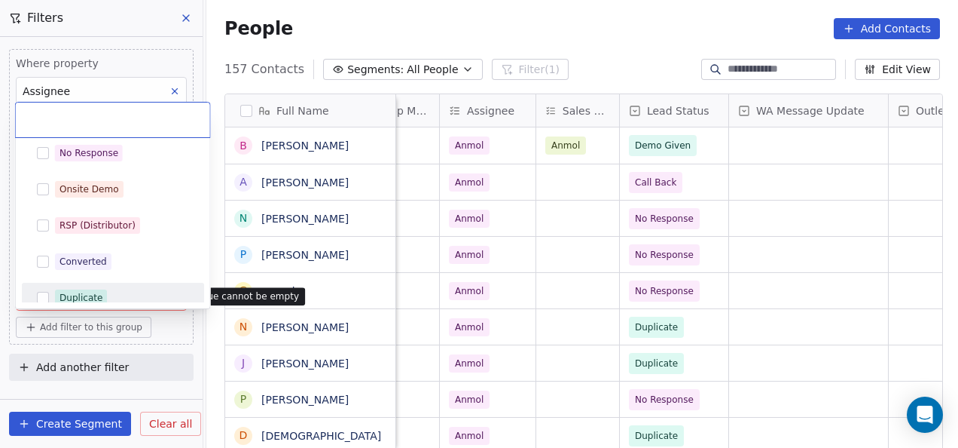
click at [94, 286] on div "Duplicate" at bounding box center [113, 298] width 170 height 24
click at [164, 326] on html "On2Cook India Pvt. Ltd. Contacts People Marketing Workflows Campaigns Metrics &…" at bounding box center [479, 224] width 958 height 448
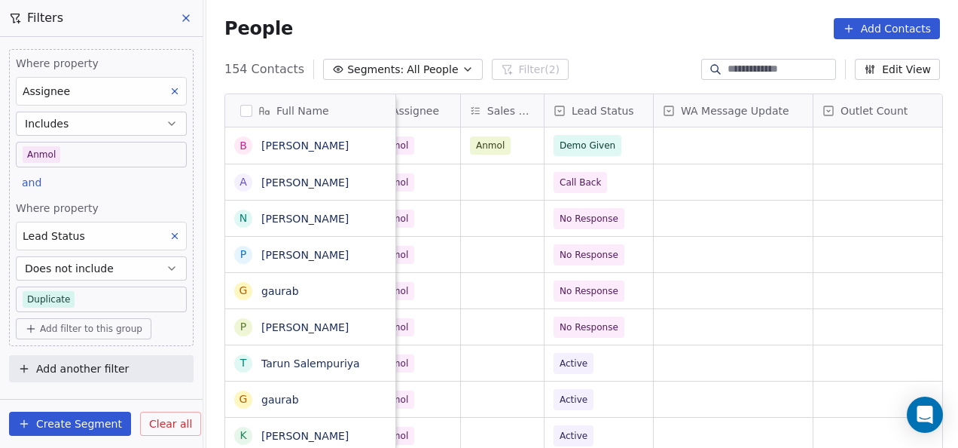
scroll to position [0, 1017]
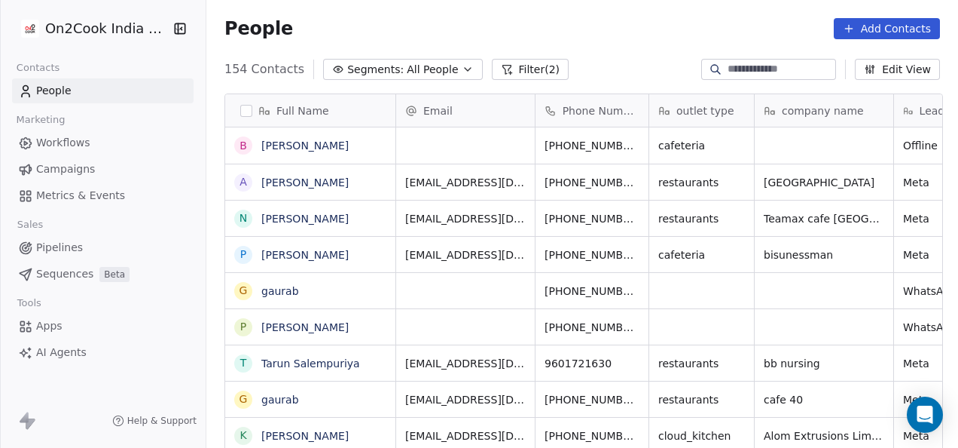
scroll to position [382, 743]
click at [506, 64] on button "Filter (2)" at bounding box center [531, 69] width 78 height 21
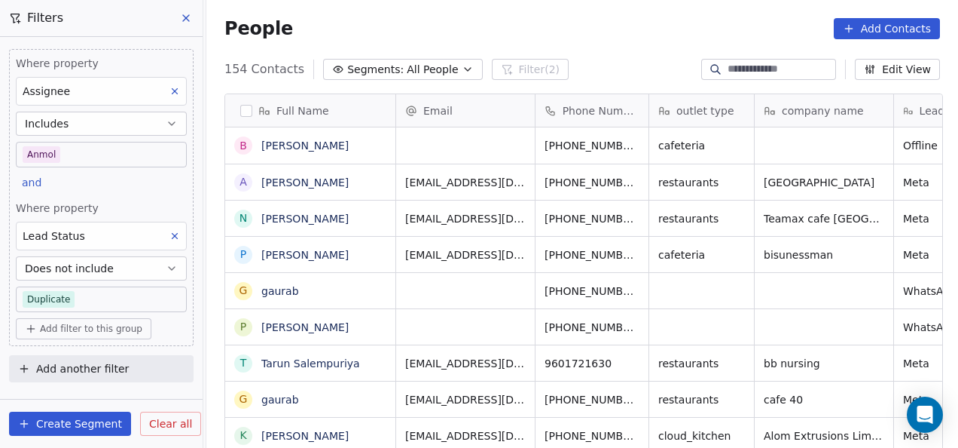
click at [108, 369] on span "Add another filter" at bounding box center [82, 369] width 93 height 16
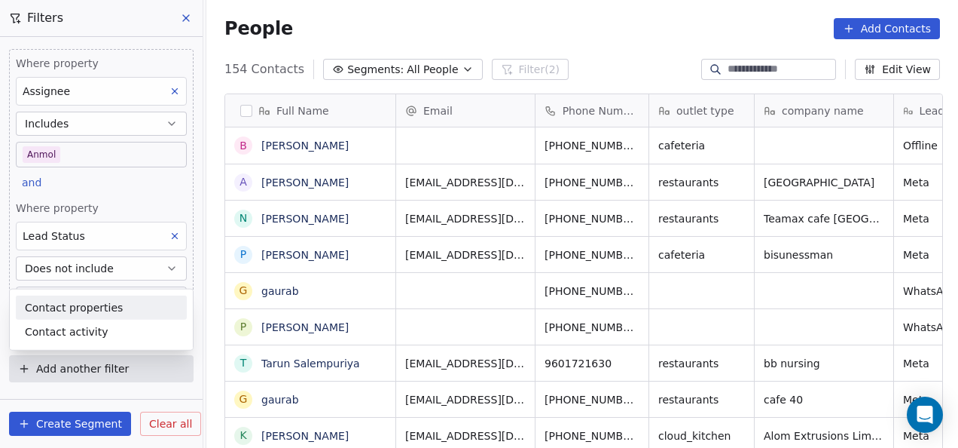
click at [89, 301] on span "Contact properties" at bounding box center [74, 307] width 98 height 16
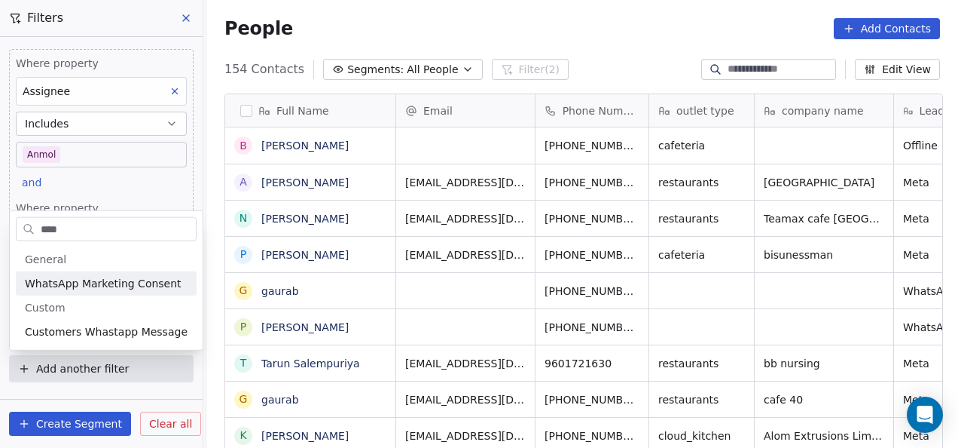
type input "*****"
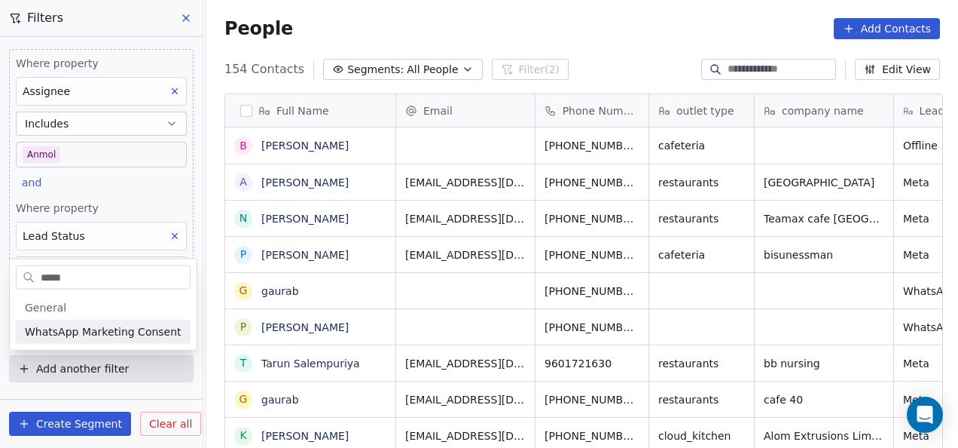
click at [140, 188] on html "On2Cook India Pvt. Ltd. Contacts People Marketing Workflows Campaigns Metrics &…" at bounding box center [479, 224] width 958 height 448
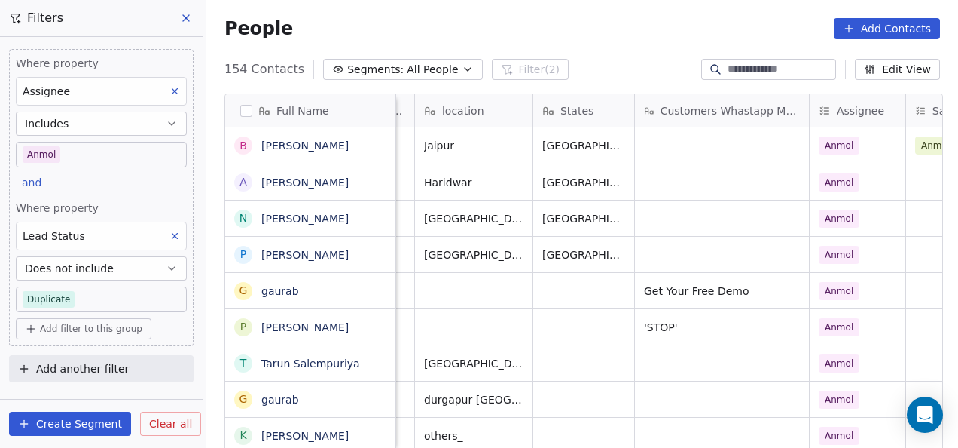
scroll to position [0, 570]
click at [94, 332] on span "Add filter to this group" at bounding box center [91, 328] width 102 height 12
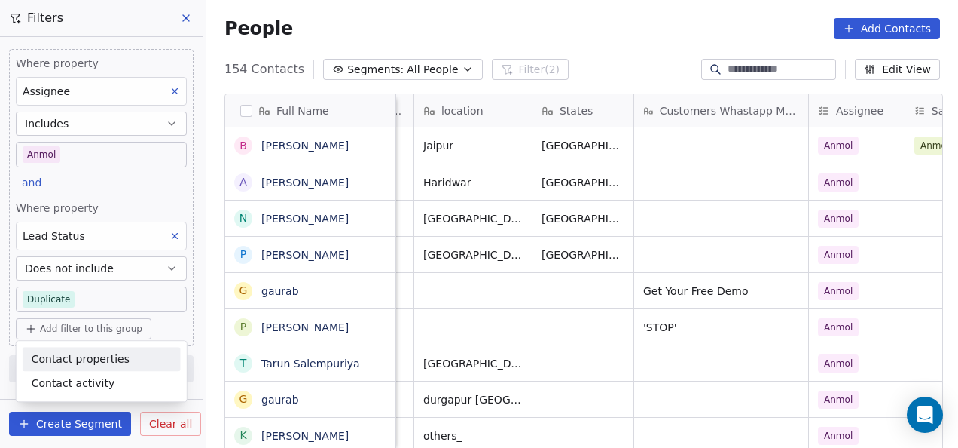
click at [95, 353] on span "Contact properties" at bounding box center [81, 359] width 98 height 16
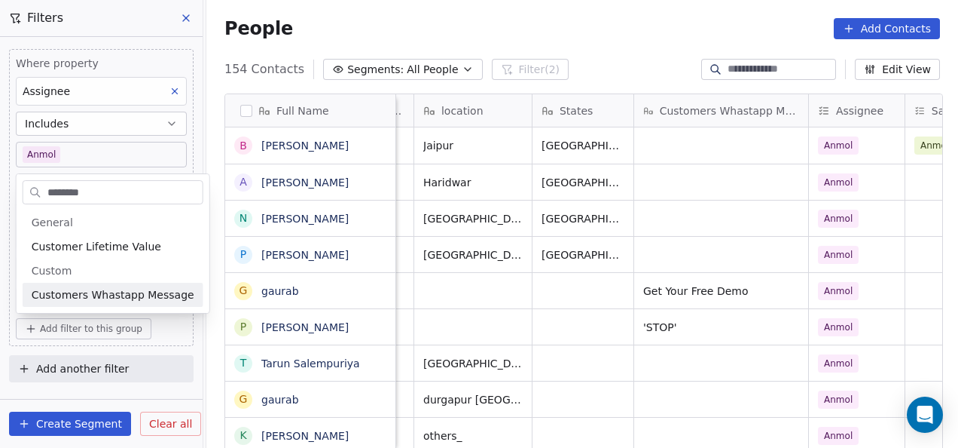
type input "********"
click at [169, 295] on span "Customers Whastapp Message" at bounding box center [113, 294] width 163 height 15
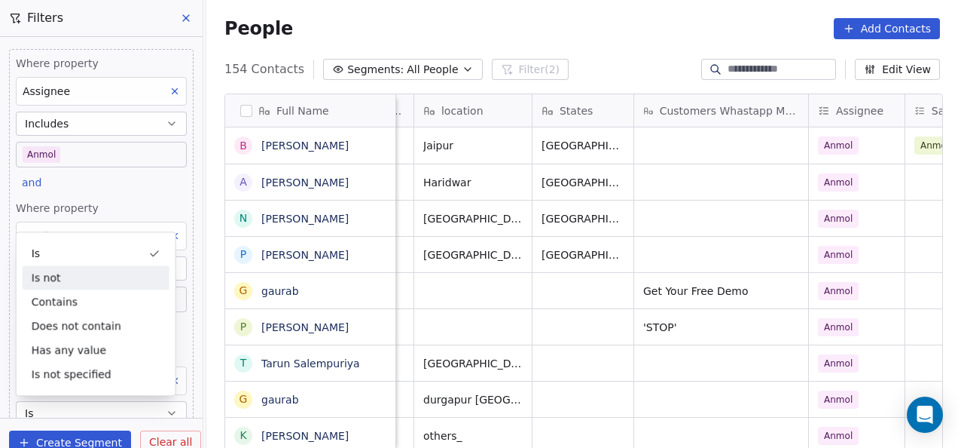
click at [86, 270] on div "Is not" at bounding box center [96, 277] width 147 height 24
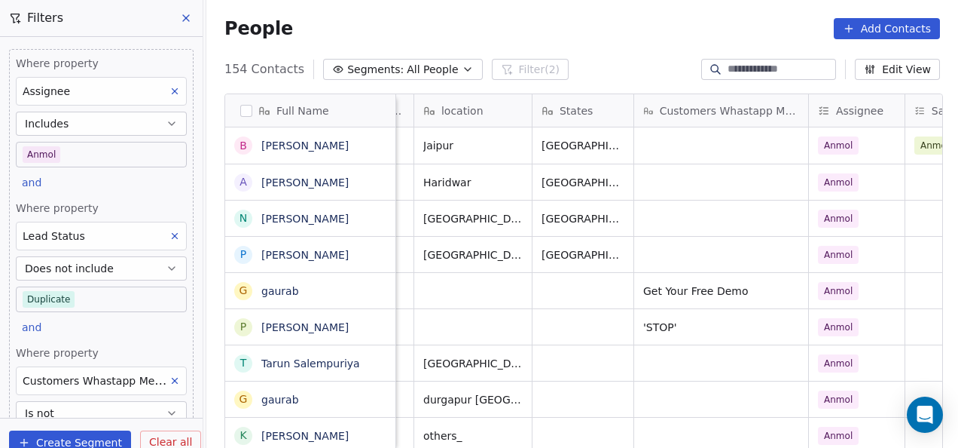
scroll to position [5, 0]
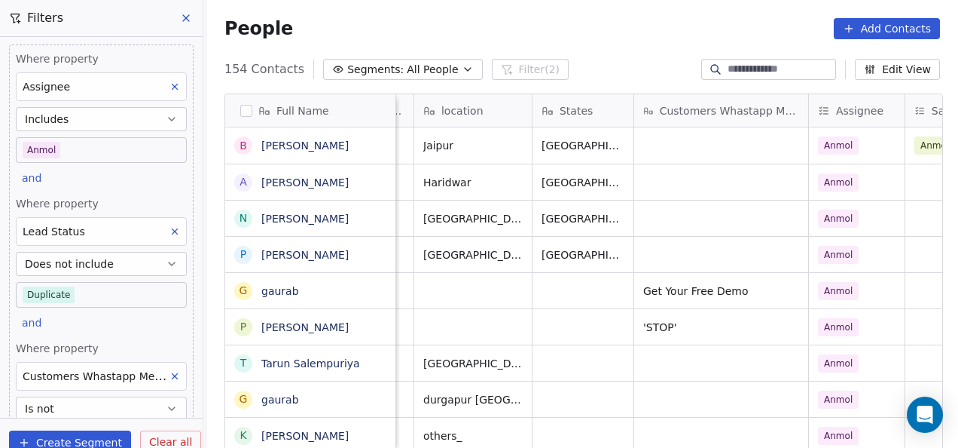
click at [85, 294] on body "On2Cook India Pvt. Ltd. Contacts People Marketing Workflows Campaigns Metrics &…" at bounding box center [479, 224] width 958 height 448
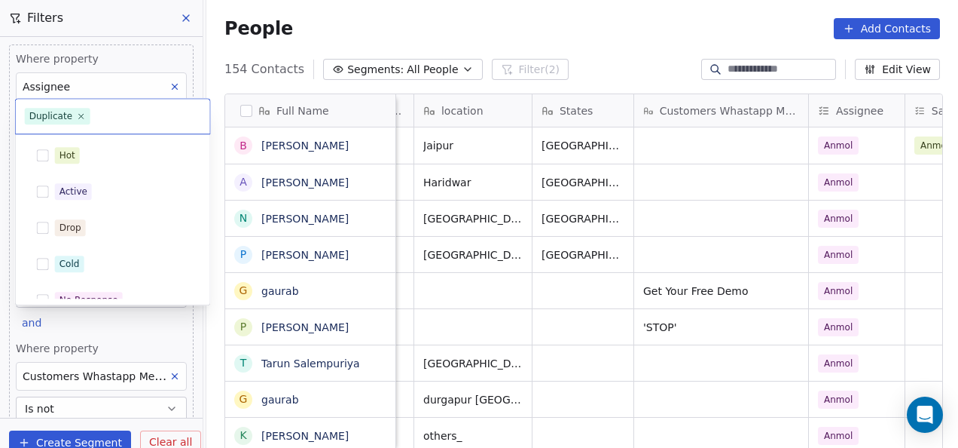
scroll to position [161, 0]
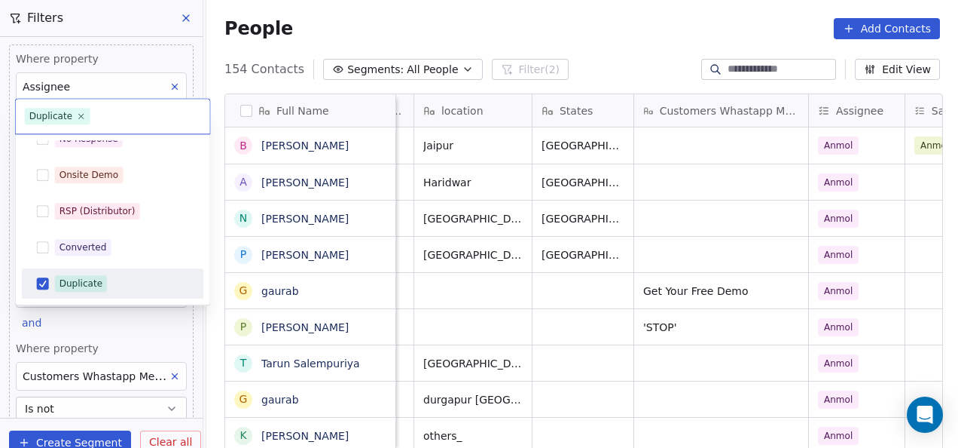
click at [87, 341] on html "On2Cook India Pvt. Ltd. Contacts People Marketing Workflows Campaigns Metrics &…" at bounding box center [479, 224] width 958 height 448
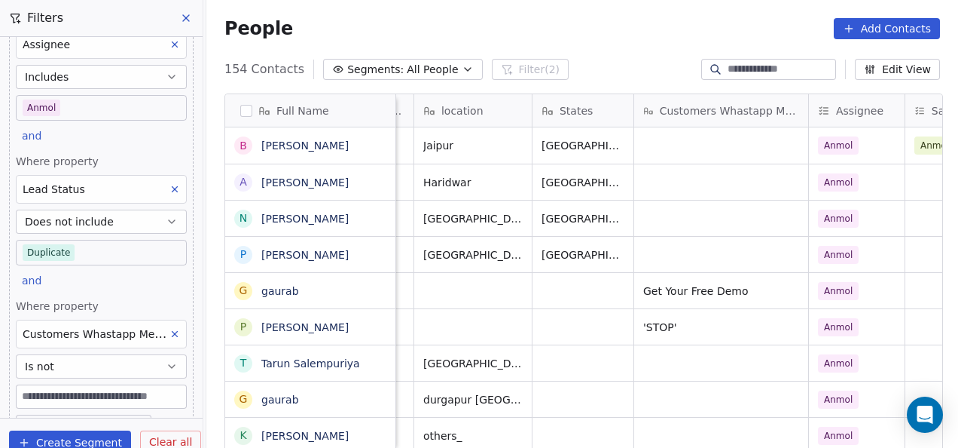
scroll to position [80, 0]
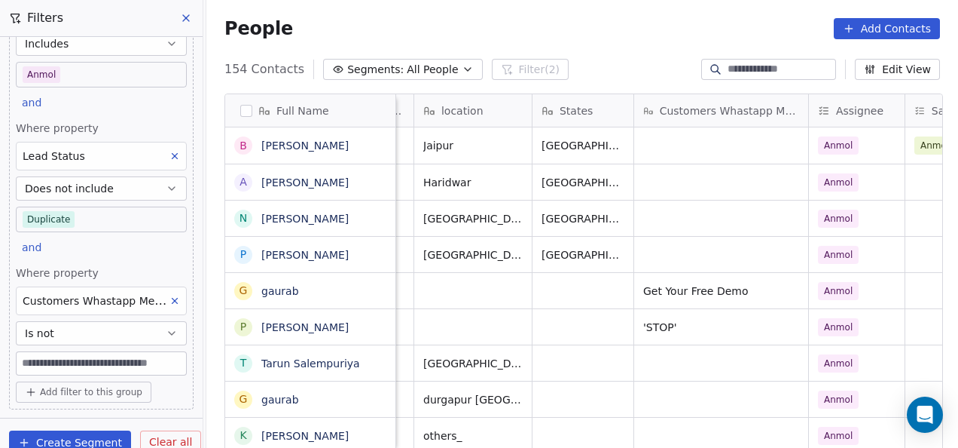
click at [98, 360] on input at bounding box center [102, 363] width 170 height 23
click at [96, 356] on input at bounding box center [102, 363] width 170 height 23
type input "****"
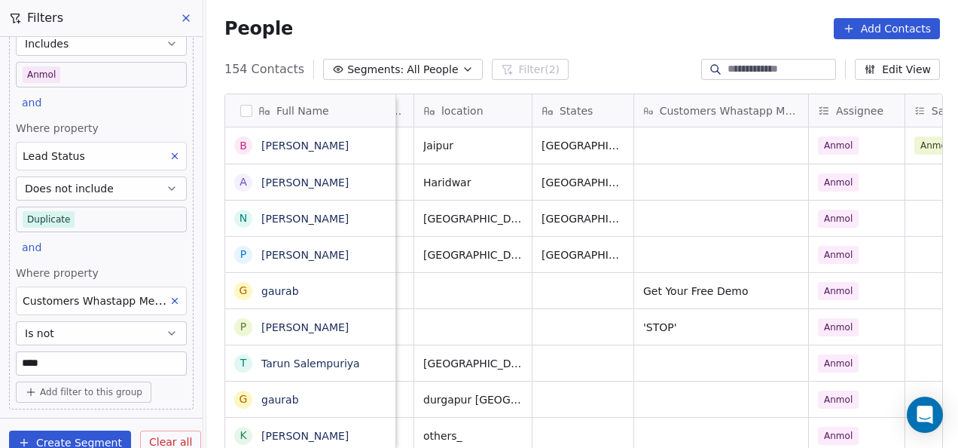
scroll to position [111, 0]
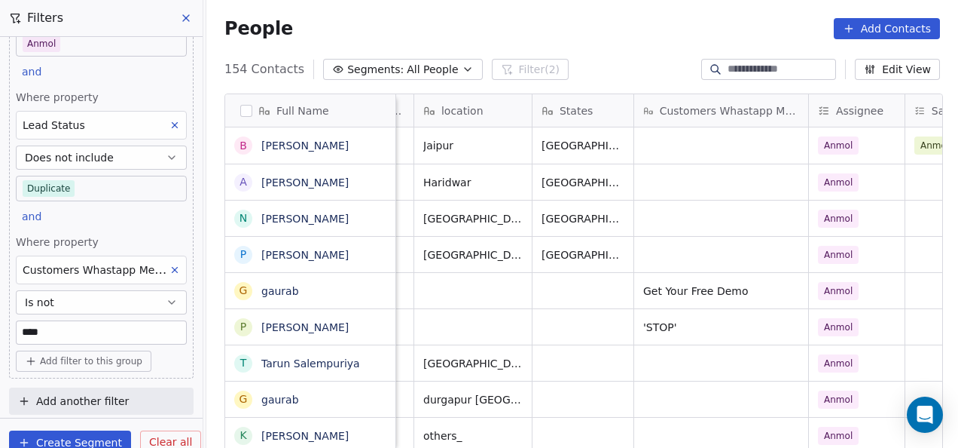
click at [119, 329] on input "****" at bounding box center [102, 332] width 170 height 23
click at [157, 359] on div "Add filter to this group" at bounding box center [101, 360] width 171 height 21
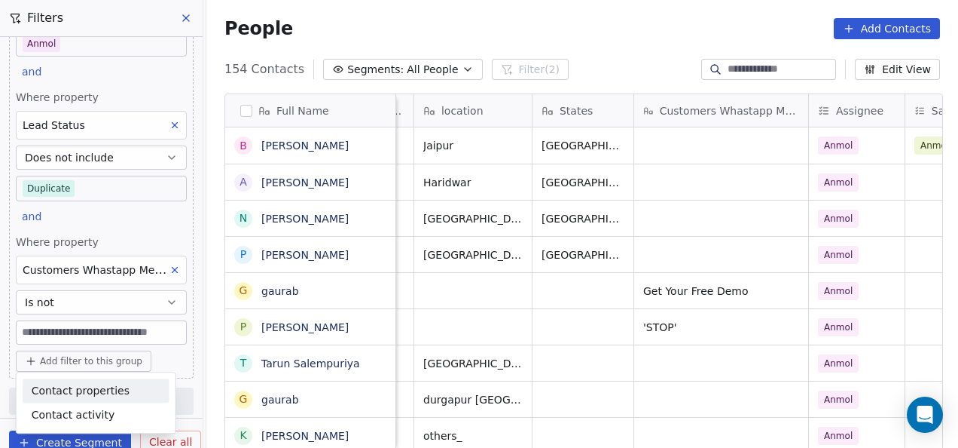
click at [142, 332] on html "On2Cook India Pvt. Ltd. Contacts People Marketing Workflows Campaigns Metrics &…" at bounding box center [479, 224] width 958 height 448
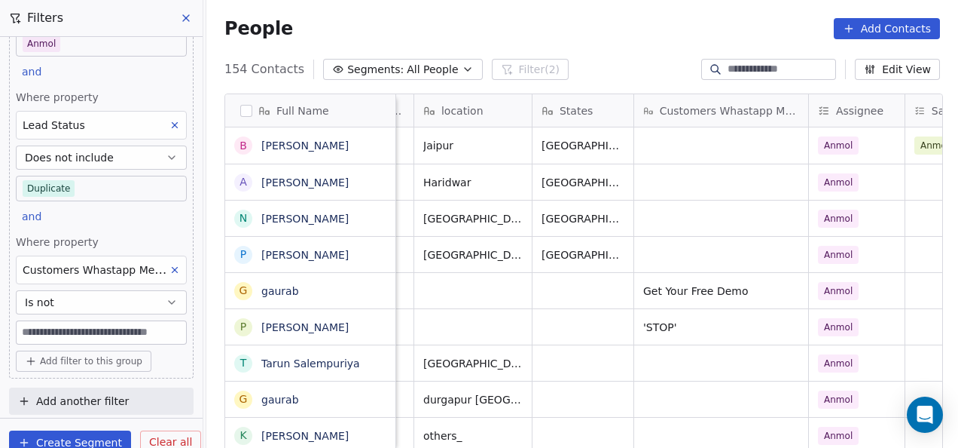
click at [142, 332] on input at bounding box center [102, 332] width 170 height 23
type input "****"
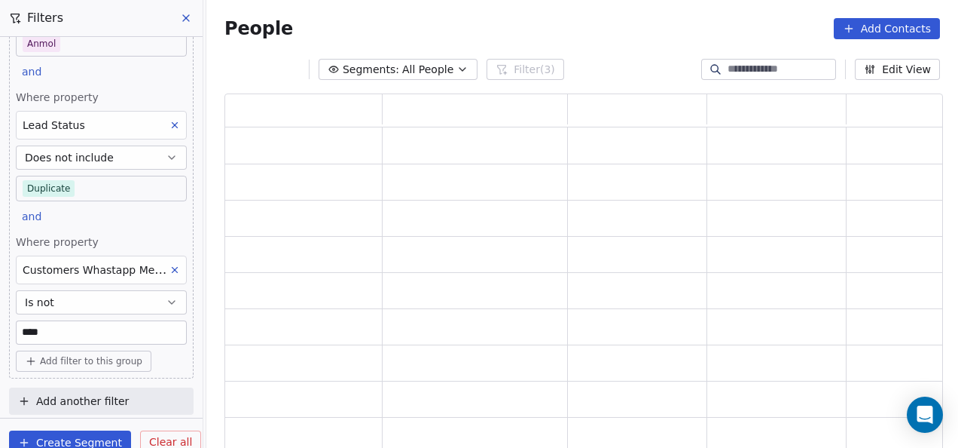
click at [190, 380] on div "Where property Assignee Includes Anmol and Where property Lead Status Does not …" at bounding box center [101, 227] width 203 height 381
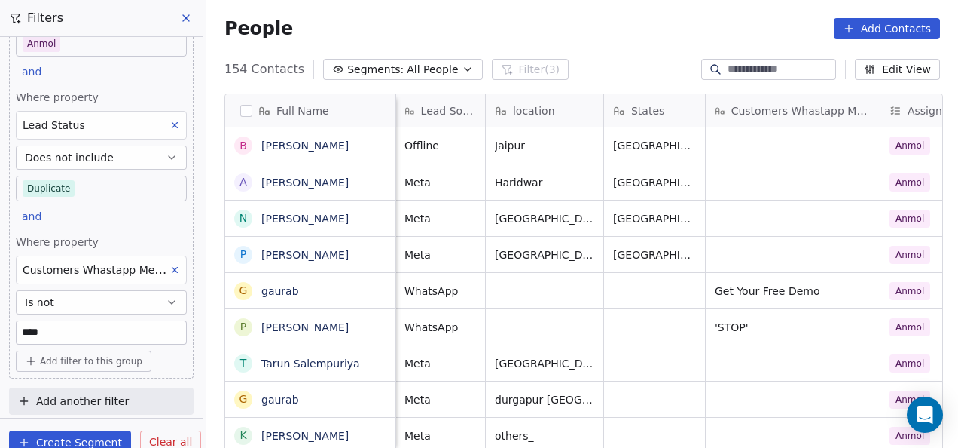
scroll to position [0, 509]
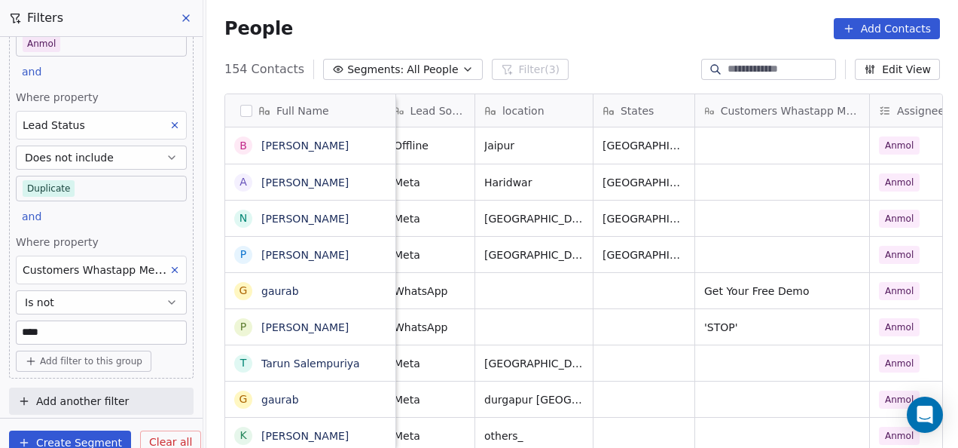
click at [167, 274] on button at bounding box center [175, 270] width 20 height 20
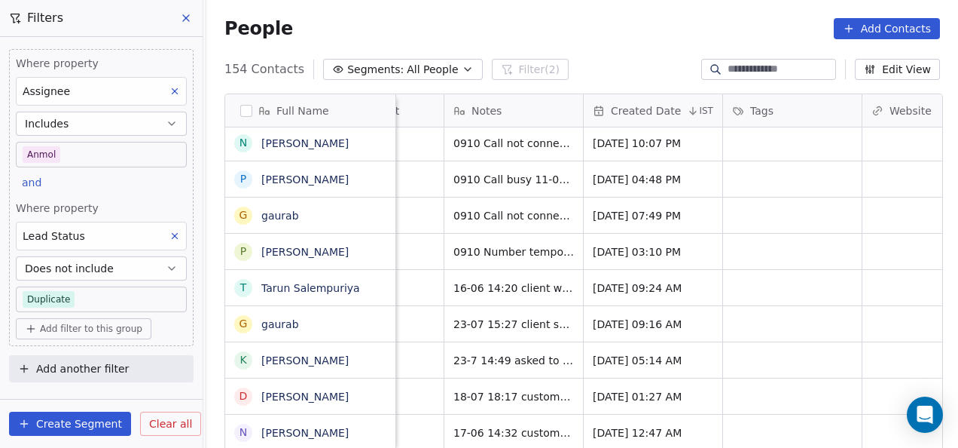
scroll to position [0, 1415]
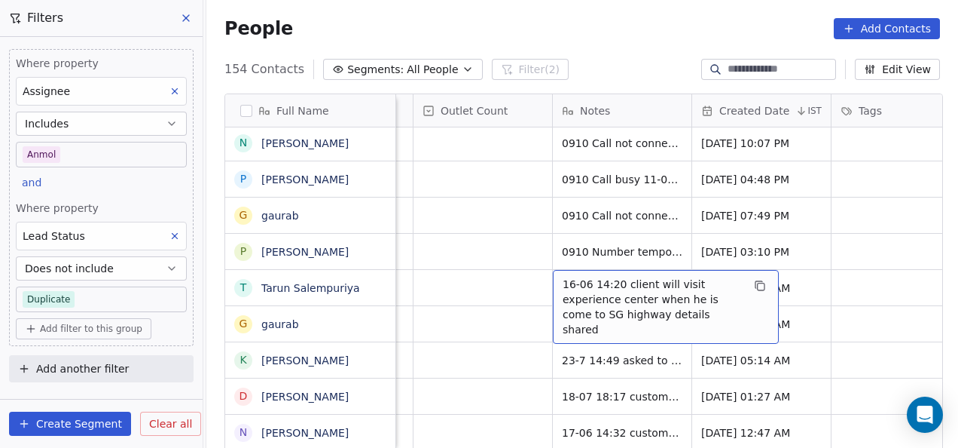
click at [582, 295] on span "16-06 14:20 client will visit experience center when he is come to SG highway d…" at bounding box center [652, 307] width 179 height 60
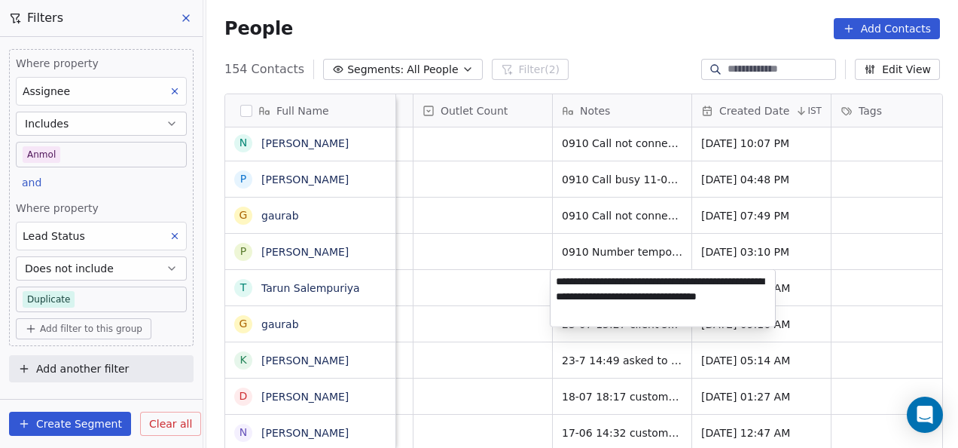
click at [604, 360] on html "On2Cook India Pvt. Ltd. Contacts People Marketing Workflows Campaigns Metrics &…" at bounding box center [479, 224] width 958 height 448
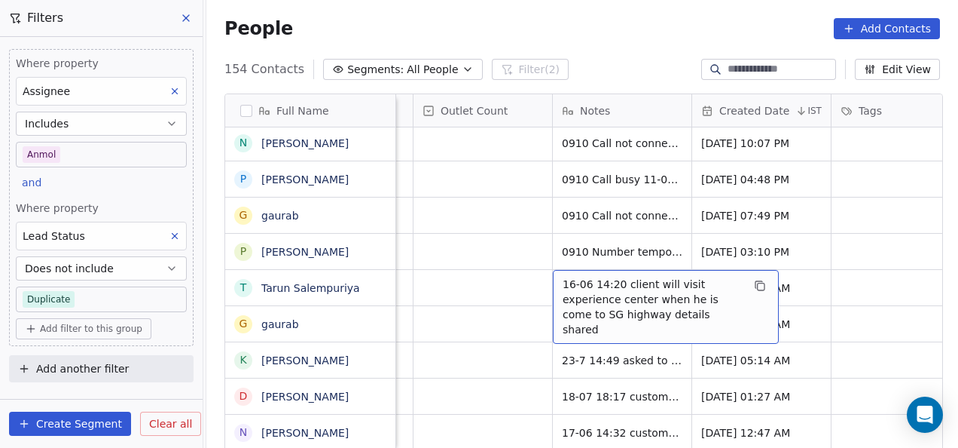
click at [558, 282] on div "16-06 14:20 client will visit experience center when he is come to SG highway d…" at bounding box center [666, 307] width 226 height 74
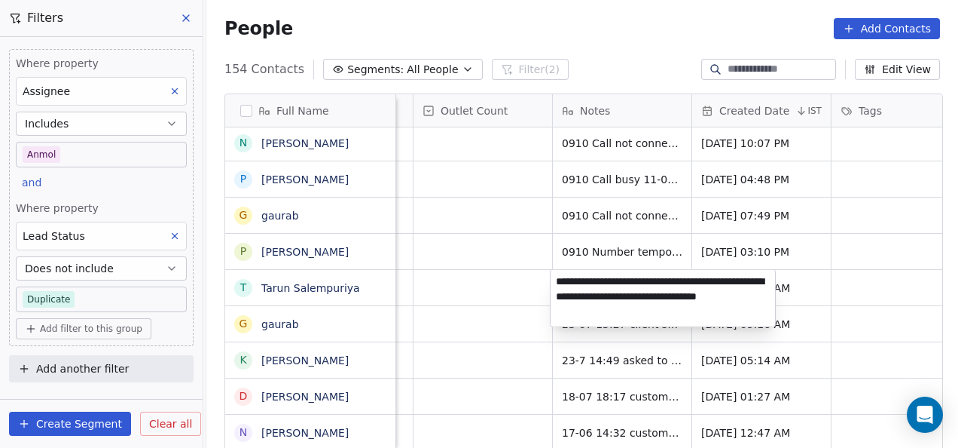
click at [530, 319] on html "On2Cook India Pvt. Ltd. Contacts People Marketing Workflows Campaigns Metrics &…" at bounding box center [479, 224] width 958 height 448
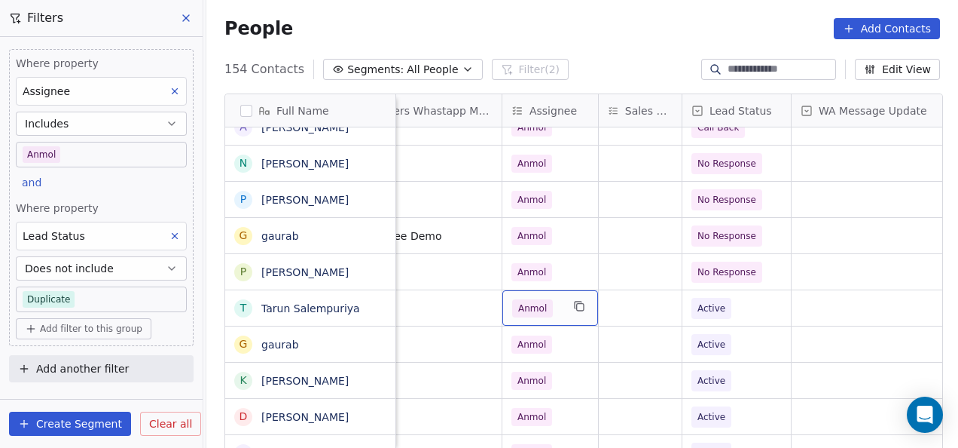
scroll to position [0, 878]
click at [719, 316] on span "Active" at bounding box center [712, 308] width 40 height 21
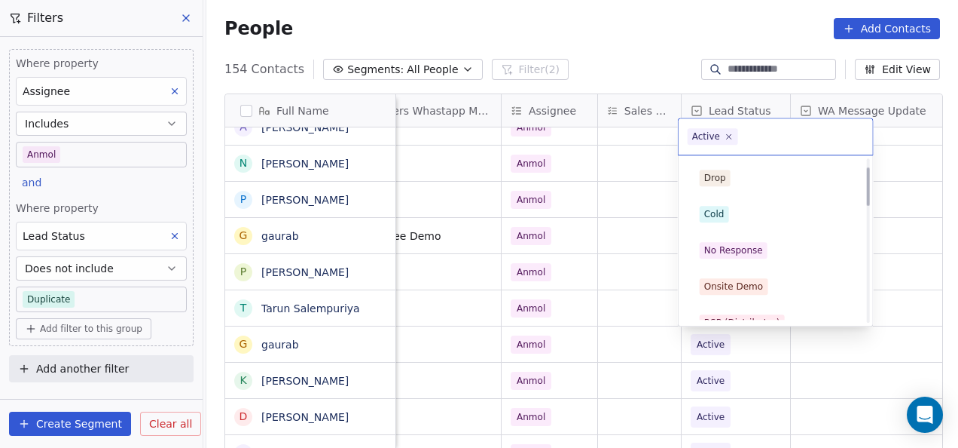
scroll to position [0, 0]
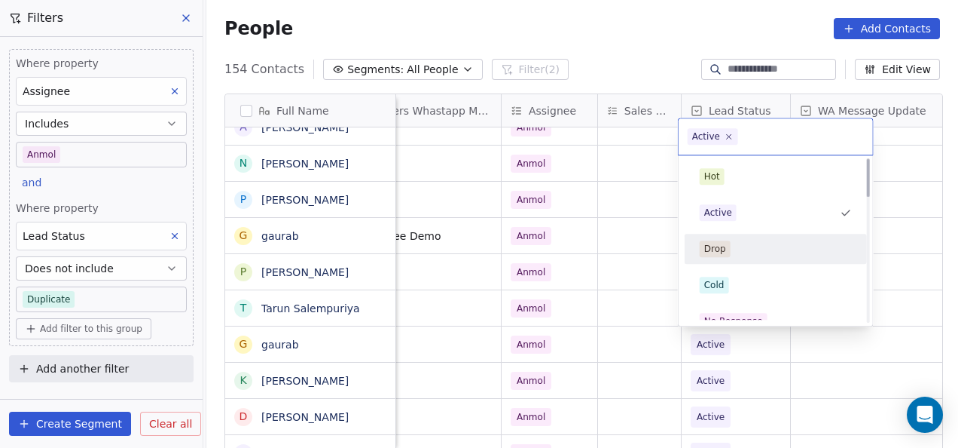
click at [723, 252] on div "Drop" at bounding box center [715, 249] width 22 height 14
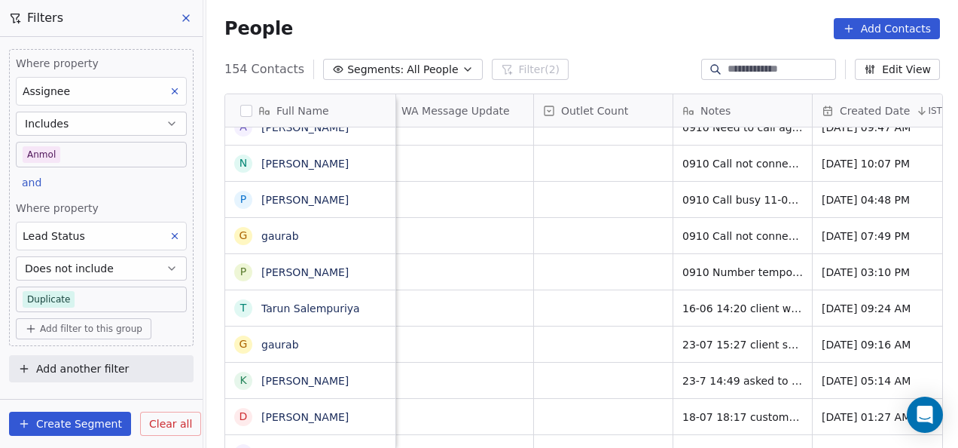
scroll to position [0, 1462]
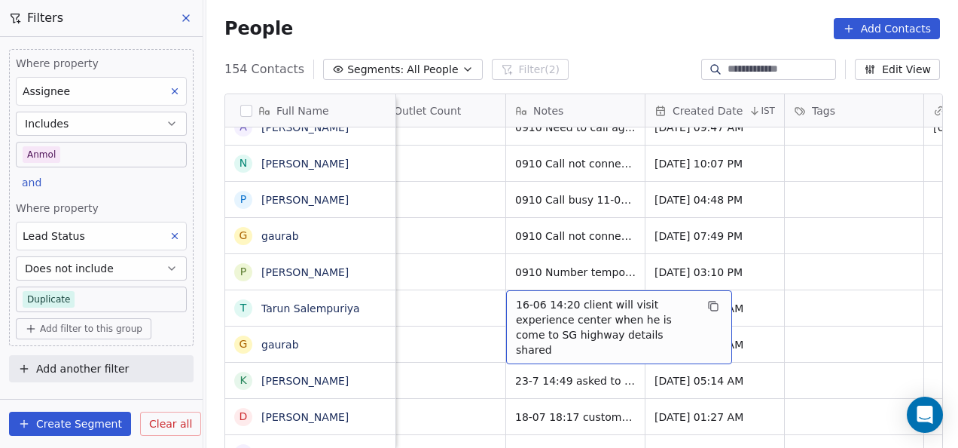
click at [574, 311] on span "16-06 14:20 client will visit experience center when he is come to SG highway d…" at bounding box center [605, 327] width 179 height 60
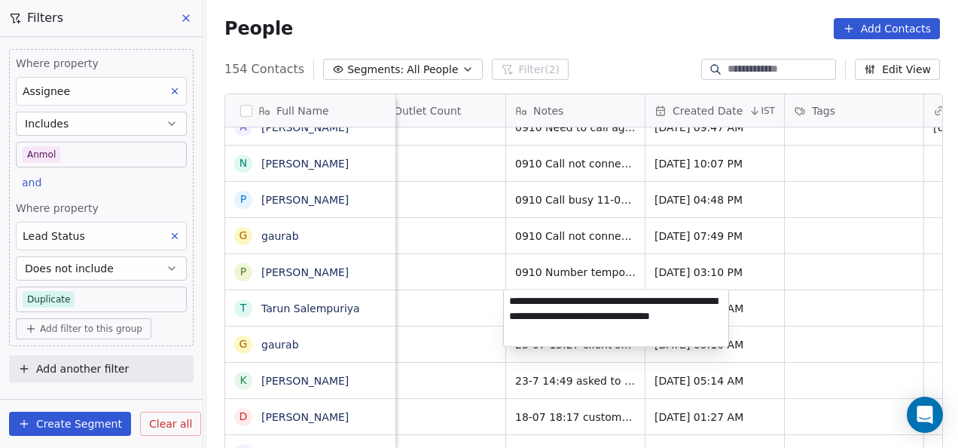
click at [510, 298] on textarea "**********" at bounding box center [616, 317] width 225 height 57
drag, startPoint x: 631, startPoint y: 309, endPoint x: 538, endPoint y: 329, distance: 95.5
click at [538, 329] on textarea "**********" at bounding box center [616, 317] width 225 height 57
click at [510, 300] on textarea "**********" at bounding box center [616, 317] width 225 height 57
type textarea "**********"
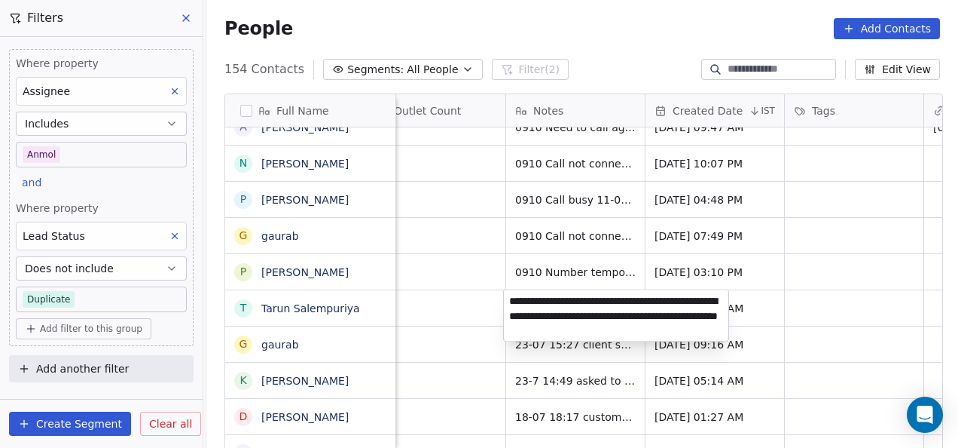
click at [800, 308] on html "On2Cook India Pvt. Ltd. Contacts People Marketing Workflows Campaigns Metrics &…" at bounding box center [479, 224] width 958 height 448
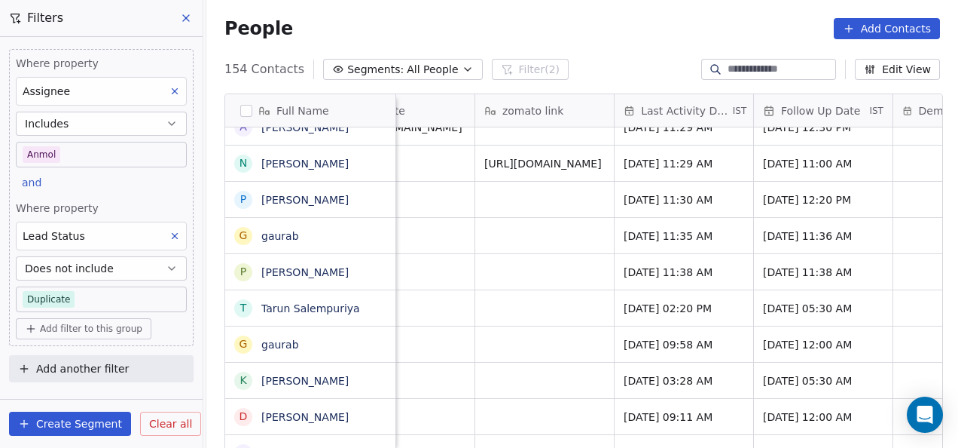
scroll to position [0, 2052]
click at [689, 301] on span "Jun 16, 2025 02:20 PM" at bounding box center [669, 308] width 92 height 15
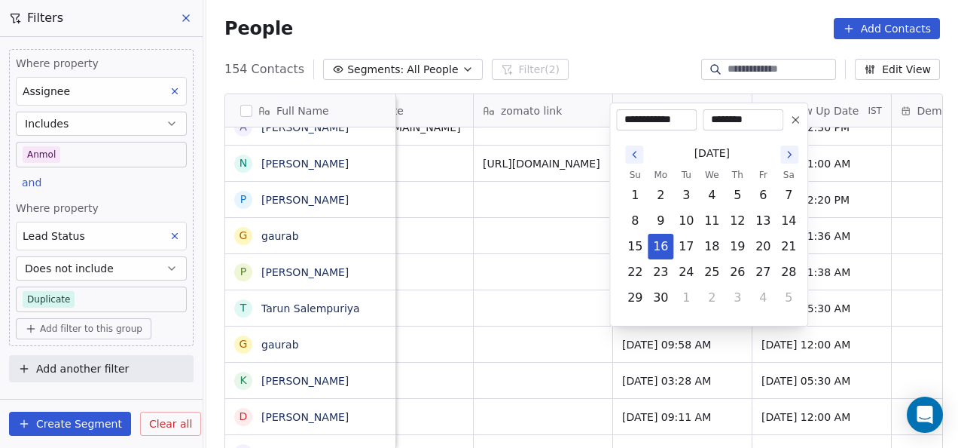
click at [783, 154] on button "Go to the Next Month" at bounding box center [790, 154] width 18 height 18
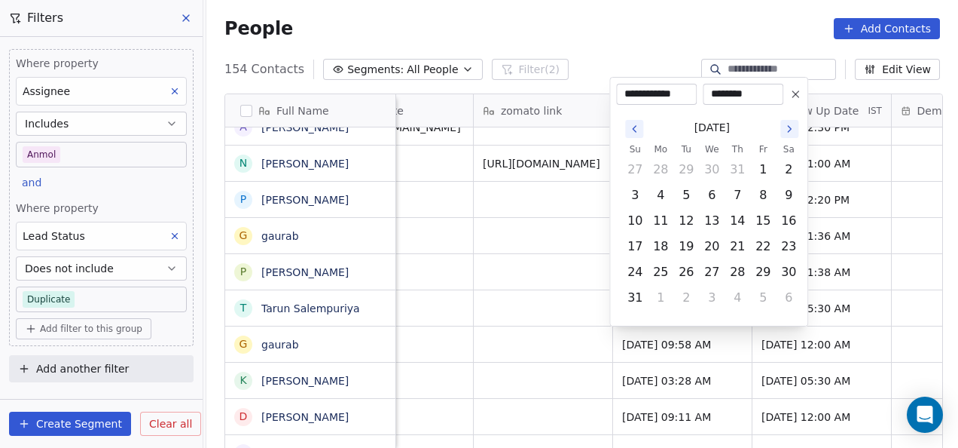
click at [791, 133] on icon "Go to the Next Month" at bounding box center [790, 129] width 12 height 12
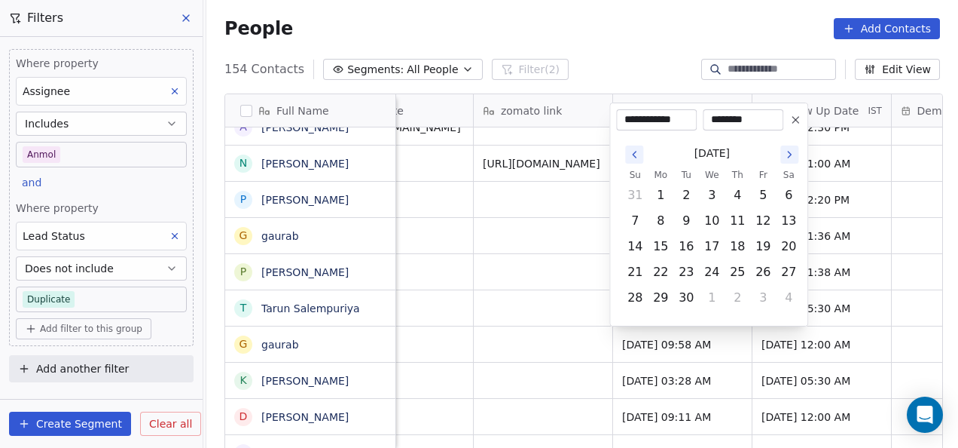
click at [787, 150] on icon "Go to the Next Month" at bounding box center [790, 154] width 12 height 12
click at [742, 223] on button "9" at bounding box center [738, 221] width 24 height 24
type input "**********"
click at [732, 118] on input "********" at bounding box center [743, 119] width 75 height 15
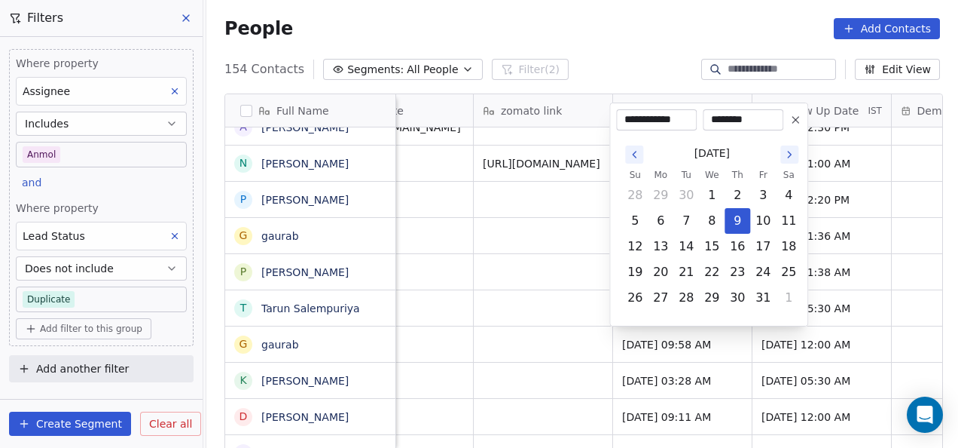
click at [732, 118] on input "********" at bounding box center [743, 119] width 75 height 15
click at [798, 124] on icon at bounding box center [796, 120] width 12 height 12
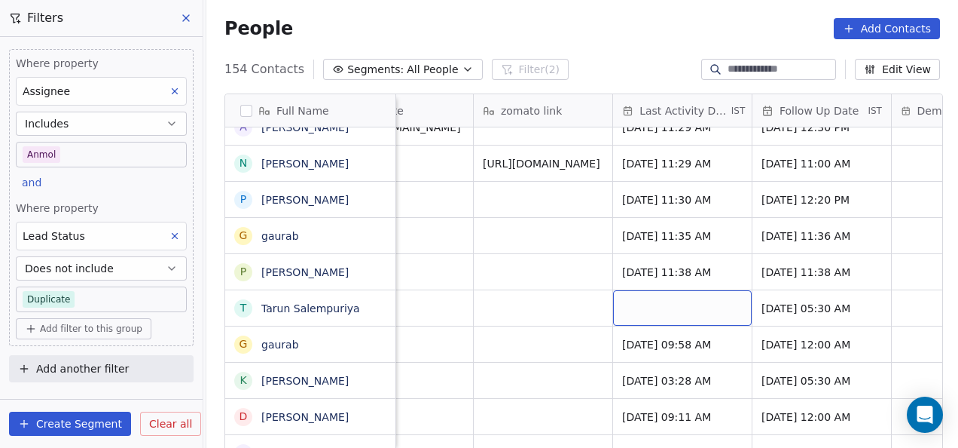
click at [689, 311] on div "grid" at bounding box center [682, 307] width 139 height 35
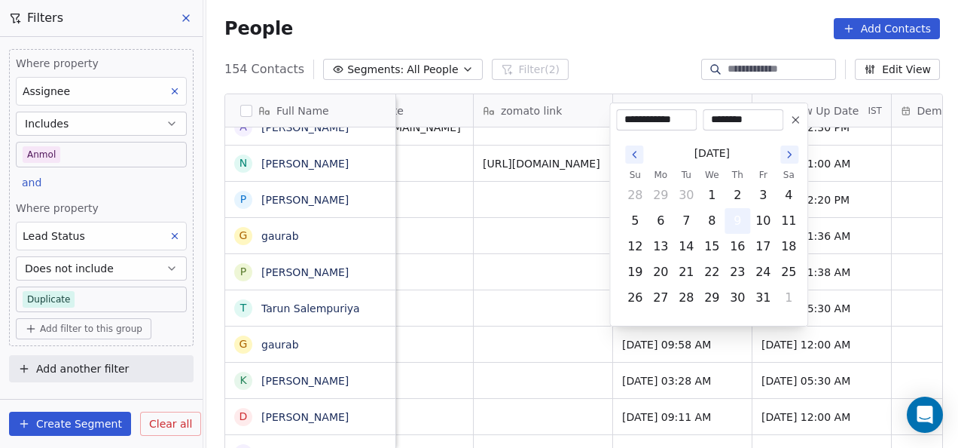
click at [735, 222] on button "9" at bounding box center [738, 221] width 24 height 24
click at [561, 249] on html "On2Cook India Pvt. Ltd. Contacts People Marketing Workflows Campaigns Metrics &…" at bounding box center [479, 224] width 958 height 448
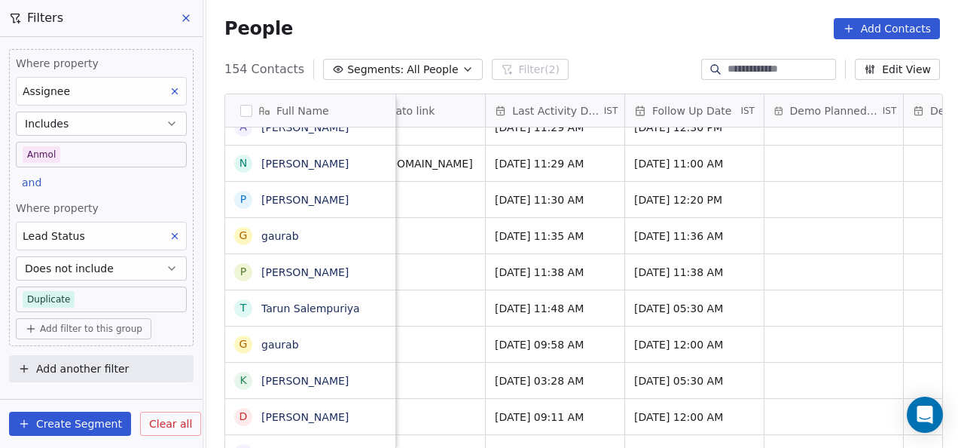
scroll to position [0, 2184]
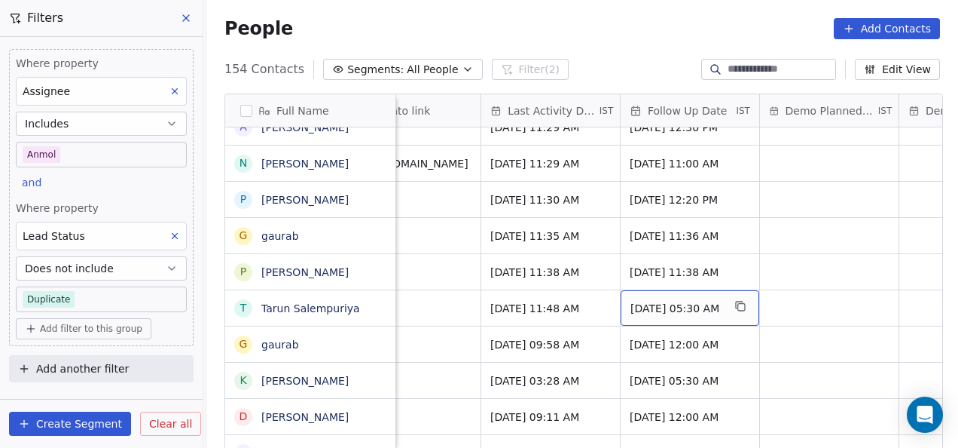
click at [717, 307] on span "[DATE] 05:30 AM" at bounding box center [677, 308] width 92 height 15
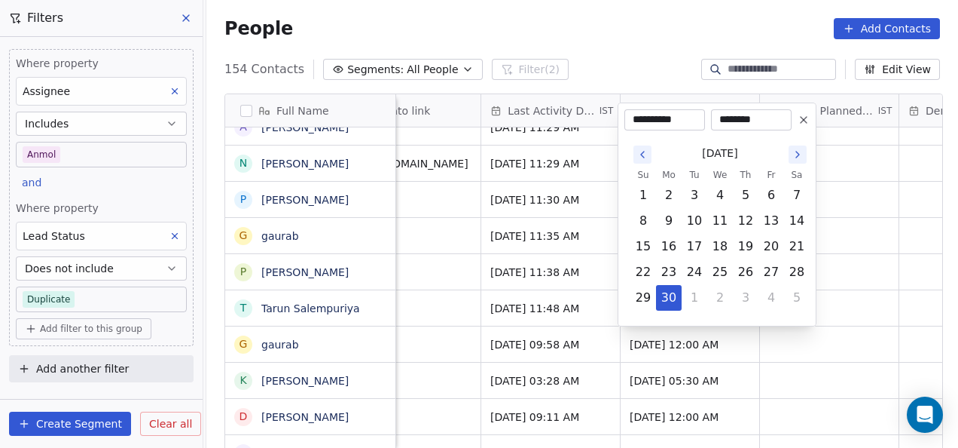
click at [798, 123] on icon at bounding box center [804, 120] width 12 height 12
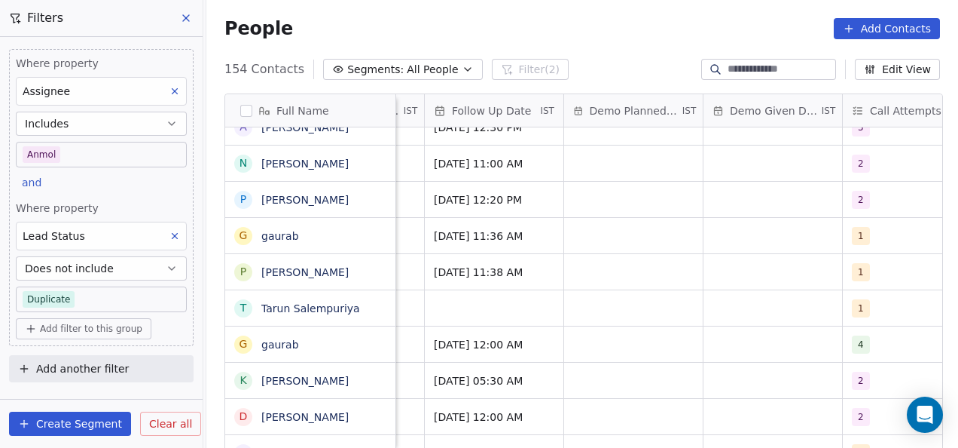
scroll to position [0, 2466]
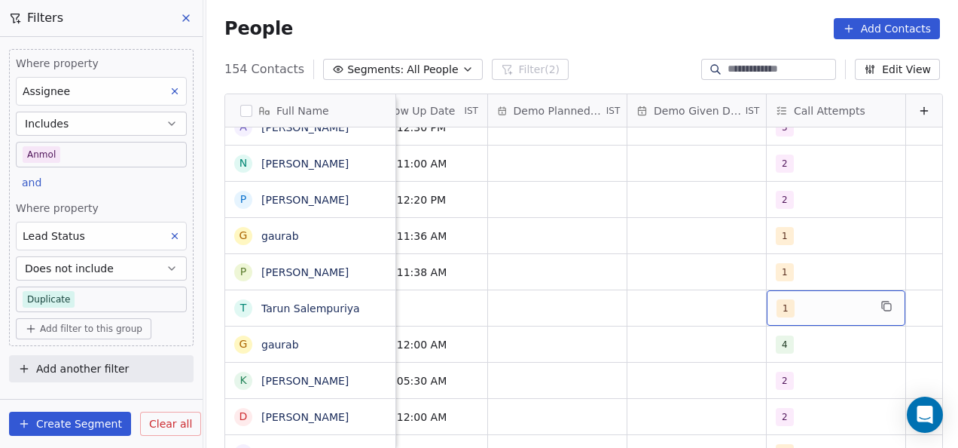
click at [777, 309] on span "1" at bounding box center [786, 308] width 18 height 18
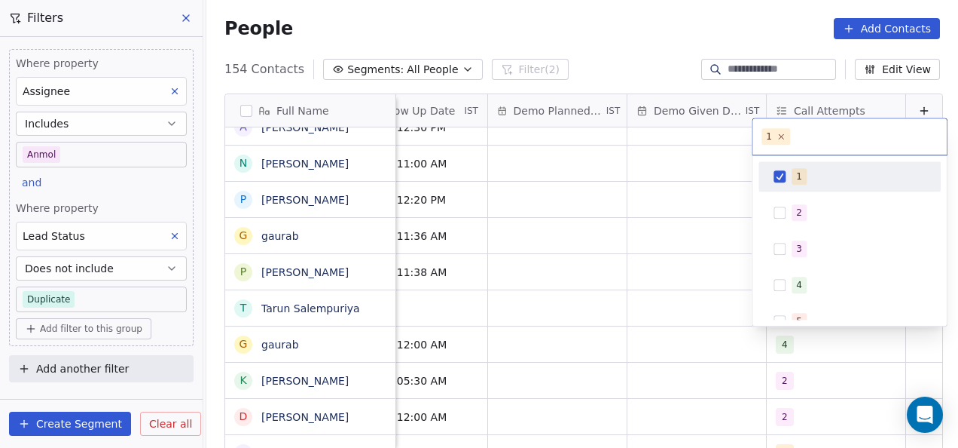
click at [781, 178] on button "Suggestions" at bounding box center [780, 176] width 12 height 12
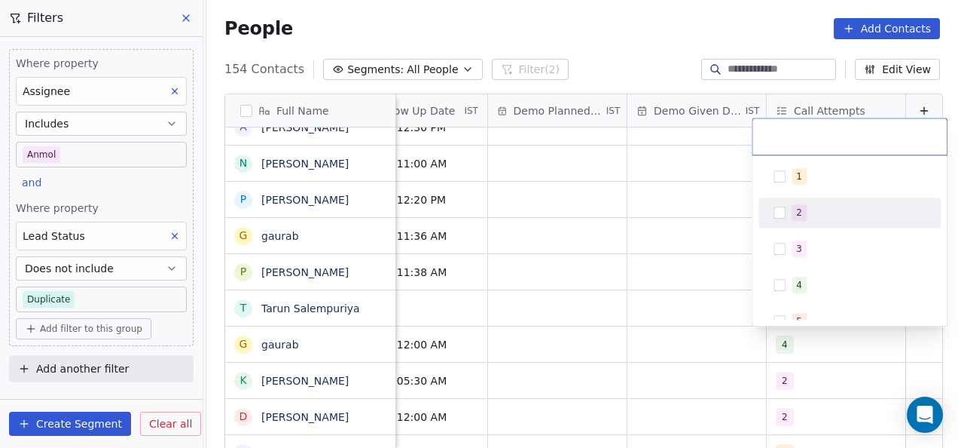
click at [779, 215] on button "Suggestions" at bounding box center [780, 212] width 12 height 12
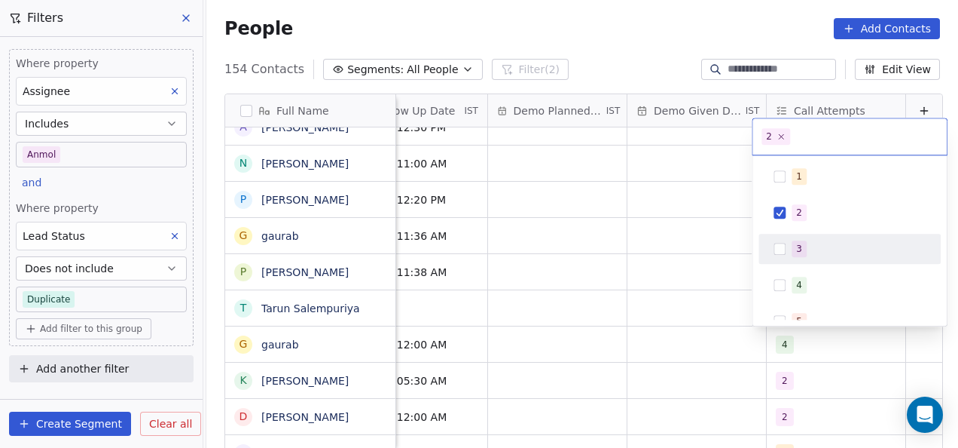
click at [354, 335] on html "On2Cook India Pvt. Ltd. Contacts People Marketing Workflows Campaigns Metrics &…" at bounding box center [479, 224] width 958 height 448
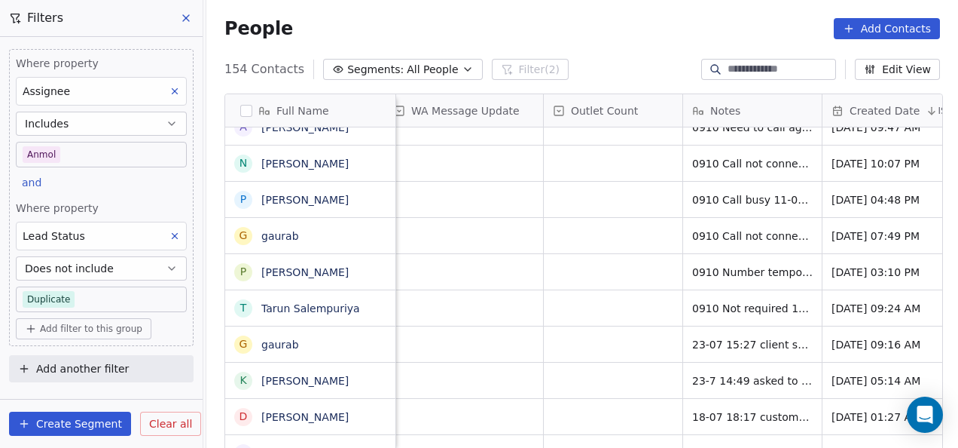
scroll to position [0, 1245]
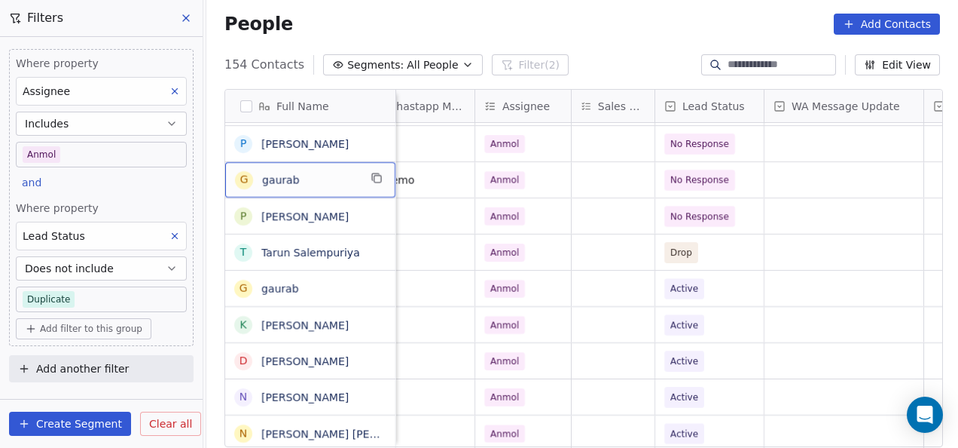
scroll to position [0, 905]
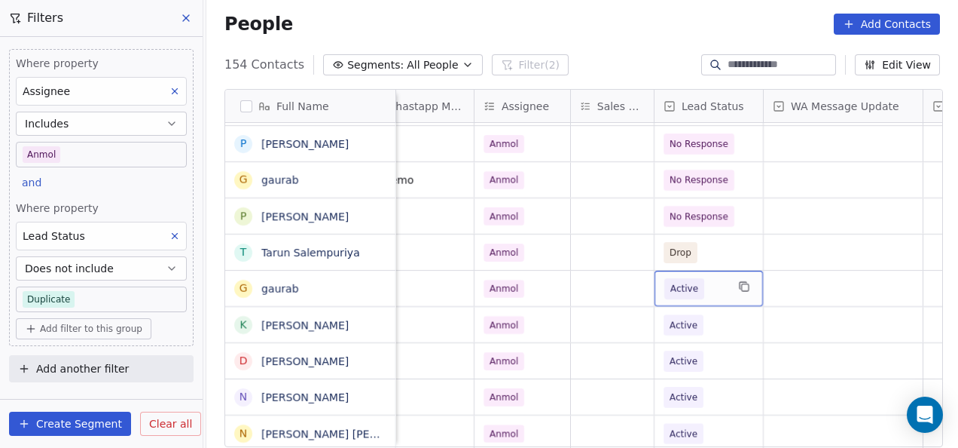
click at [680, 292] on span "Active" at bounding box center [685, 288] width 28 height 15
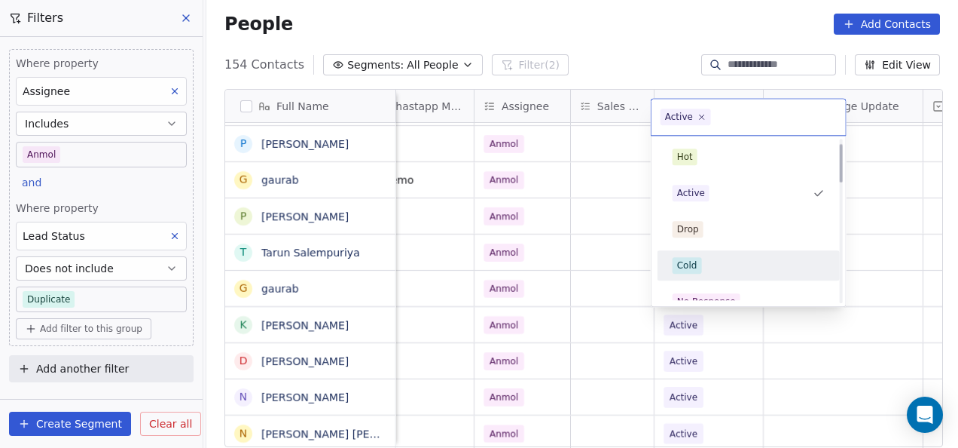
scroll to position [75, 0]
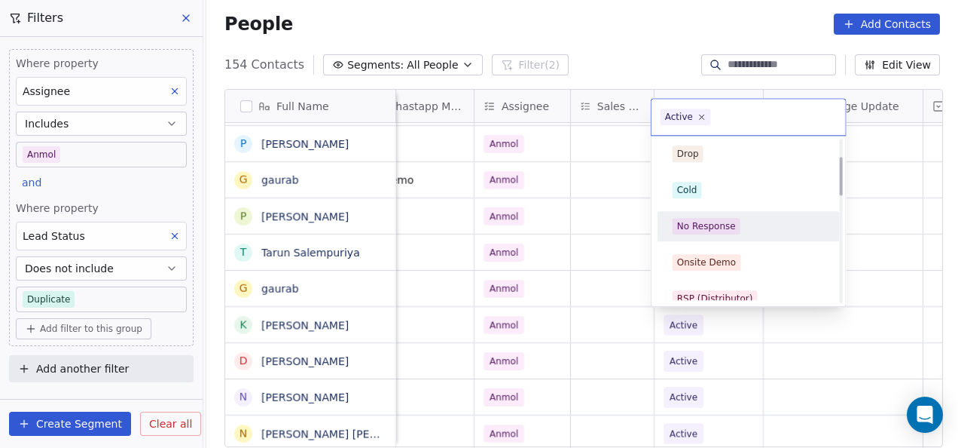
click at [734, 231] on span "No Response" at bounding box center [707, 226] width 68 height 17
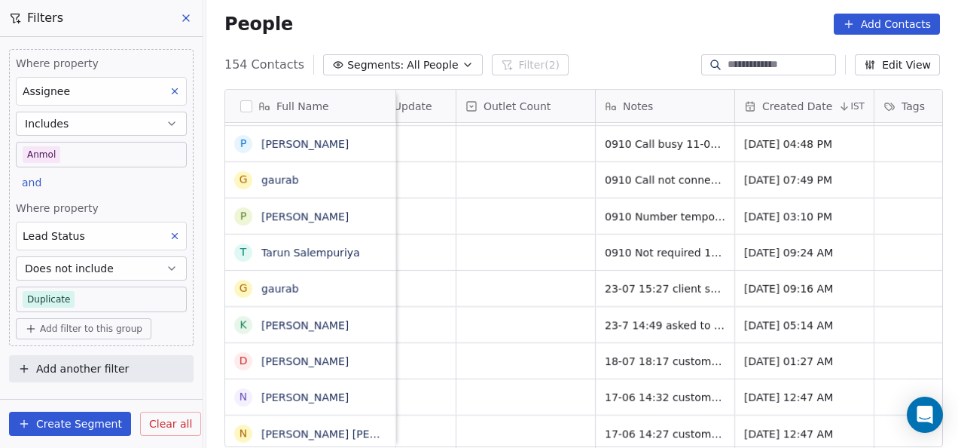
scroll to position [0, 1373]
click at [698, 187] on div "0910 Call not connected" at bounding box center [683, 179] width 176 height 35
click at [678, 178] on textarea "**********" at bounding box center [672, 184] width 161 height 47
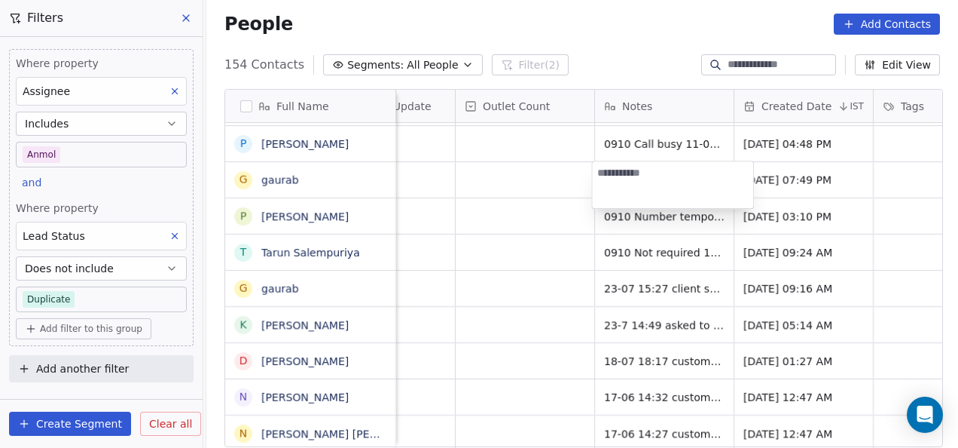
click at [558, 179] on html "On2Cook India Pvt. Ltd. Contacts People Marketing Workflows Campaigns Metrics &…" at bounding box center [479, 224] width 958 height 448
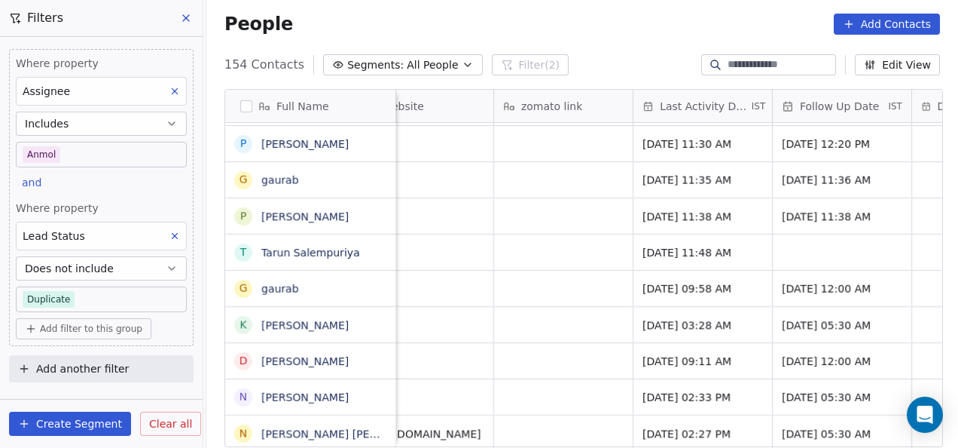
scroll to position [0, 2032]
click at [735, 182] on span "[DATE] 11:35 AM" at bounding box center [689, 180] width 92 height 15
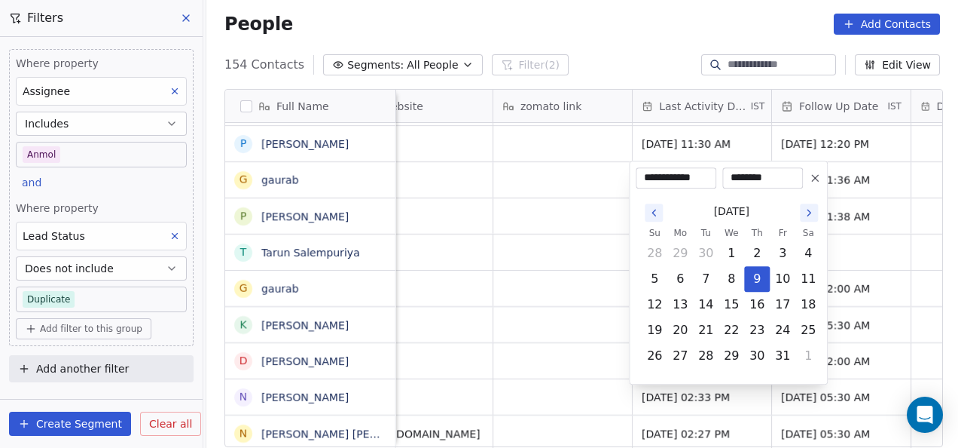
click at [815, 180] on icon at bounding box center [815, 178] width 12 height 12
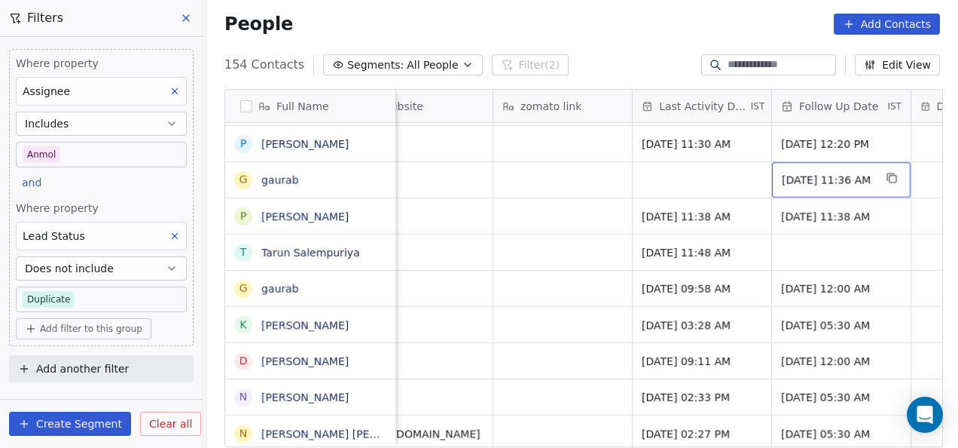
click at [859, 177] on span "[DATE] 11:36 AM" at bounding box center [828, 180] width 92 height 15
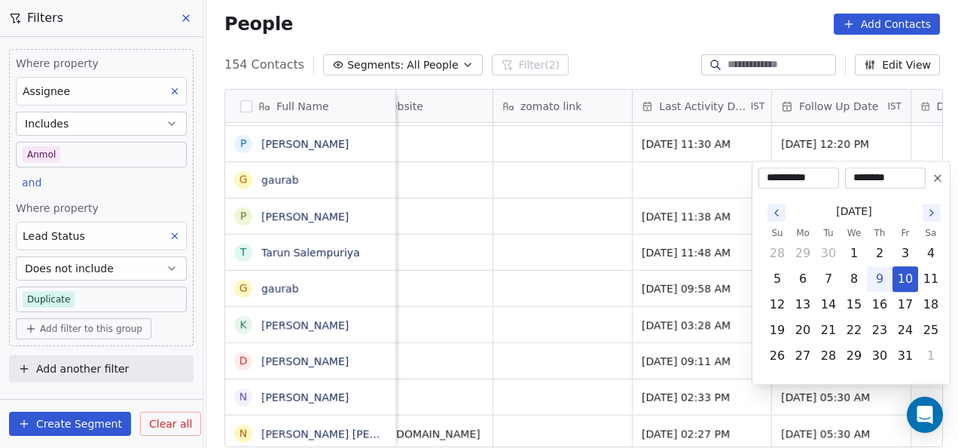
click at [934, 179] on icon at bounding box center [938, 178] width 12 height 12
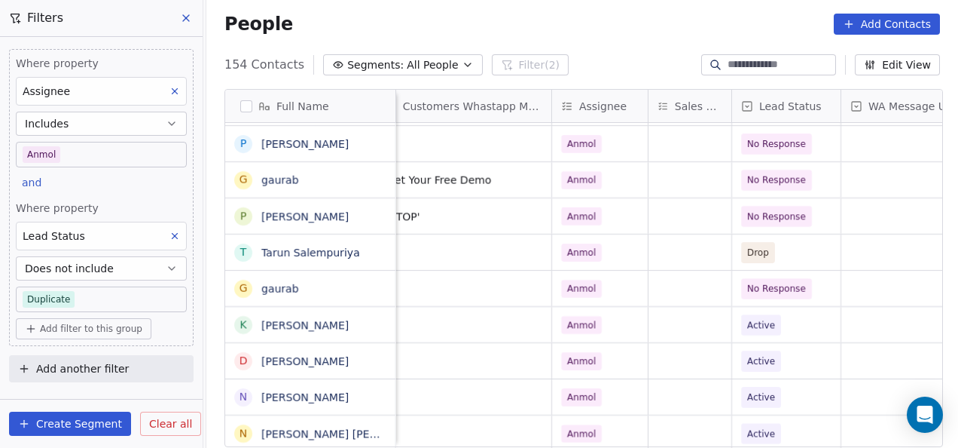
scroll to position [0, 828]
click at [753, 182] on span "No Response" at bounding box center [776, 180] width 59 height 15
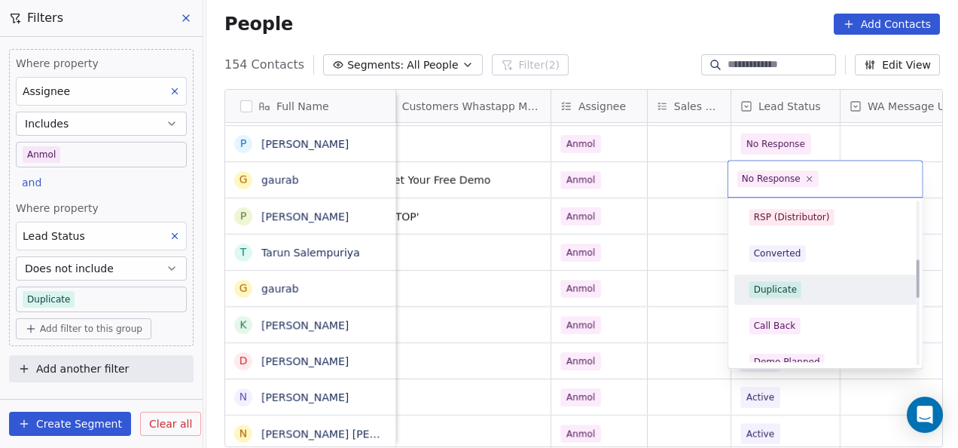
scroll to position [243, 0]
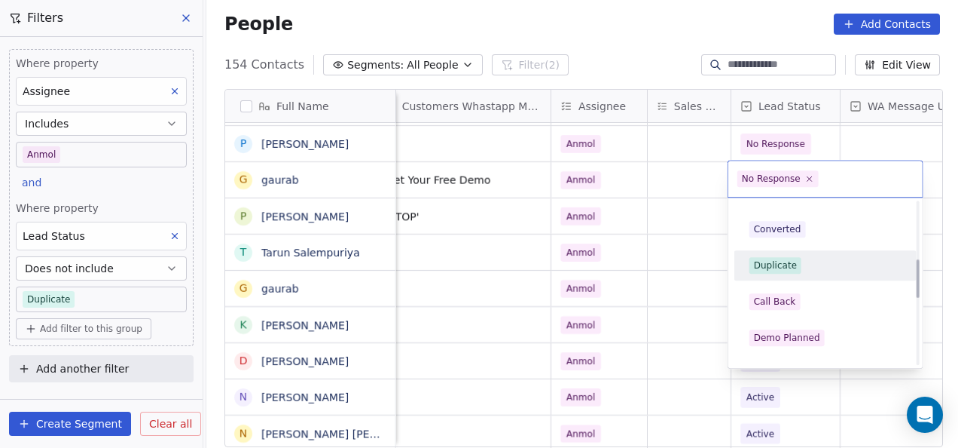
click at [764, 258] on div "Duplicate" at bounding box center [775, 265] width 43 height 14
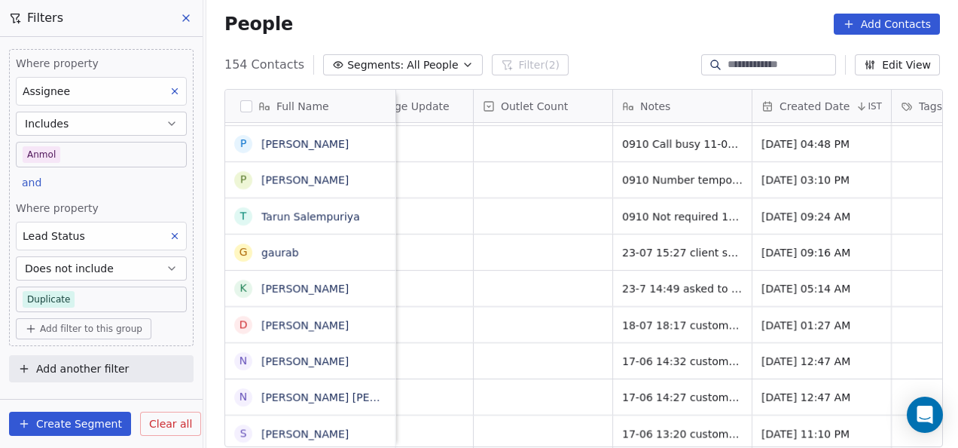
scroll to position [0, 1474]
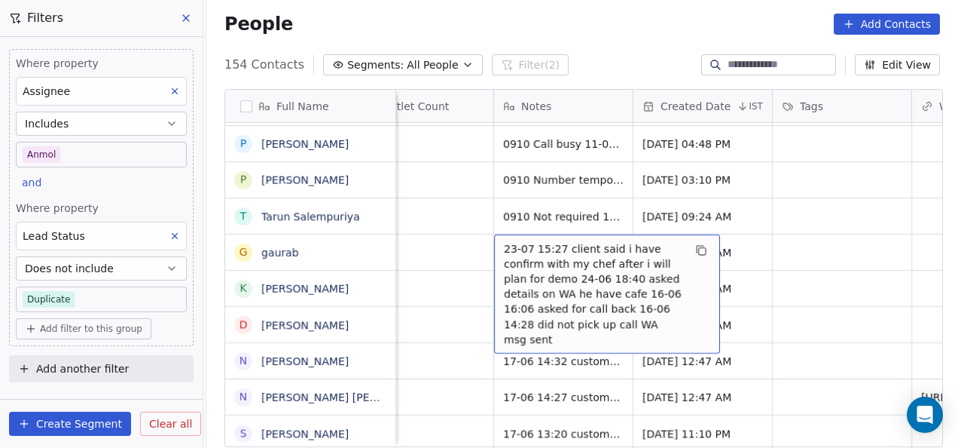
click at [527, 255] on span "23-07 15:27 client said i have confirm with my chef after i will plan for demo …" at bounding box center [593, 293] width 179 height 105
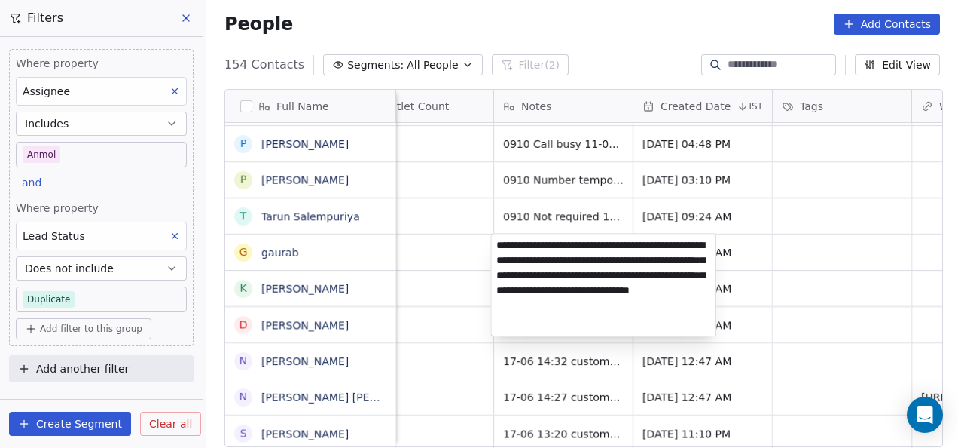
click at [496, 245] on textarea "**********" at bounding box center [603, 285] width 225 height 102
type textarea "**********"
click at [823, 252] on html "On2Cook India Pvt. Ltd. Contacts People Marketing Workflows Campaigns Metrics &…" at bounding box center [479, 224] width 958 height 448
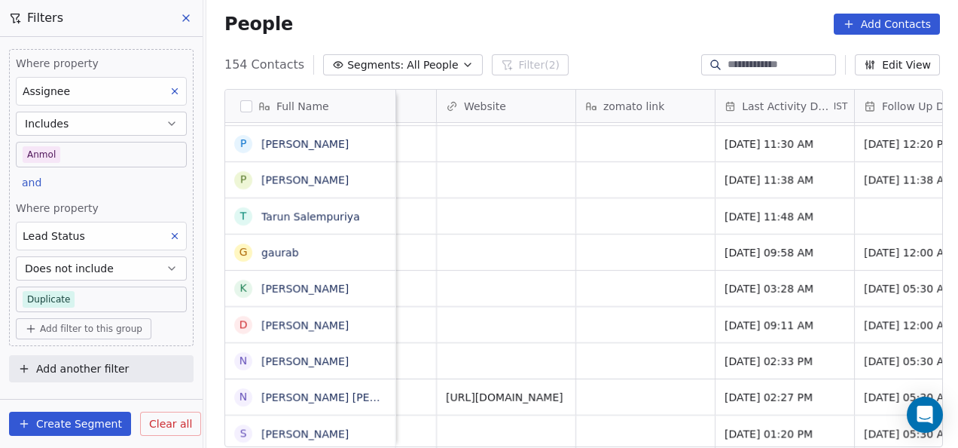
scroll to position [0, 1953]
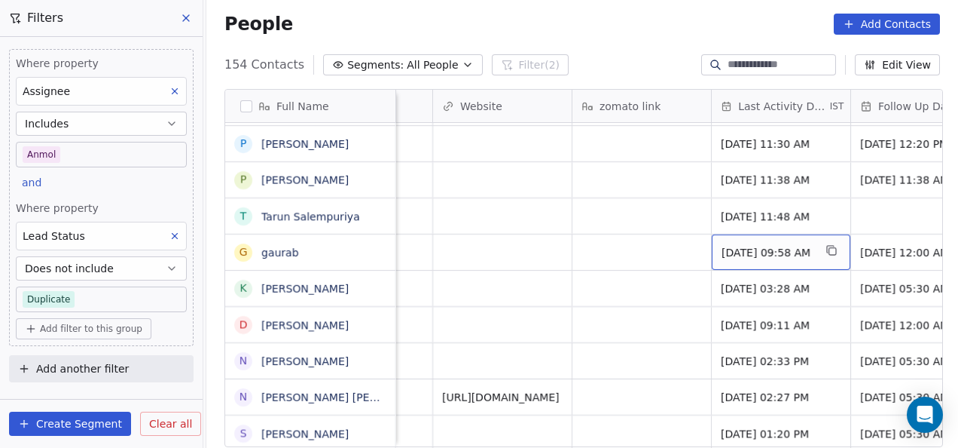
click at [770, 253] on span "[DATE] 09:58 AM" at bounding box center [768, 252] width 92 height 15
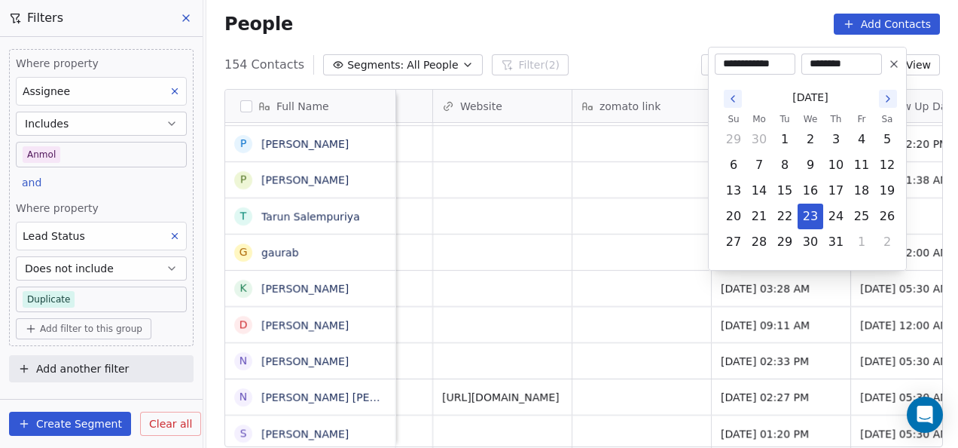
click at [542, 245] on html "On2Cook India Pvt. Ltd. Contacts People Marketing Workflows Campaigns Metrics &…" at bounding box center [479, 224] width 958 height 448
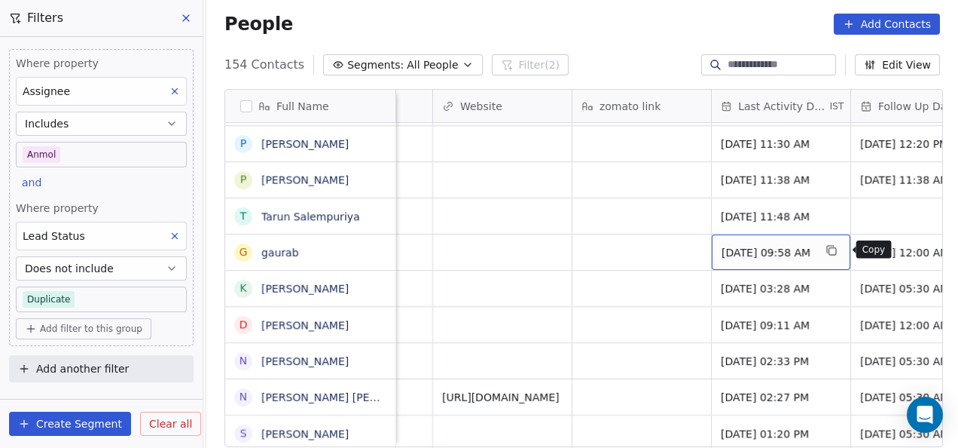
click at [831, 249] on button "grid" at bounding box center [832, 250] width 18 height 18
click at [814, 249] on span "[DATE] 09:58 AM" at bounding box center [768, 252] width 92 height 15
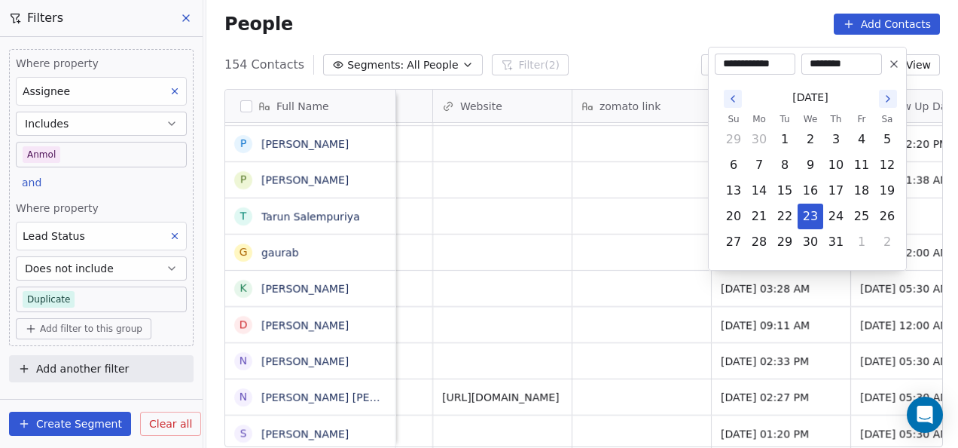
click at [892, 60] on icon at bounding box center [894, 64] width 12 height 12
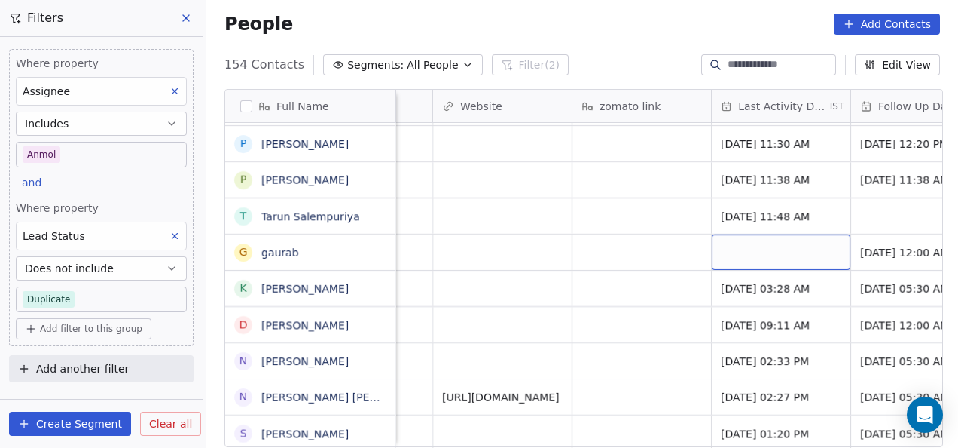
click at [802, 258] on div "grid" at bounding box center [781, 251] width 139 height 35
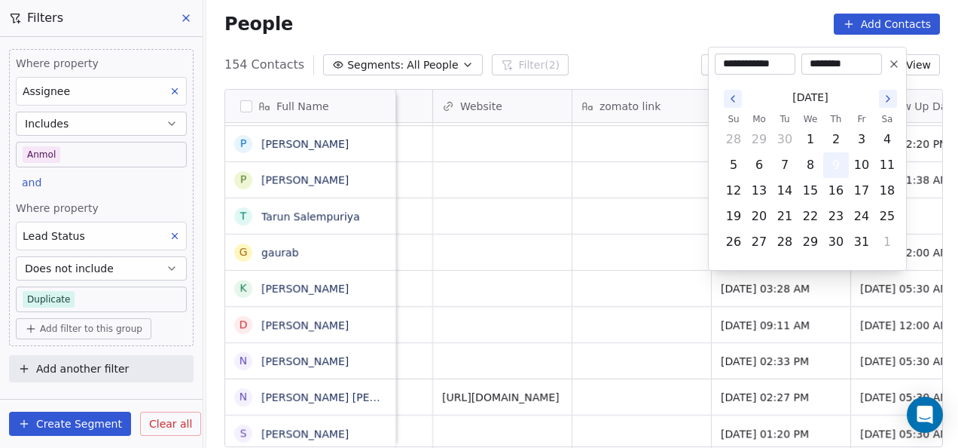
click at [832, 164] on button "9" at bounding box center [836, 165] width 24 height 24
click at [829, 163] on button "9" at bounding box center [836, 165] width 24 height 24
click at [642, 249] on html "On2Cook India Pvt. Ltd. Contacts People Marketing Workflows Campaigns Metrics &…" at bounding box center [479, 224] width 958 height 448
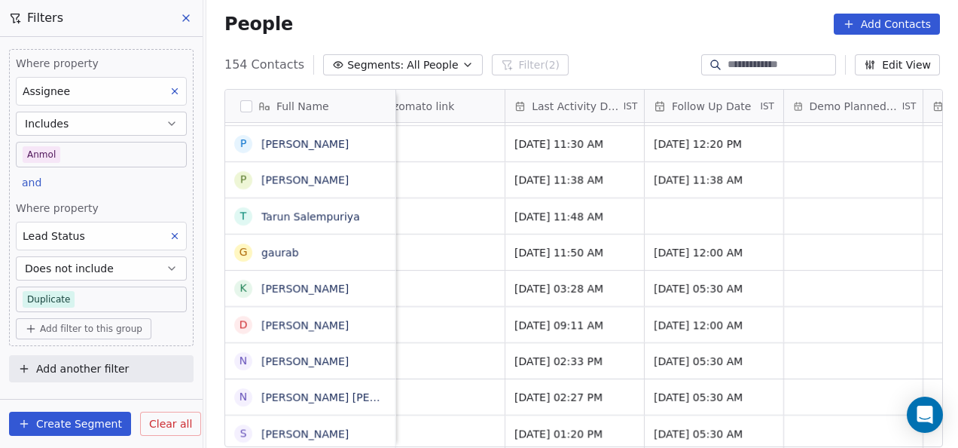
scroll to position [0, 2161]
click at [695, 258] on span "[DATE] 12:00 AM" at bounding box center [699, 252] width 92 height 15
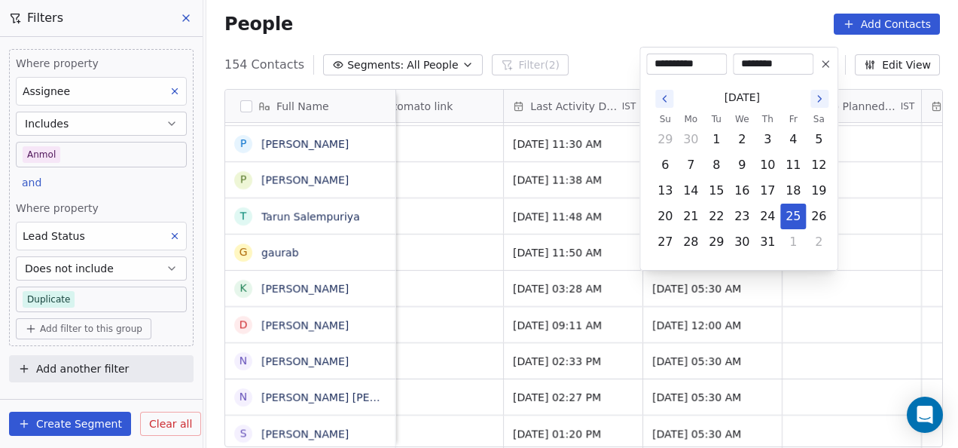
click at [828, 63] on icon at bounding box center [826, 64] width 12 height 12
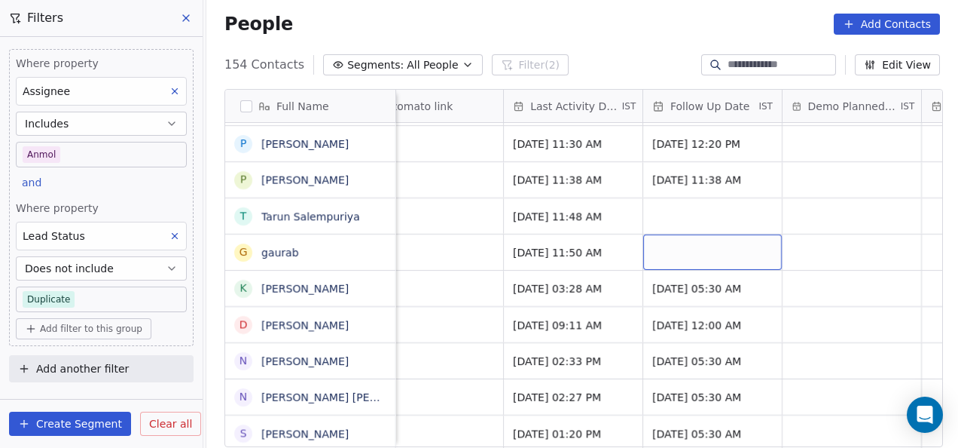
click at [700, 265] on div "grid" at bounding box center [712, 251] width 139 height 35
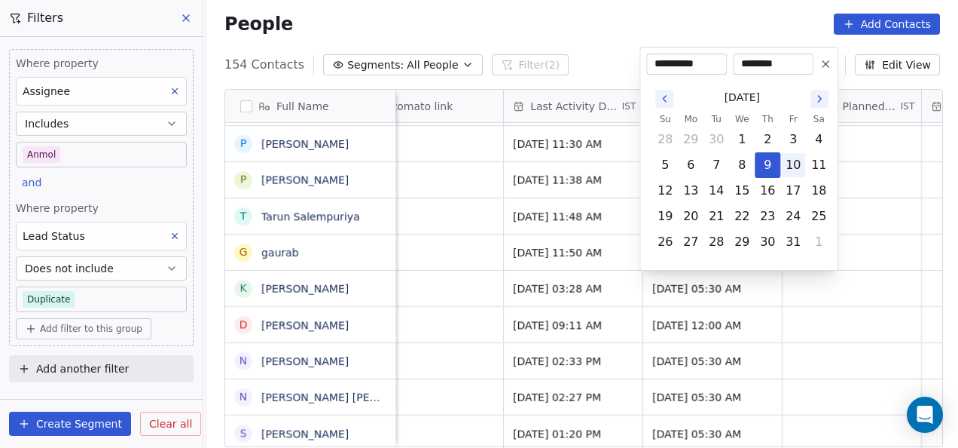
click at [800, 167] on button "10" at bounding box center [793, 165] width 24 height 24
type input "**********"
click at [821, 319] on html "On2Cook India Pvt. Ltd. Contacts People Marketing Workflows Campaigns Metrics &…" at bounding box center [479, 224] width 958 height 448
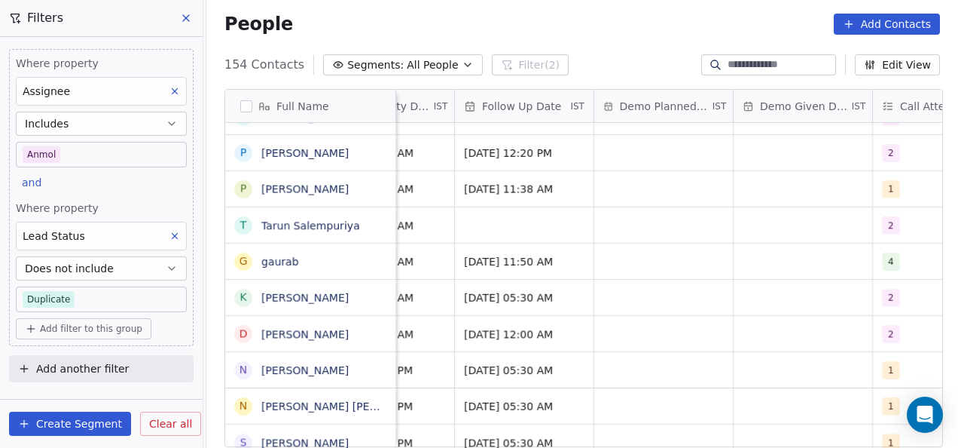
scroll to position [0, 2466]
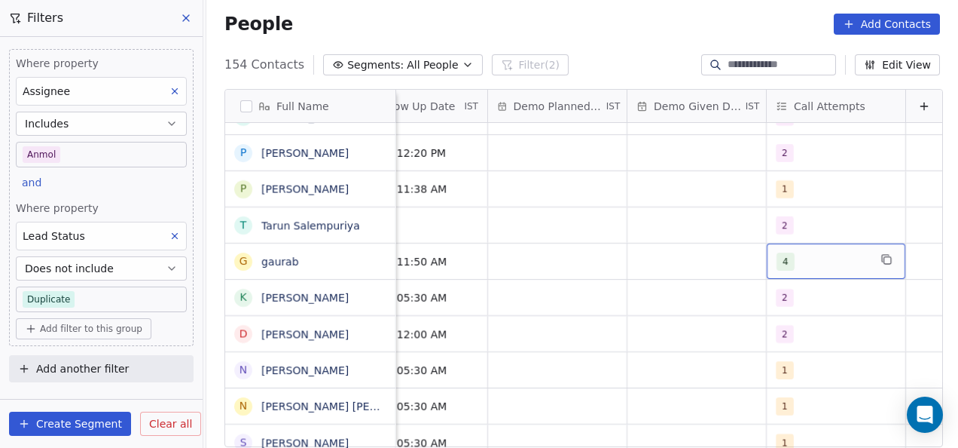
click at [777, 261] on span "4" at bounding box center [786, 261] width 18 height 18
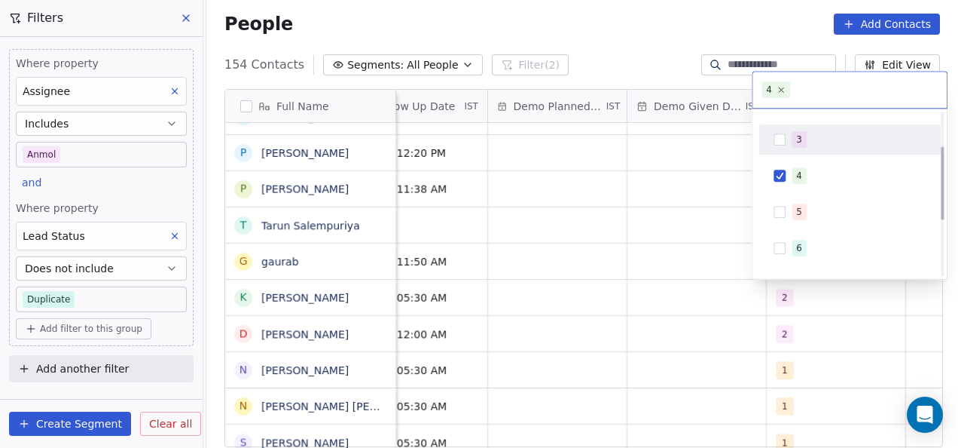
scroll to position [75, 0]
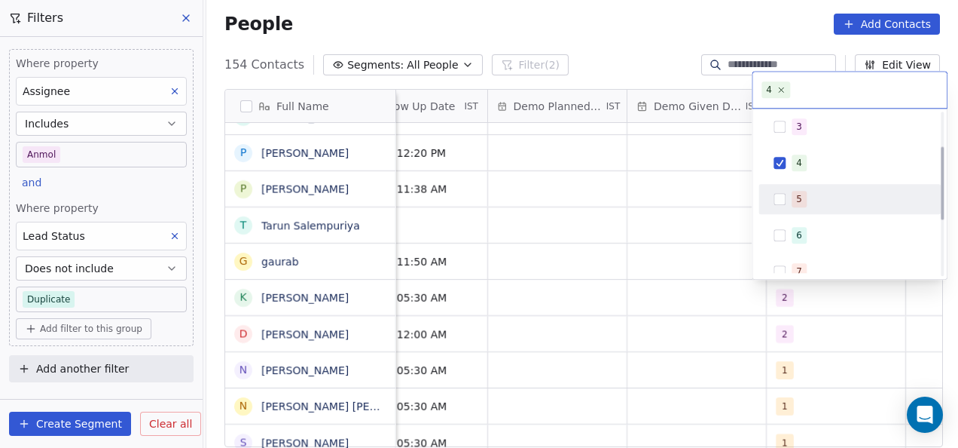
drag, startPoint x: 779, startPoint y: 203, endPoint x: 788, endPoint y: 172, distance: 32.9
click at [779, 203] on button "Suggestions" at bounding box center [780, 199] width 12 height 12
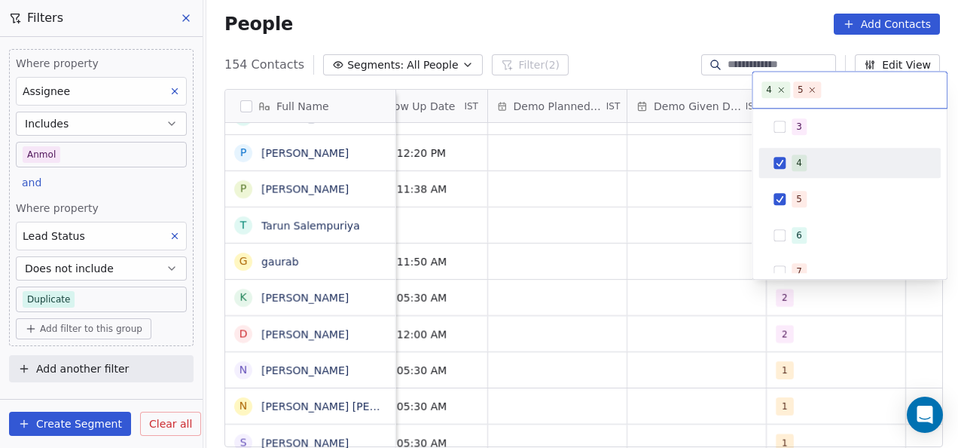
click at [782, 161] on button "Suggestions" at bounding box center [780, 163] width 12 height 12
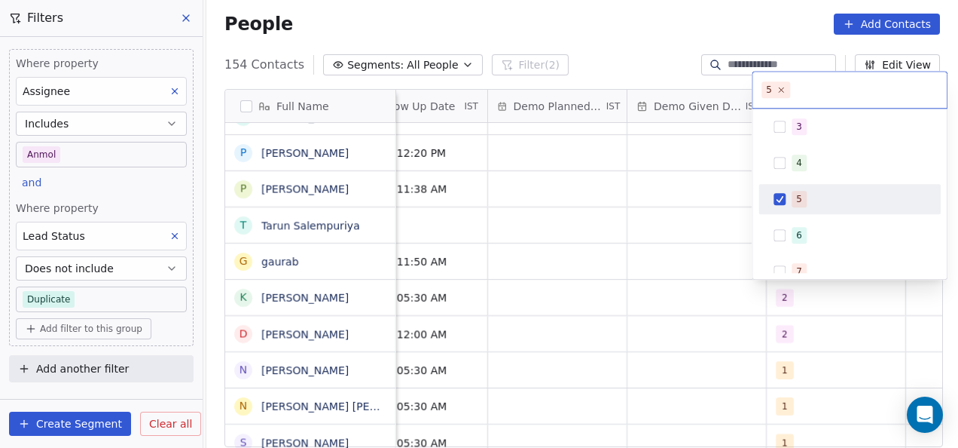
click at [692, 298] on html "On2Cook India Pvt. Ltd. Contacts People Marketing Workflows Campaigns Metrics &…" at bounding box center [479, 224] width 958 height 448
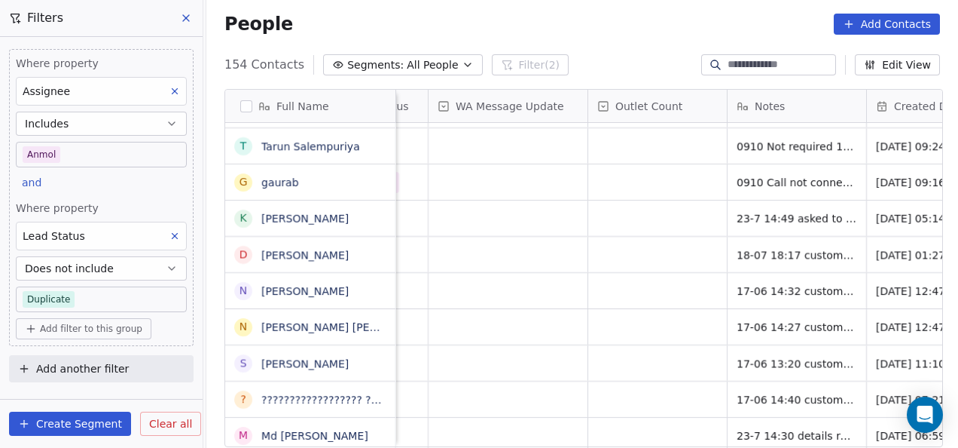
scroll to position [0, 1334]
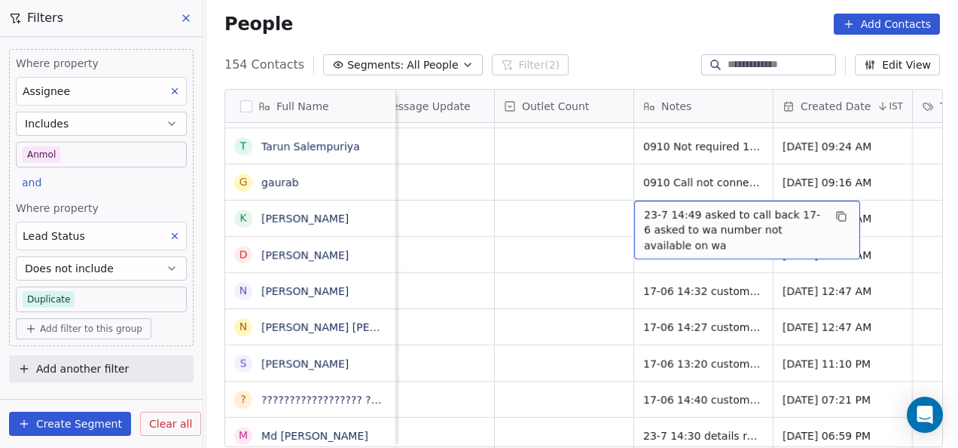
click at [732, 210] on span "23-7 14:49 asked to call back 17-6 asked to wa number not available on wa" at bounding box center [733, 229] width 179 height 45
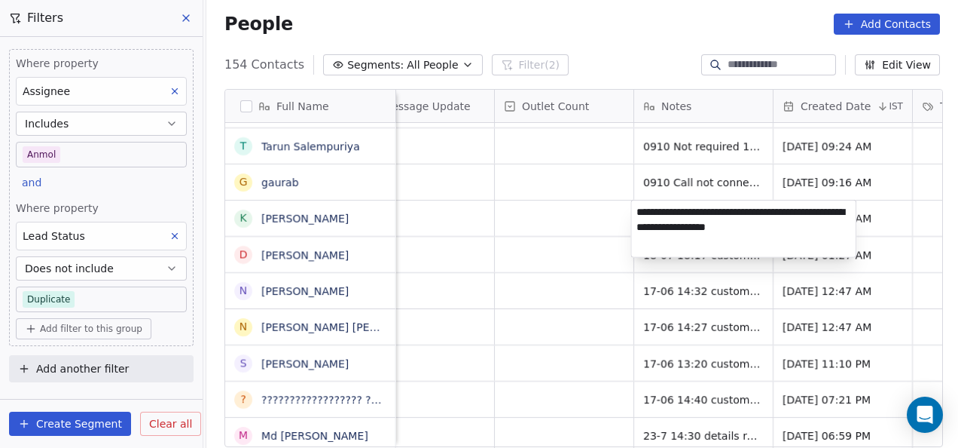
click at [580, 219] on html "On2Cook India Pvt. Ltd. Contacts People Marketing Workflows Campaigns Metrics &…" at bounding box center [479, 224] width 958 height 448
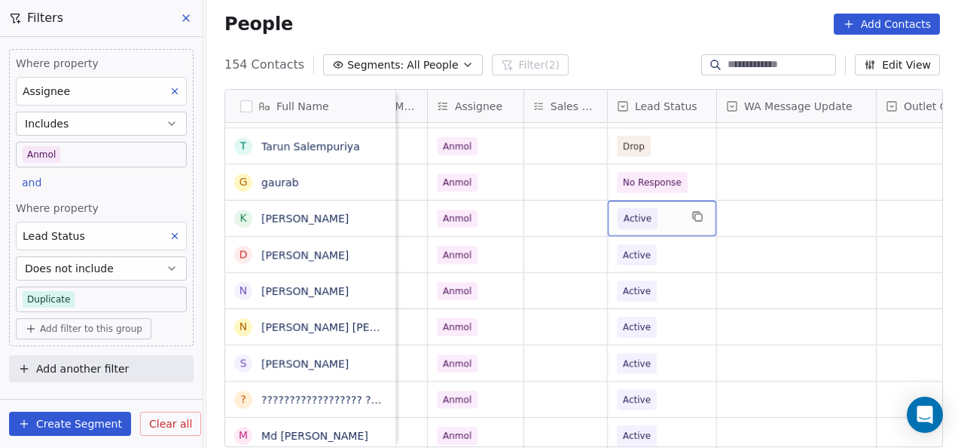
scroll to position [176, 0]
click at [645, 222] on span "Active" at bounding box center [638, 219] width 28 height 15
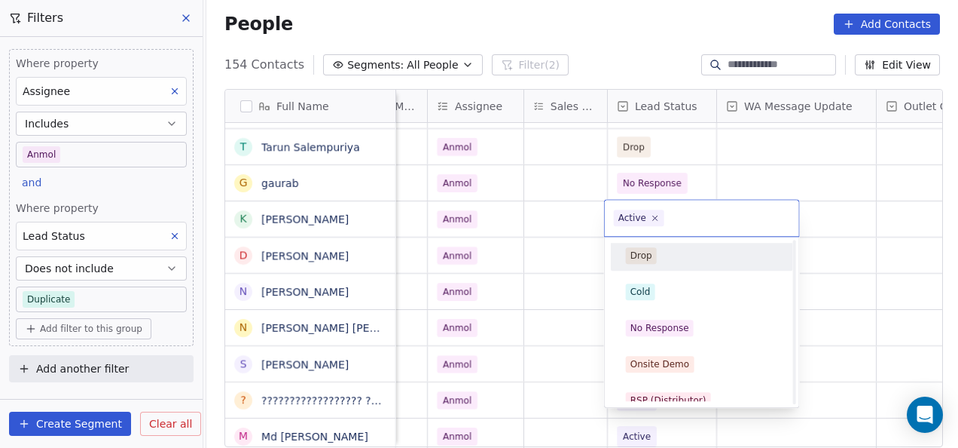
scroll to position [151, 0]
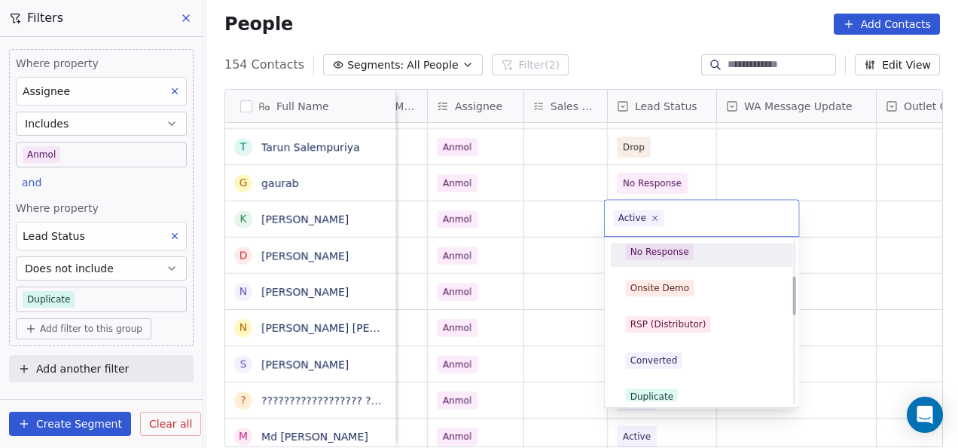
click at [660, 246] on div "No Response" at bounding box center [660, 252] width 59 height 14
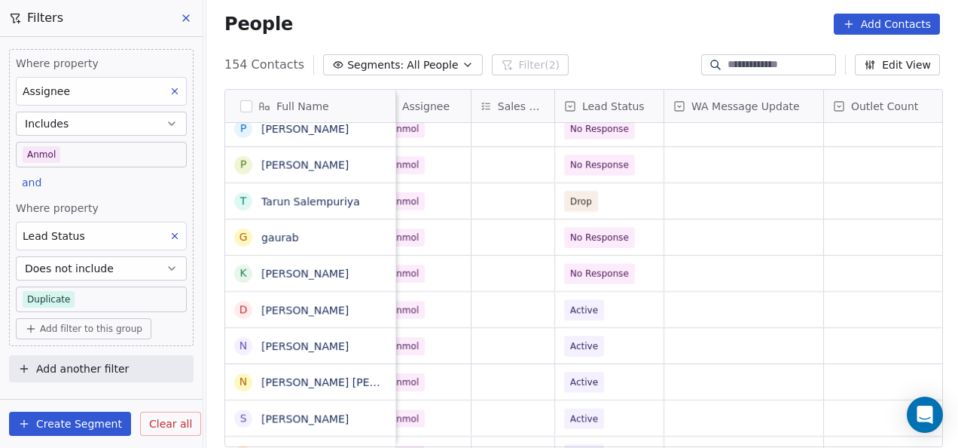
scroll to position [0, 1007]
click at [569, 273] on span "No Response" at bounding box center [598, 273] width 59 height 15
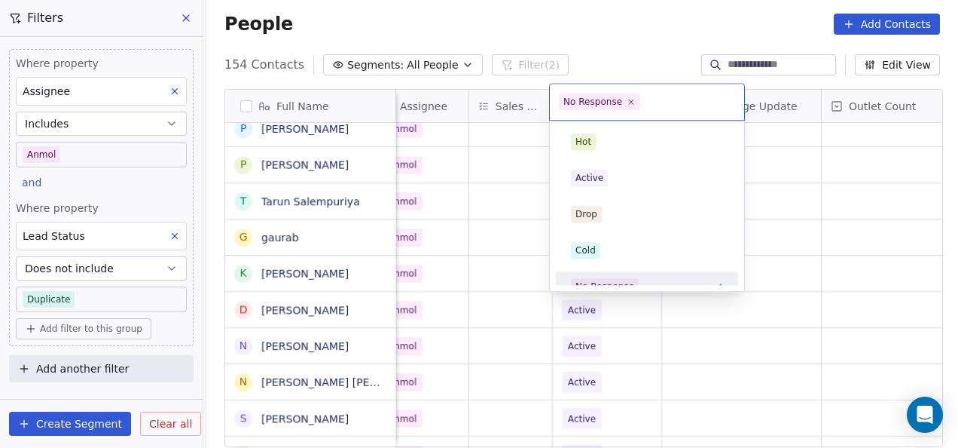
scroll to position [17, 0]
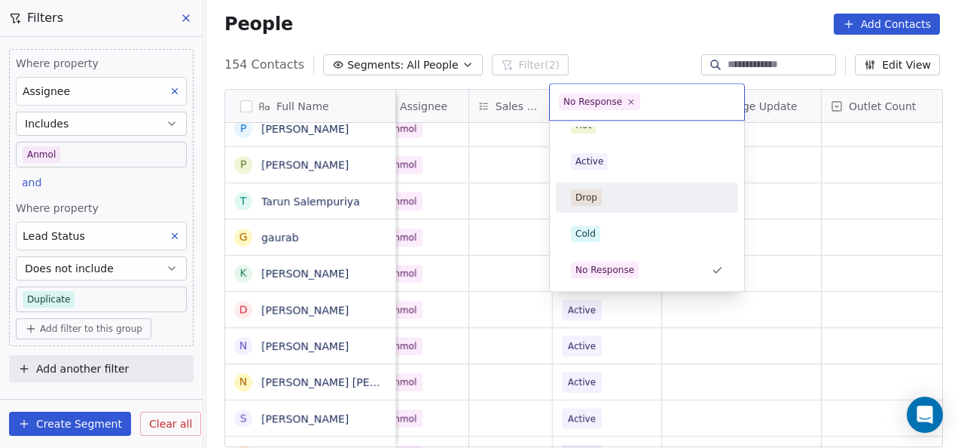
click at [591, 202] on div "Drop" at bounding box center [587, 198] width 22 height 14
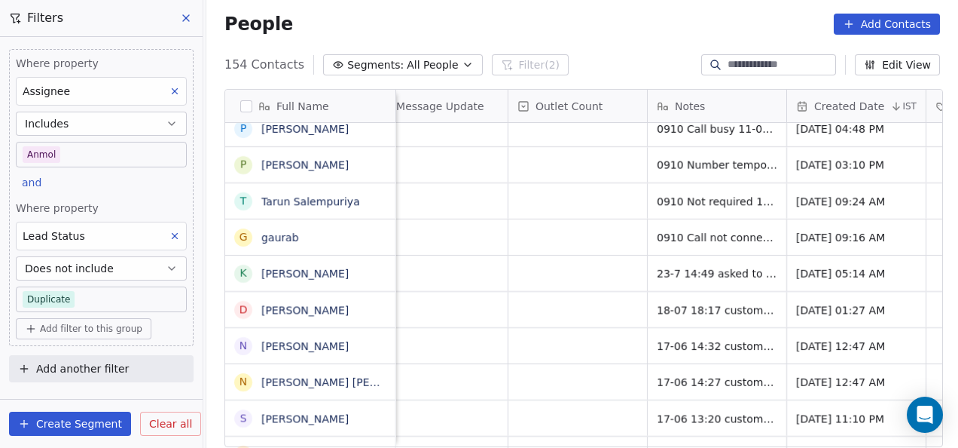
scroll to position [0, 1389]
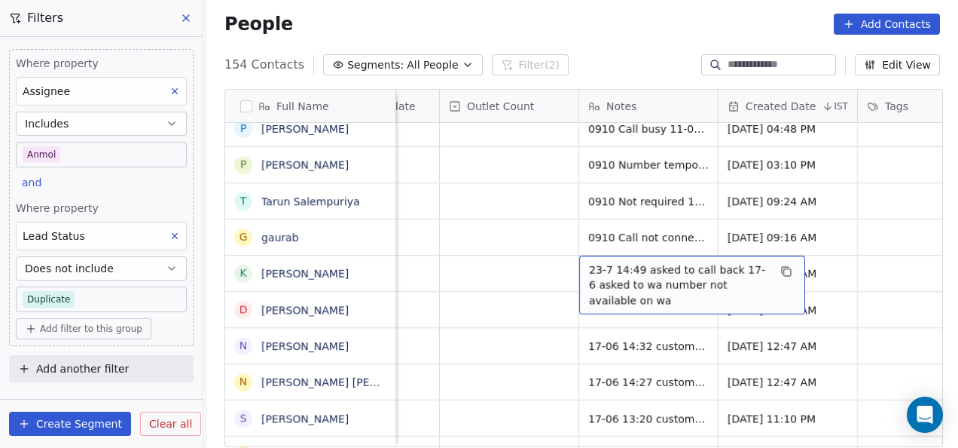
click at [671, 279] on span "23-7 14:49 asked to call back 17-6 asked to wa number not available on wa" at bounding box center [678, 284] width 179 height 45
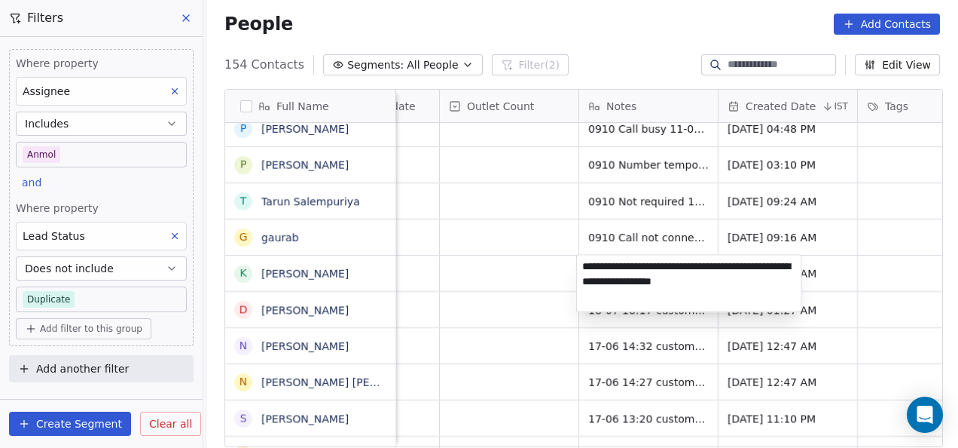
click at [582, 262] on textarea "**********" at bounding box center [689, 283] width 225 height 57
type textarea "**********"
click at [480, 259] on html "On2Cook India Pvt. Ltd. Contacts People Marketing Workflows Campaigns Metrics &…" at bounding box center [479, 224] width 958 height 448
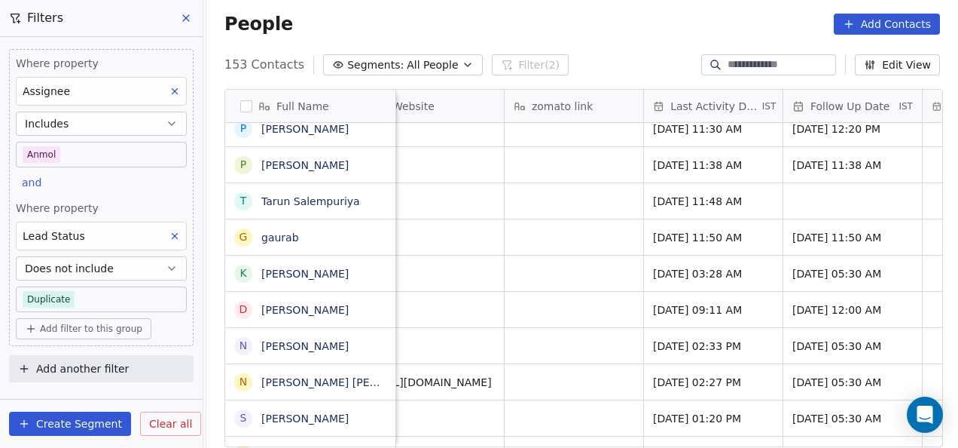
scroll to position [0, 2058]
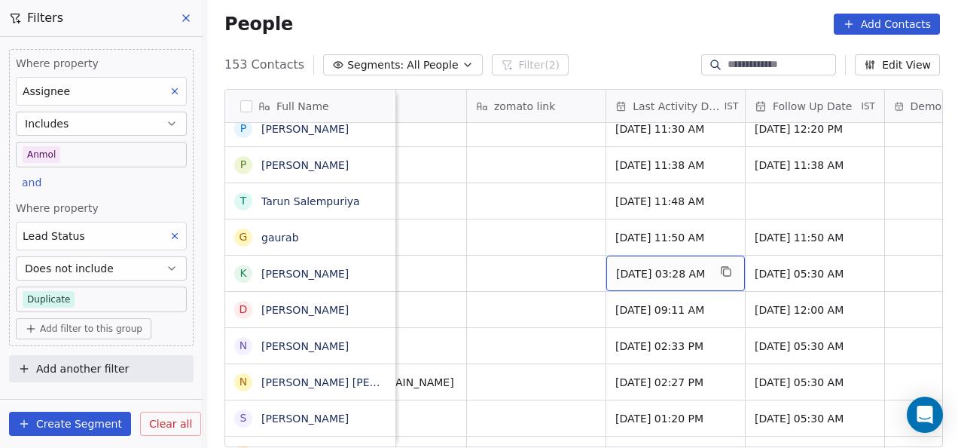
click at [694, 279] on span "[DATE] 03:28 AM" at bounding box center [662, 273] width 92 height 15
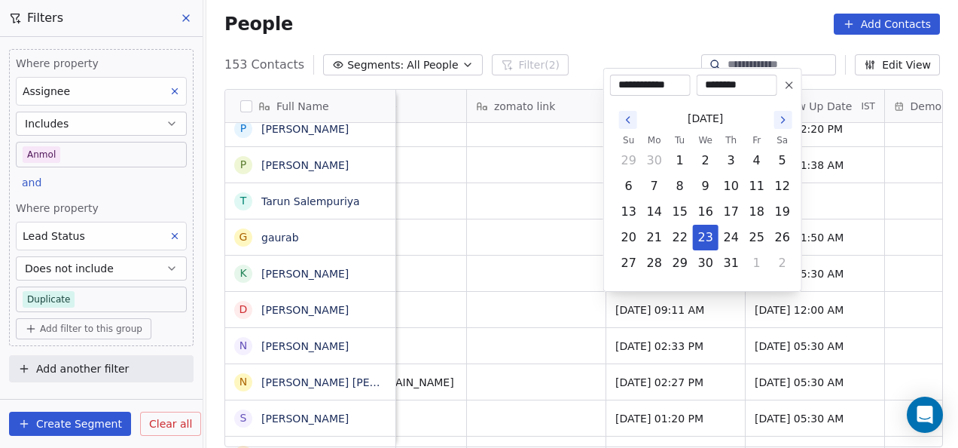
click at [787, 84] on icon at bounding box center [790, 85] width 12 height 12
type input "**********"
type input "********"
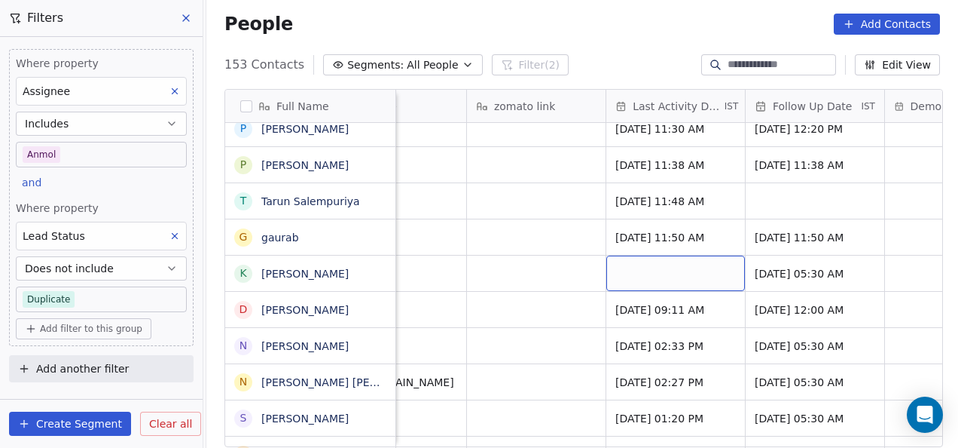
click at [708, 274] on div "grid" at bounding box center [676, 272] width 139 height 35
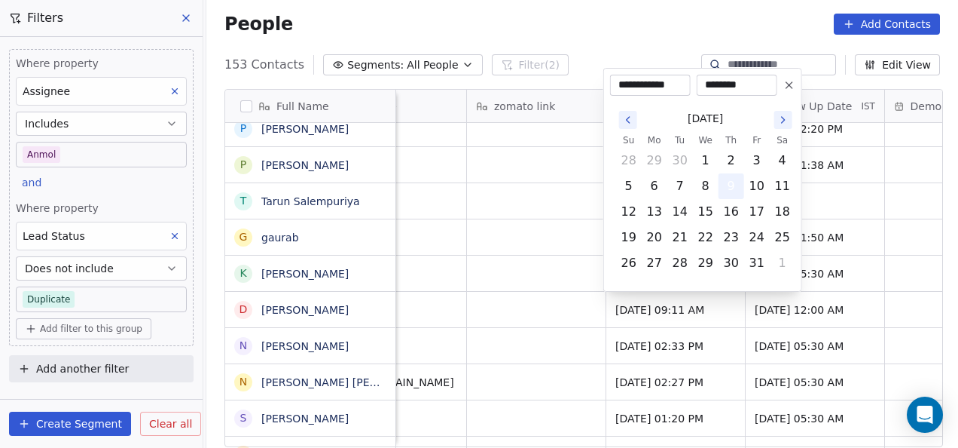
click at [726, 184] on button "9" at bounding box center [732, 186] width 24 height 24
click at [845, 273] on html "On2Cook India Pvt. Ltd. Contacts People Marketing Workflows Campaigns Metrics &…" at bounding box center [479, 224] width 958 height 448
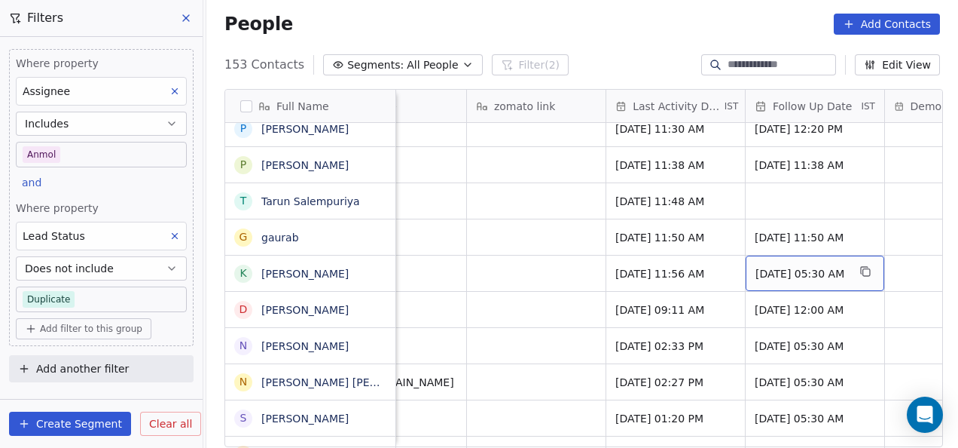
click at [845, 273] on span "[DATE] 05:30 AM" at bounding box center [802, 273] width 92 height 15
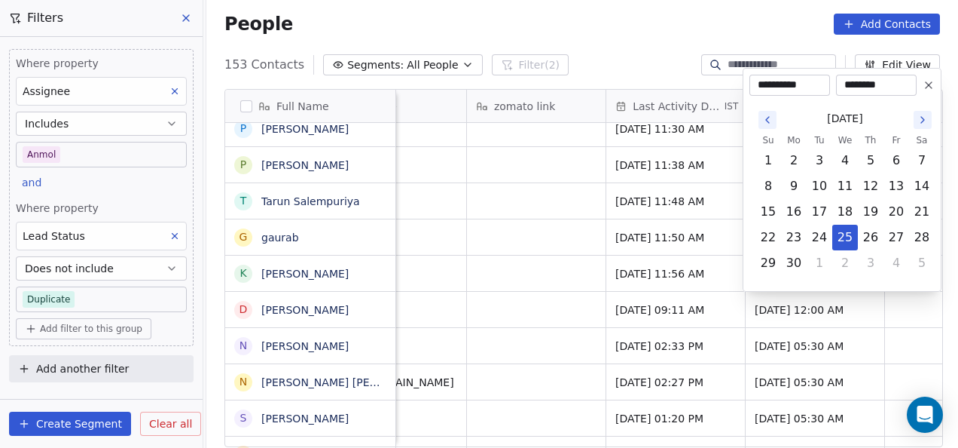
click at [925, 85] on icon at bounding box center [929, 85] width 12 height 12
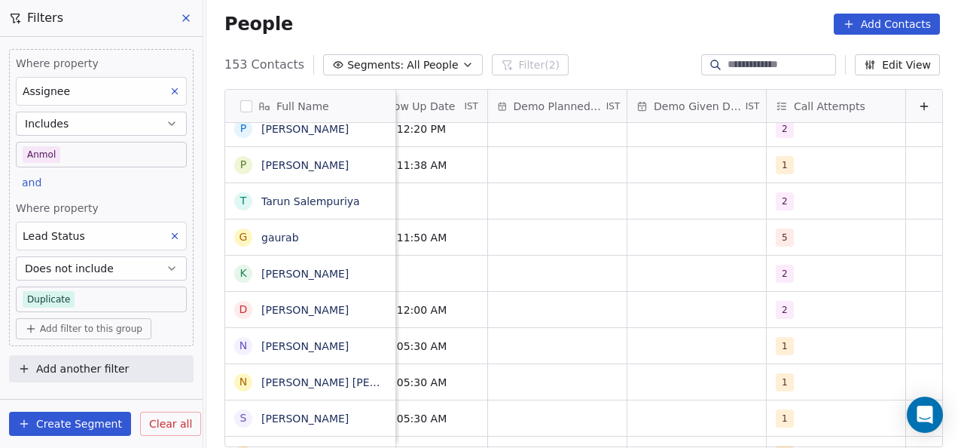
scroll to position [0, 2466]
click at [777, 270] on span "2" at bounding box center [786, 273] width 18 height 18
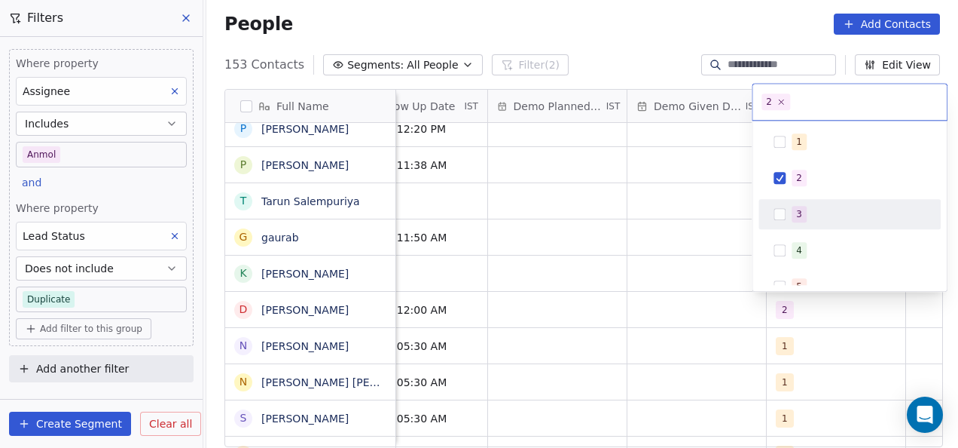
click at [793, 210] on span "3" at bounding box center [799, 214] width 15 height 17
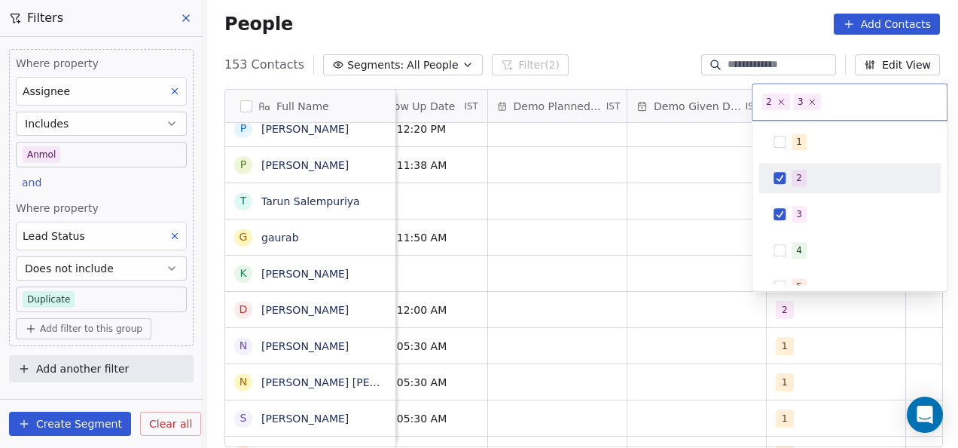
click at [784, 181] on button "Suggestions" at bounding box center [780, 178] width 12 height 12
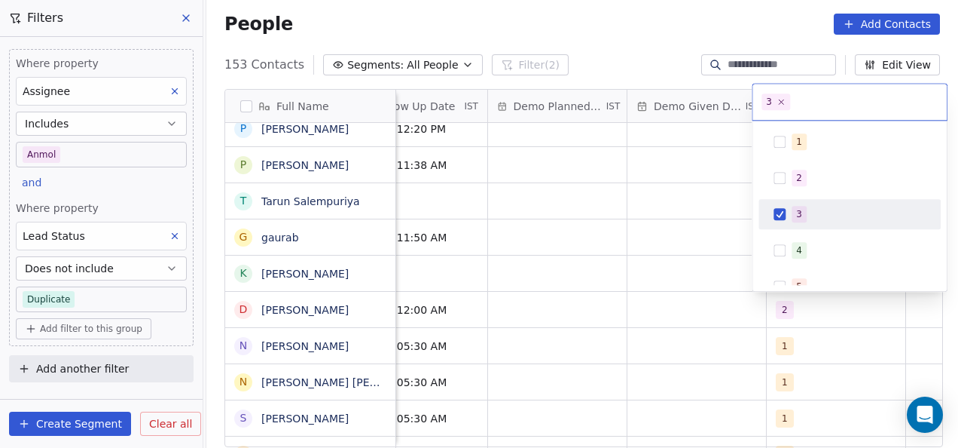
click at [683, 322] on html "On2Cook India Pvt. Ltd. Contacts People Marketing Workflows Campaigns Metrics &…" at bounding box center [479, 224] width 958 height 448
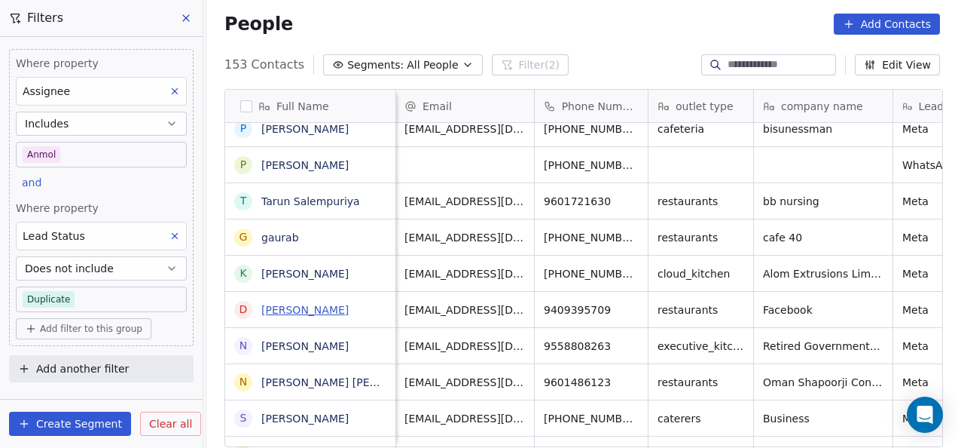
scroll to position [0, 0]
